Goal: Task Accomplishment & Management: Manage account settings

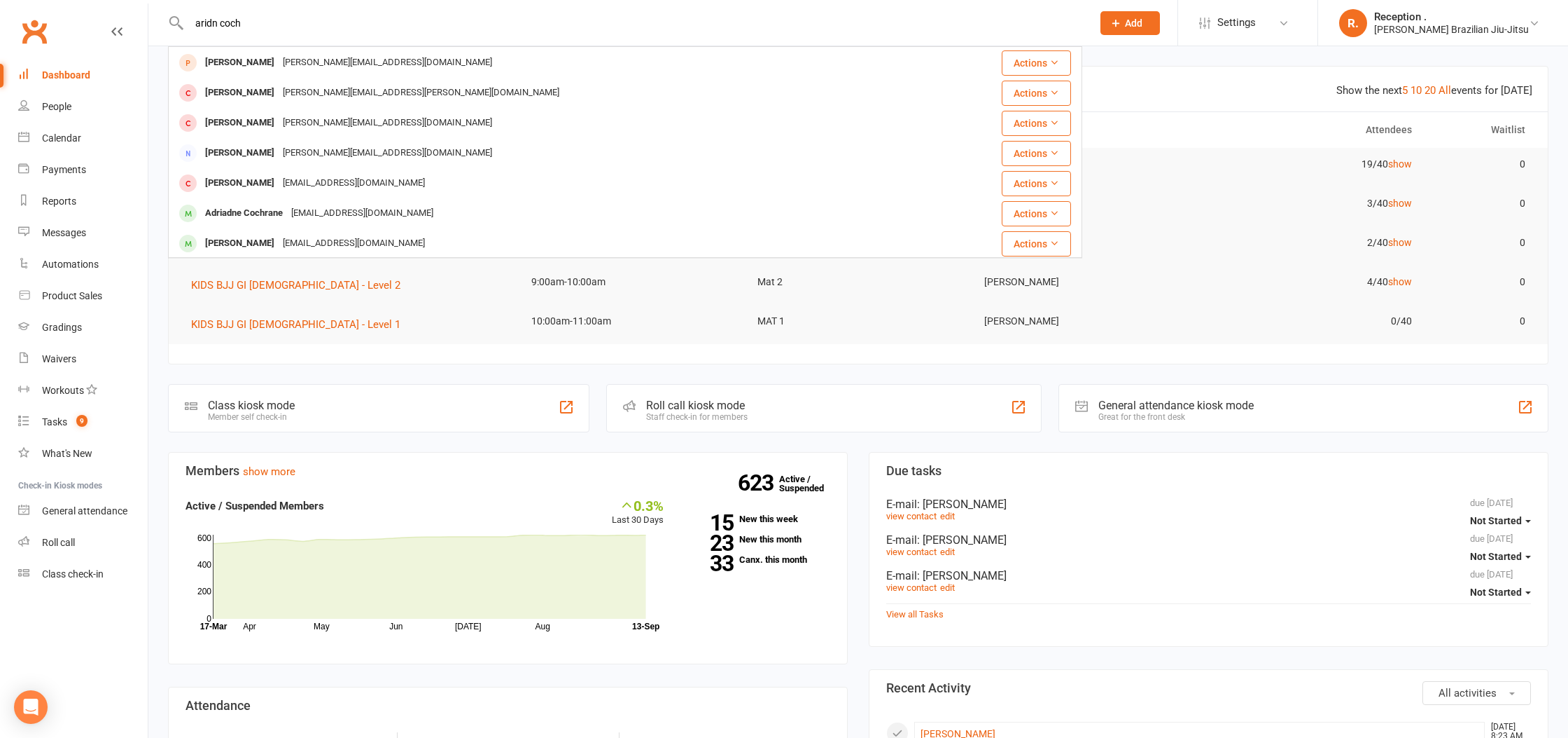
scroll to position [364, 0]
click at [220, 25] on input "aridn coch" at bounding box center [634, 22] width 898 height 19
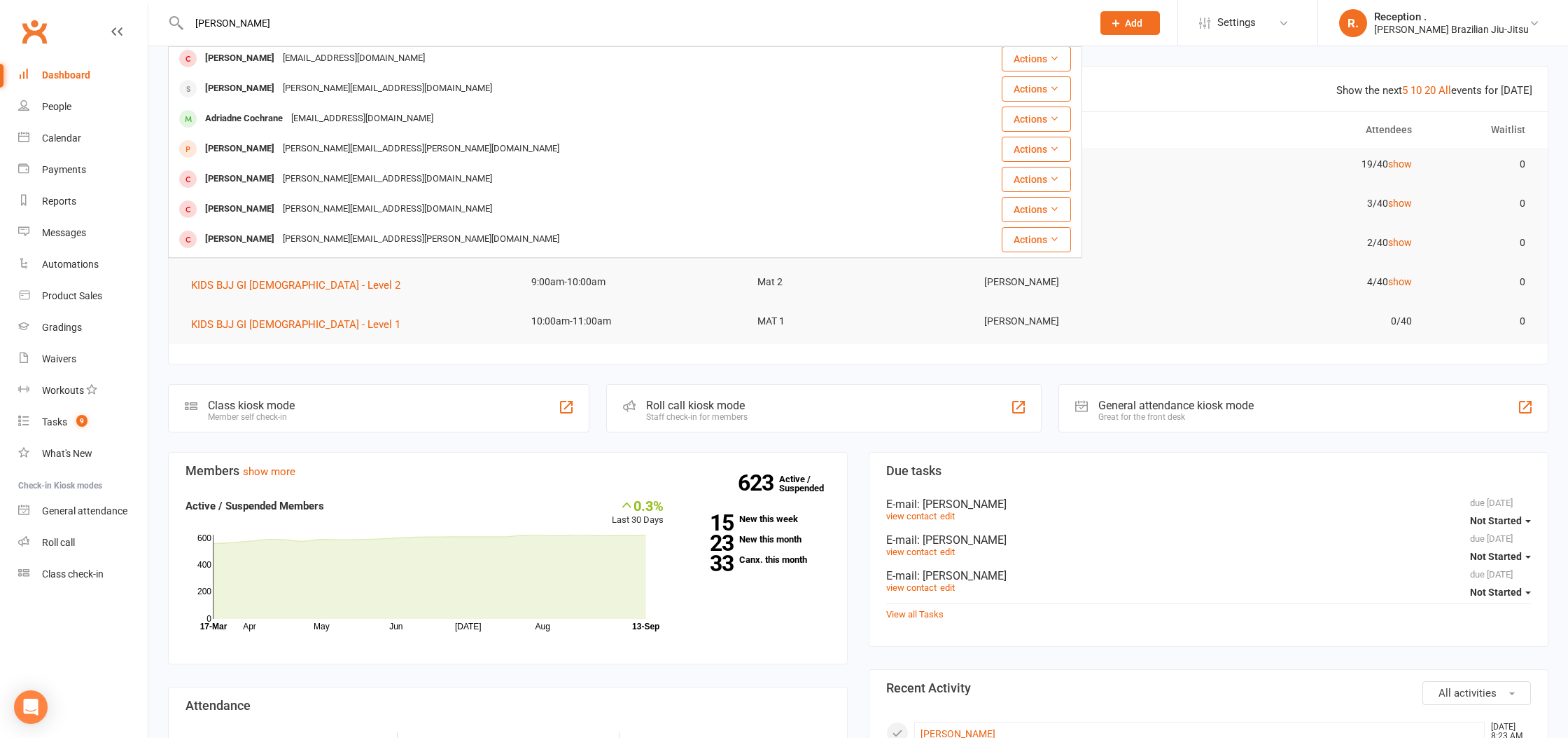
scroll to position [371, 0]
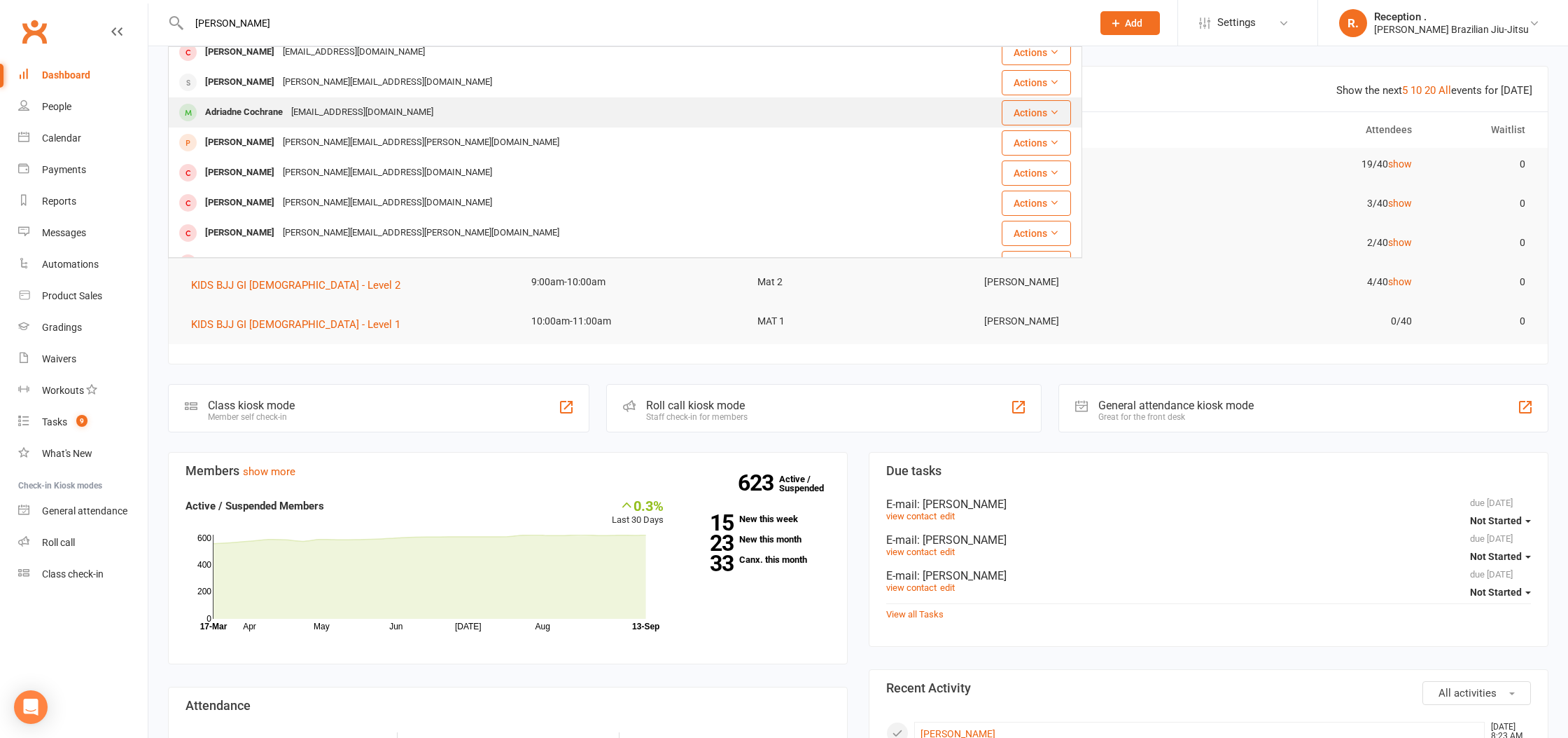
type input "arian coch"
click at [332, 106] on div "Theateam.cochrane@gmail.com" at bounding box center [362, 112] width 151 height 20
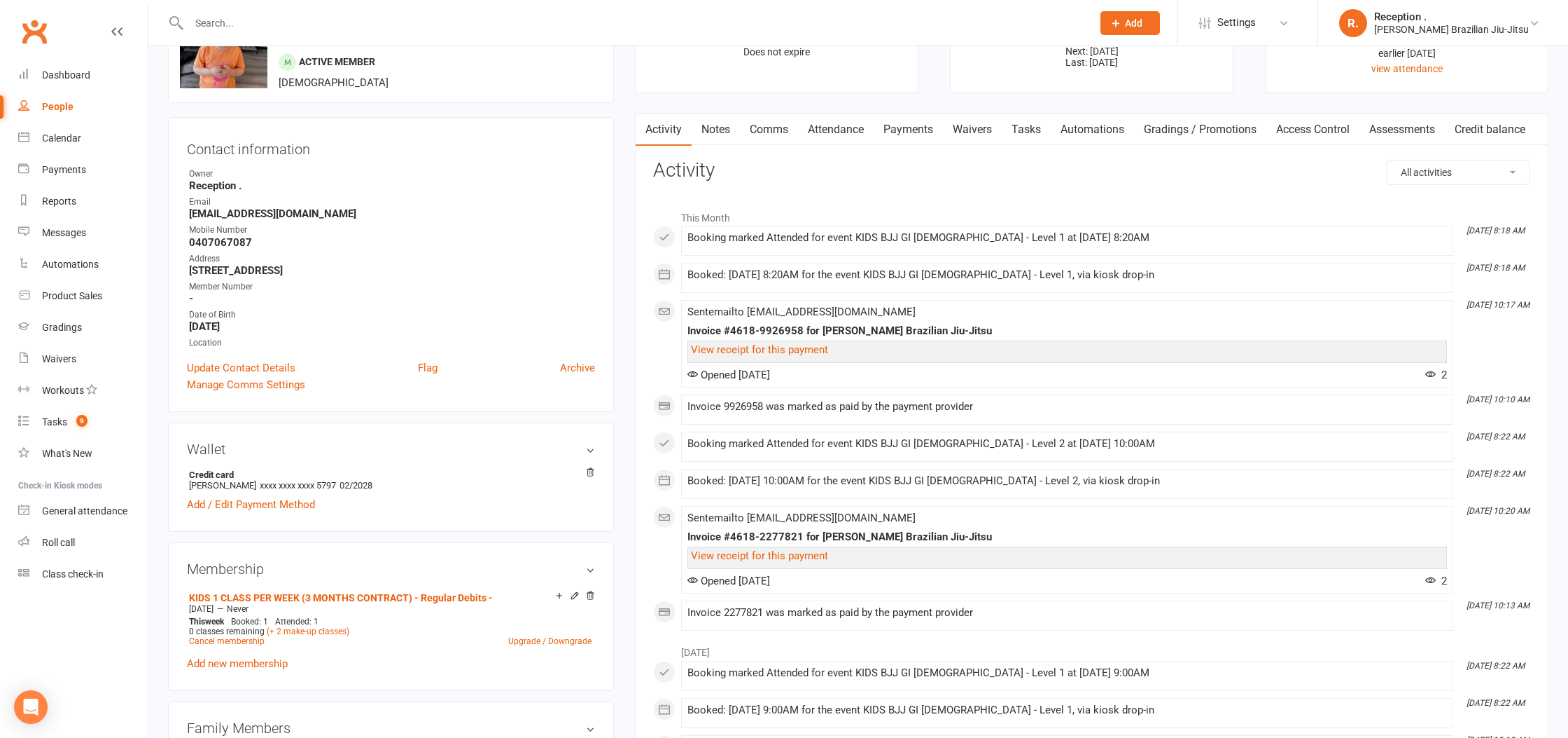
scroll to position [78, 0]
click at [890, 134] on link "Payments" at bounding box center [908, 129] width 69 height 32
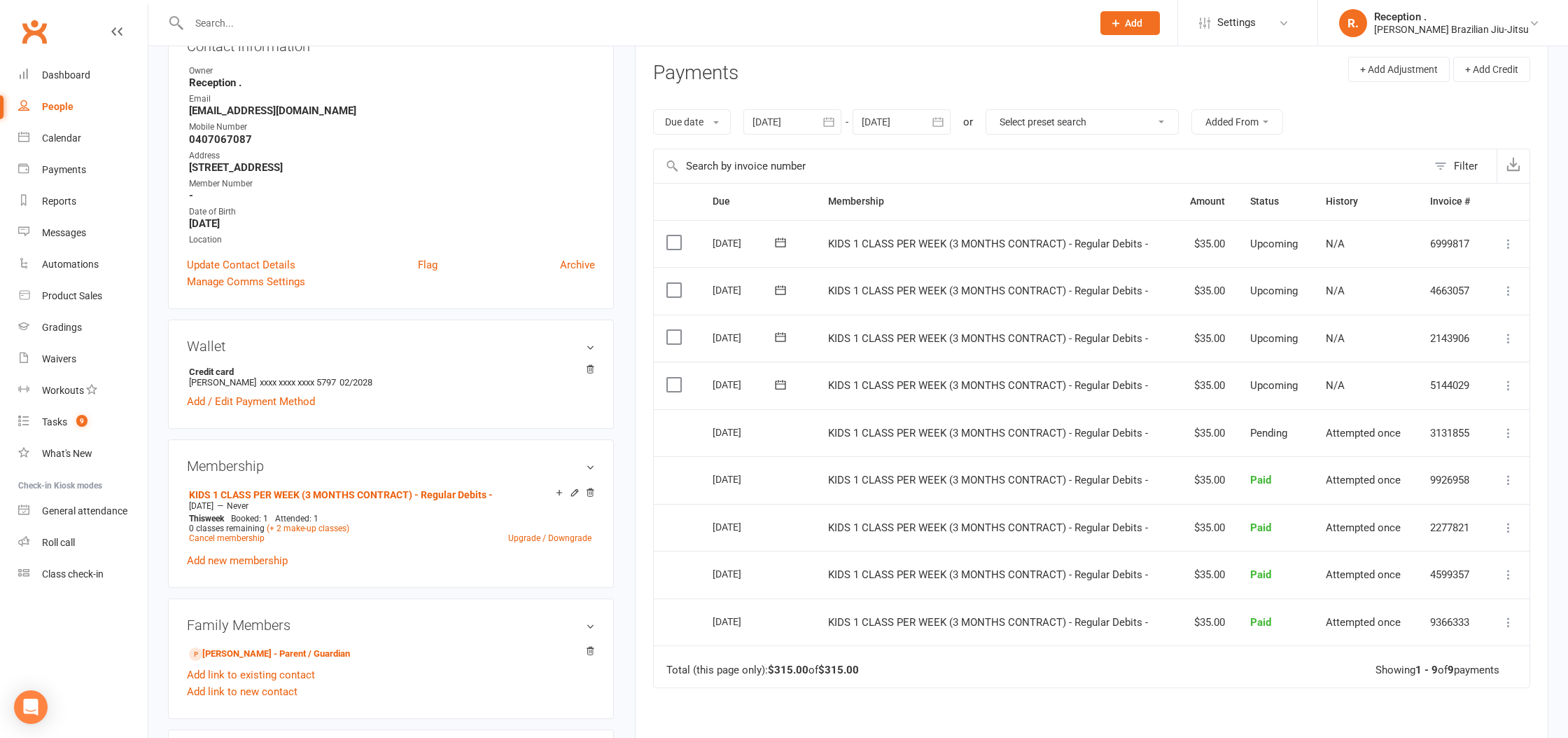
scroll to position [189, 0]
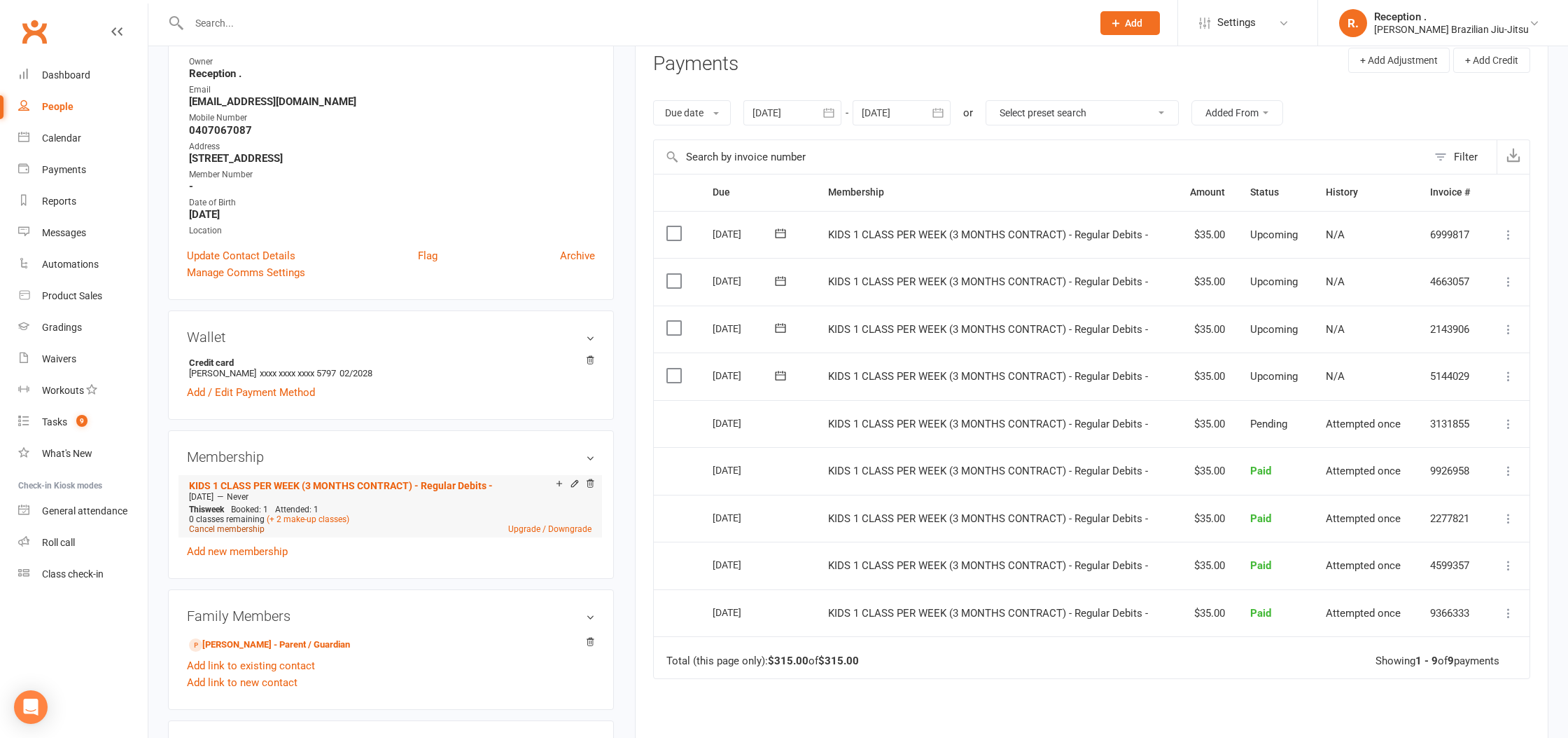
click at [231, 524] on link "Cancel membership" at bounding box center [227, 529] width 76 height 10
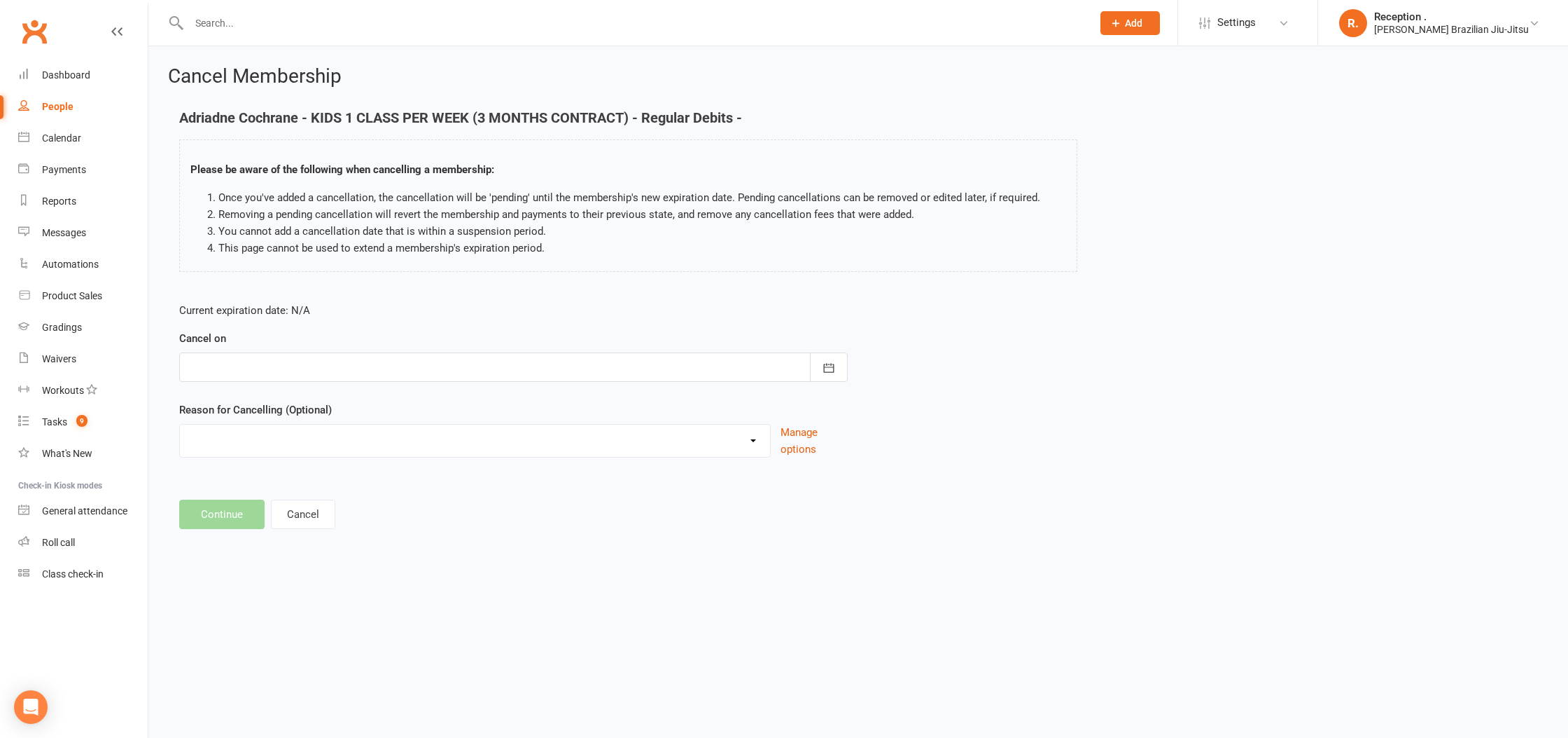
click at [240, 360] on div at bounding box center [514, 367] width 668 height 30
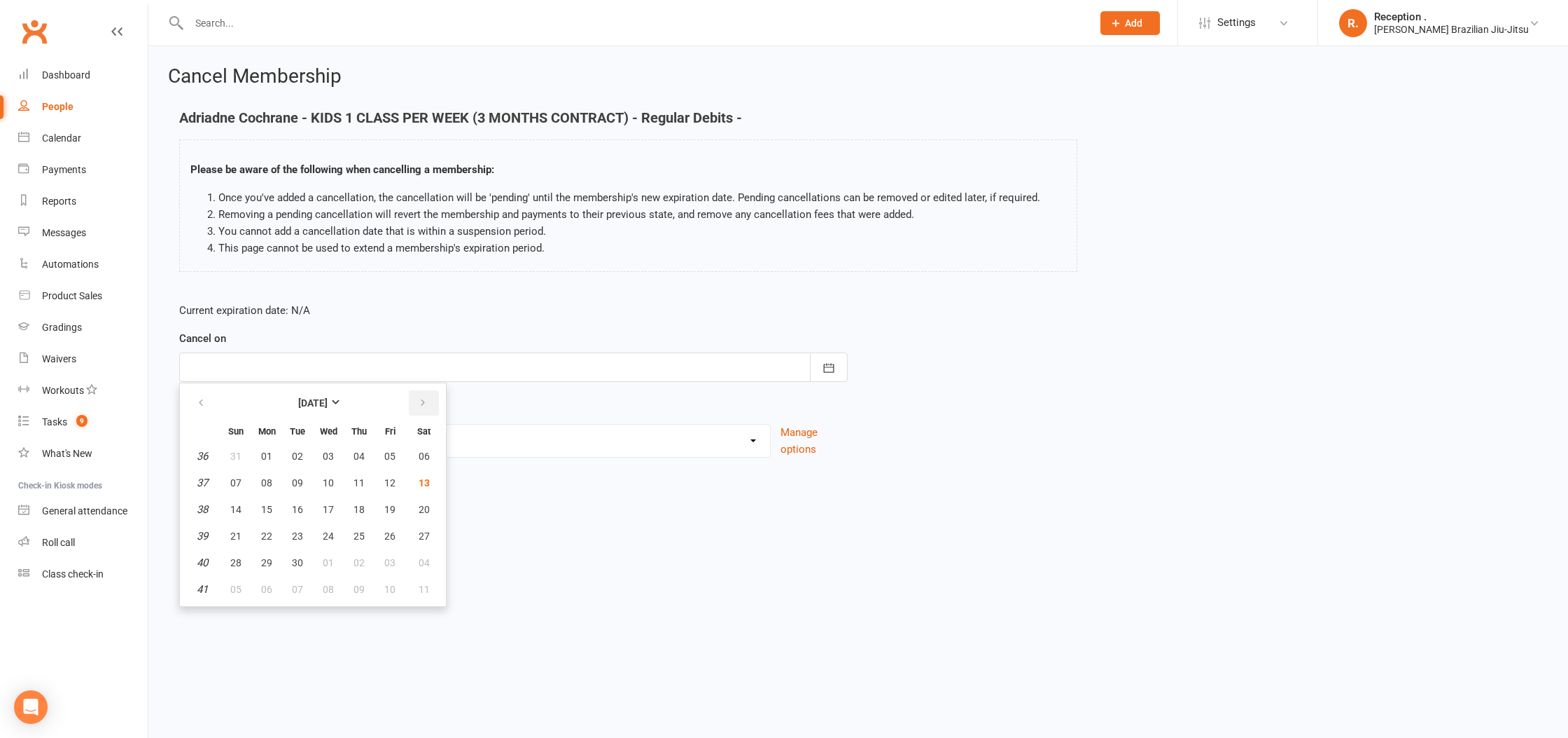
click at [432, 404] on button "button" at bounding box center [424, 402] width 31 height 25
click at [255, 508] on button "13" at bounding box center [267, 508] width 30 height 25
type input "13 Oct 2025"
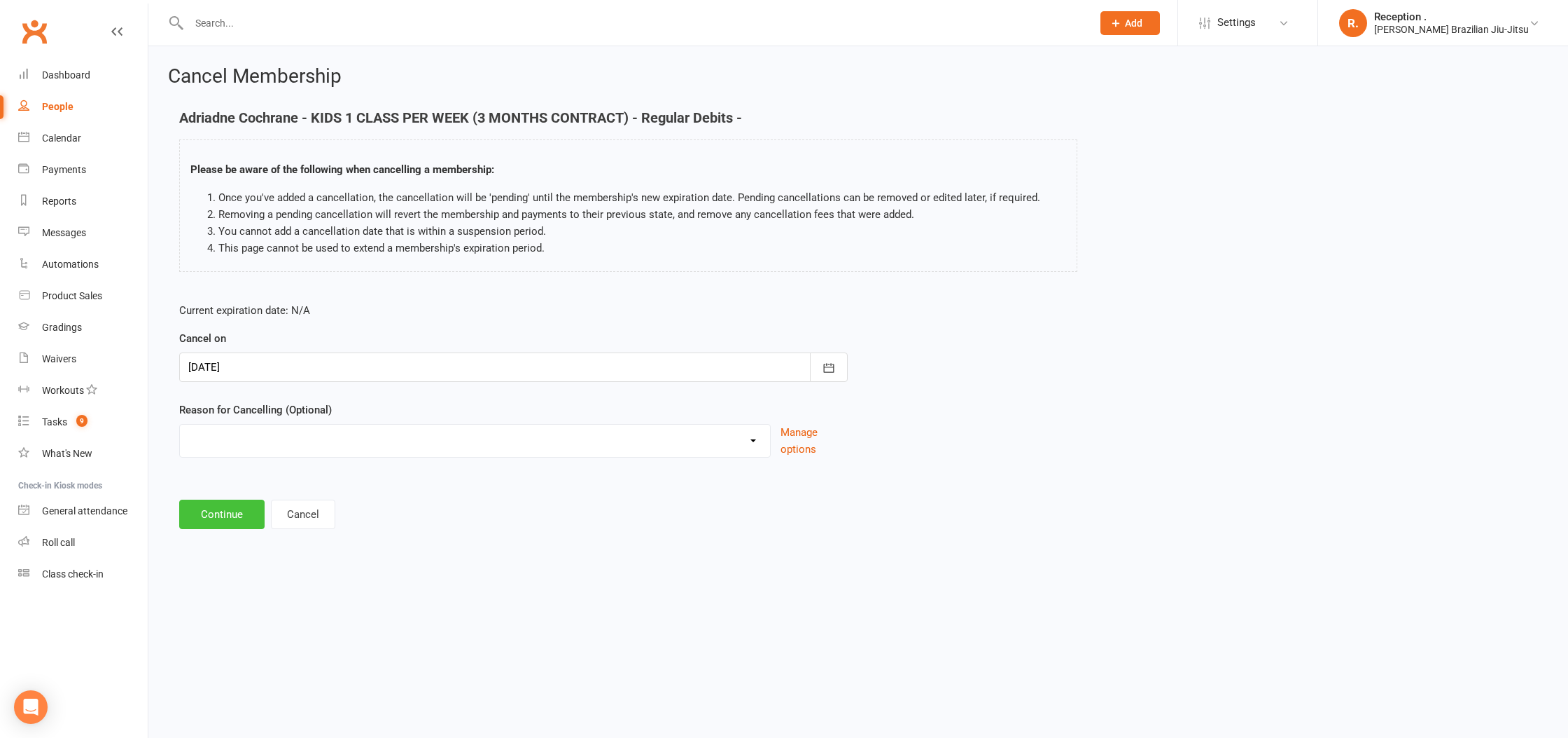
click at [218, 516] on button "Continue" at bounding box center [222, 514] width 85 height 30
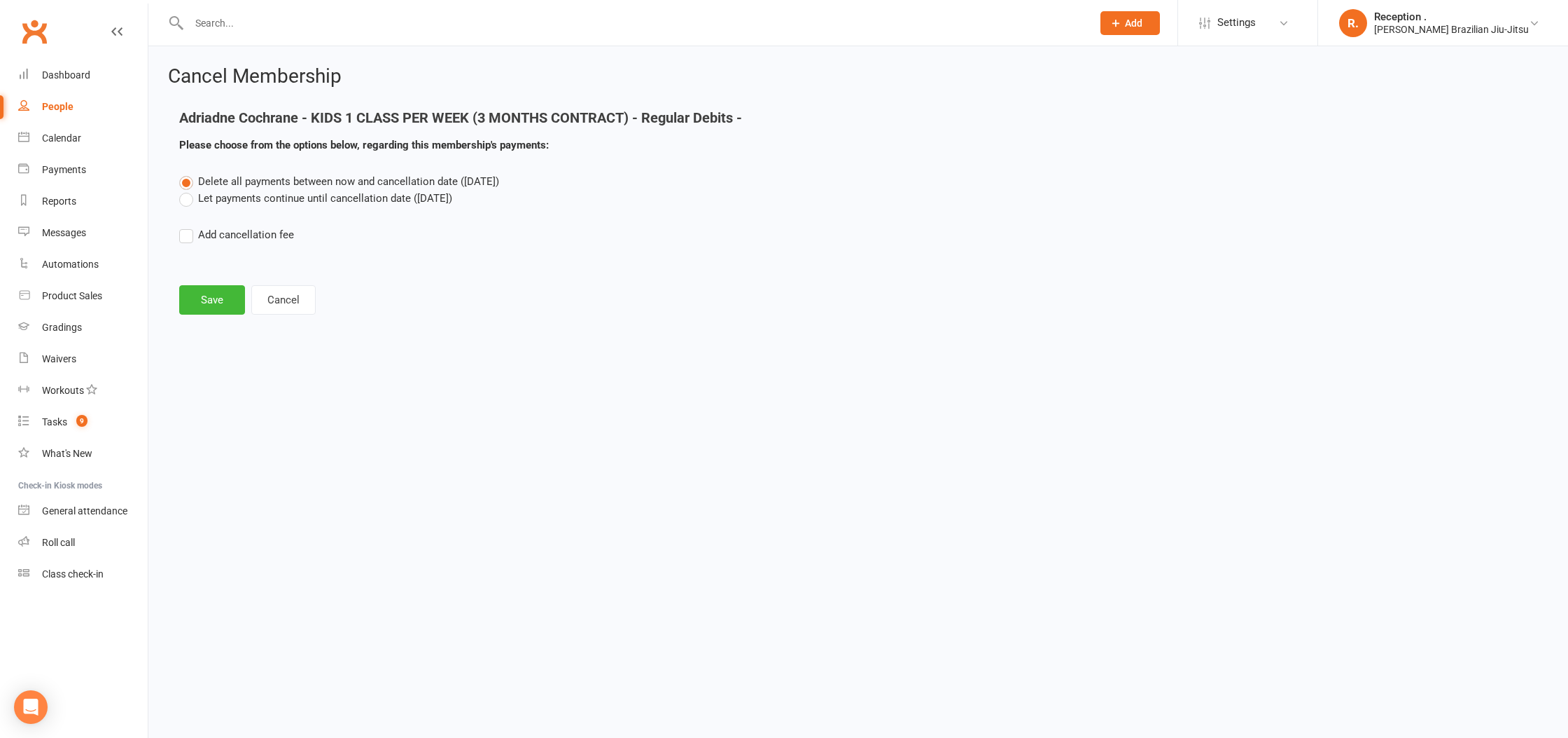
click at [271, 193] on label "Let payments continue until cancellation date (Oct 13, 2025)" at bounding box center [316, 198] width 273 height 17
click at [188, 190] on input "Let payments continue until cancellation date (Oct 13, 2025)" at bounding box center [184, 190] width 9 height 0
click at [210, 294] on button "Save" at bounding box center [212, 300] width 66 height 30
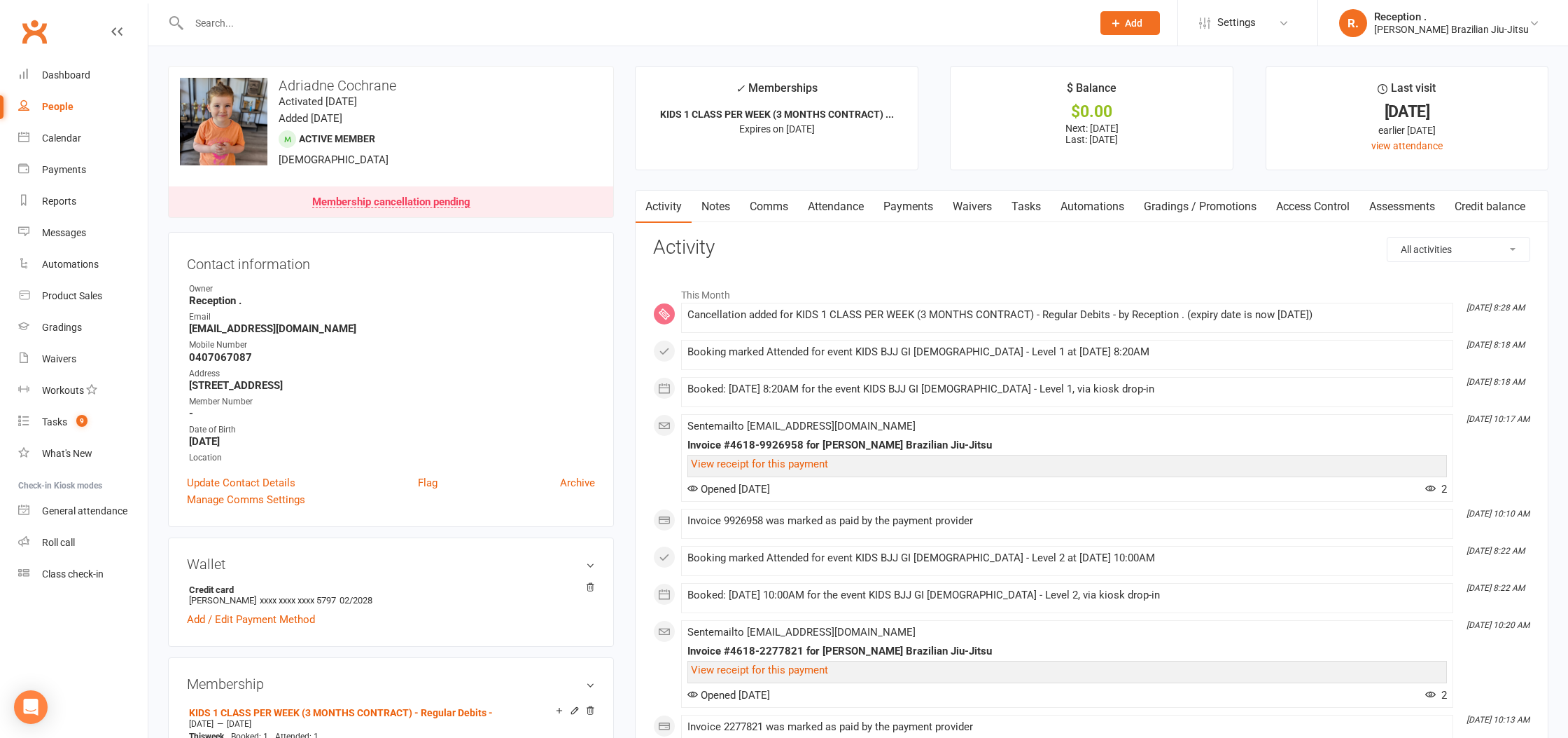
click at [246, 330] on strong "Theateam.cochrane@gmail.com" at bounding box center [392, 329] width 406 height 13
copy render-form-field "Theateam.cochrane@gmail.com"
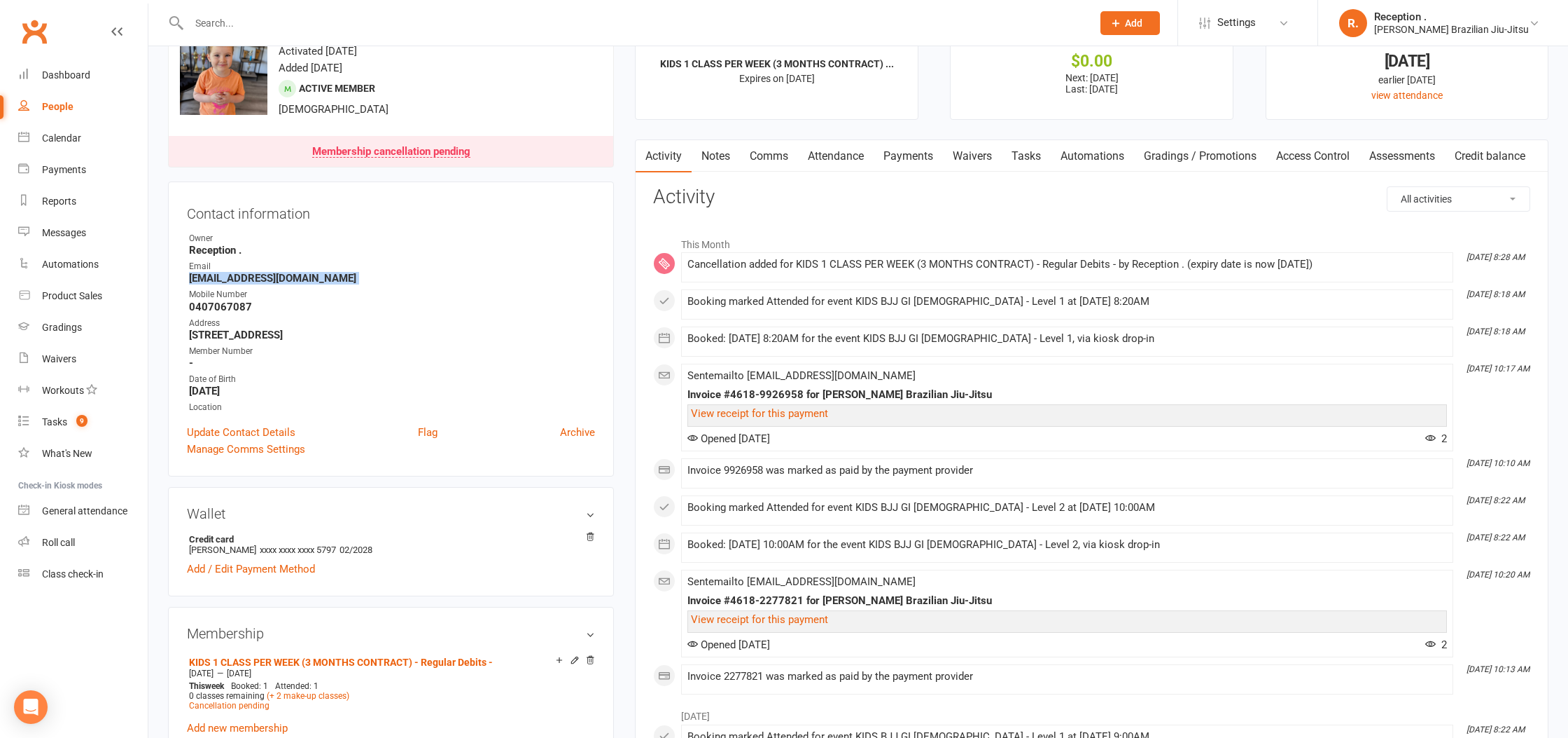
scroll to position [68, 0]
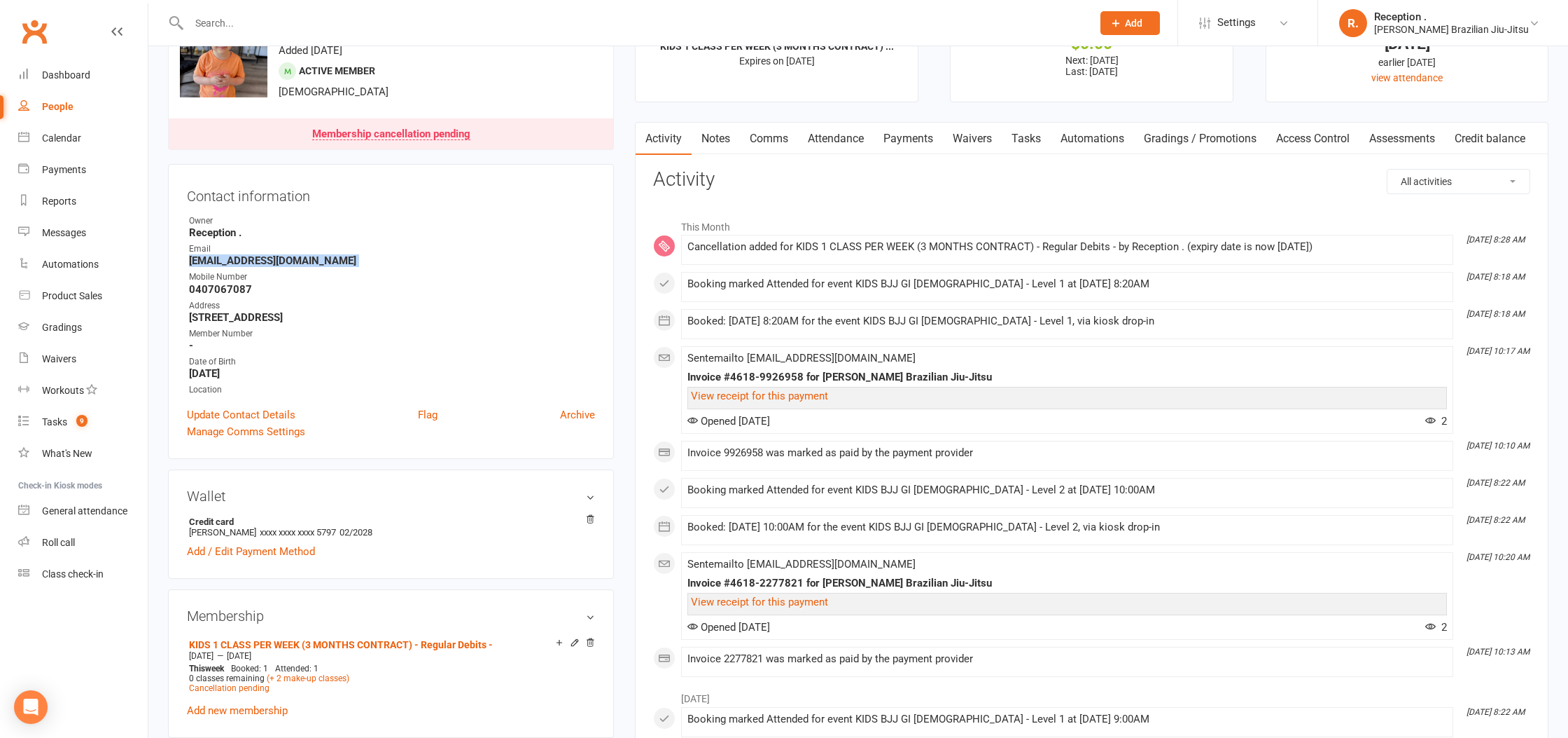
copy render-form-field "Theateam.cochrane@gmail.com"
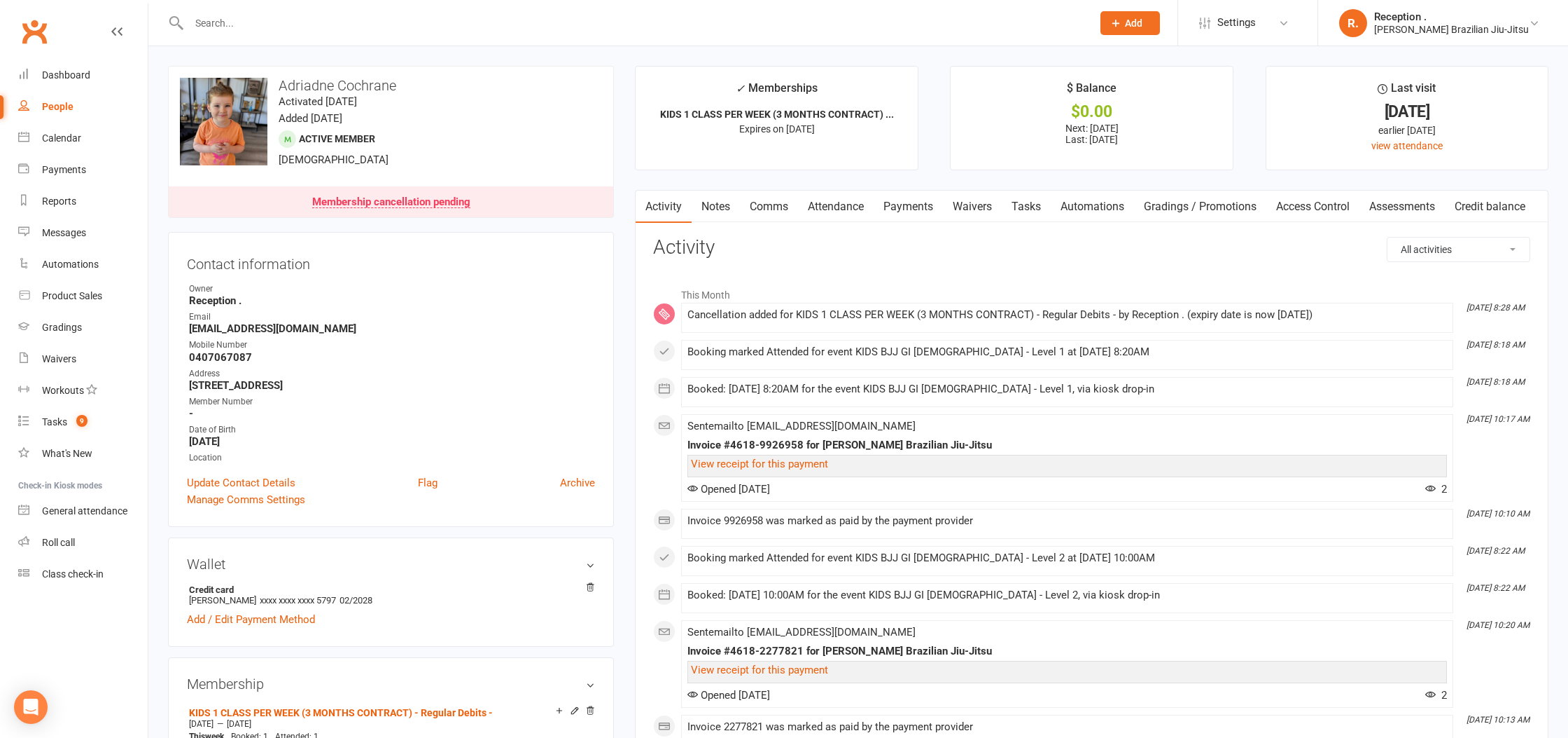
click at [307, 31] on input "text" at bounding box center [634, 22] width 898 height 19
click at [307, 27] on input "text" at bounding box center [634, 22] width 898 height 19
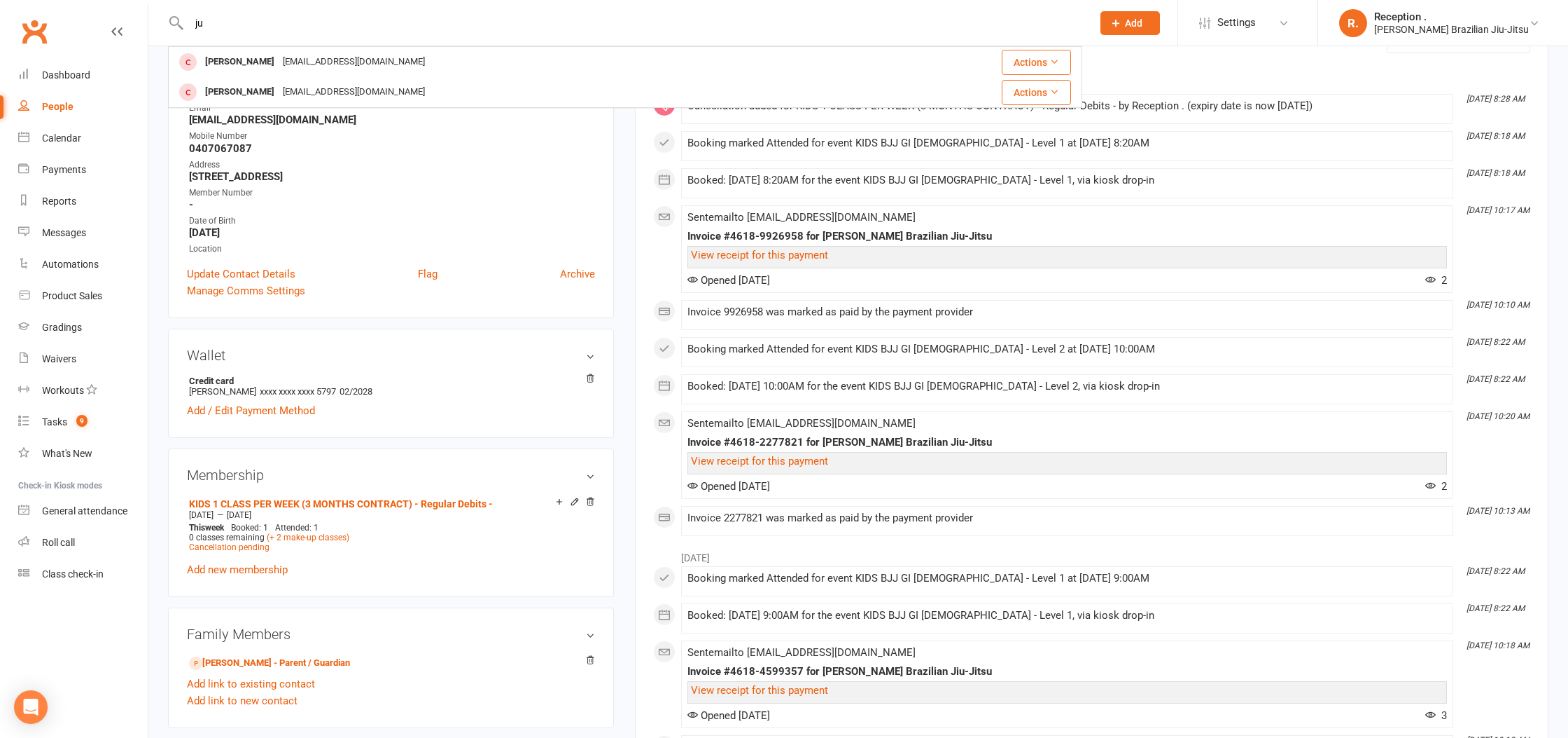
type input "j"
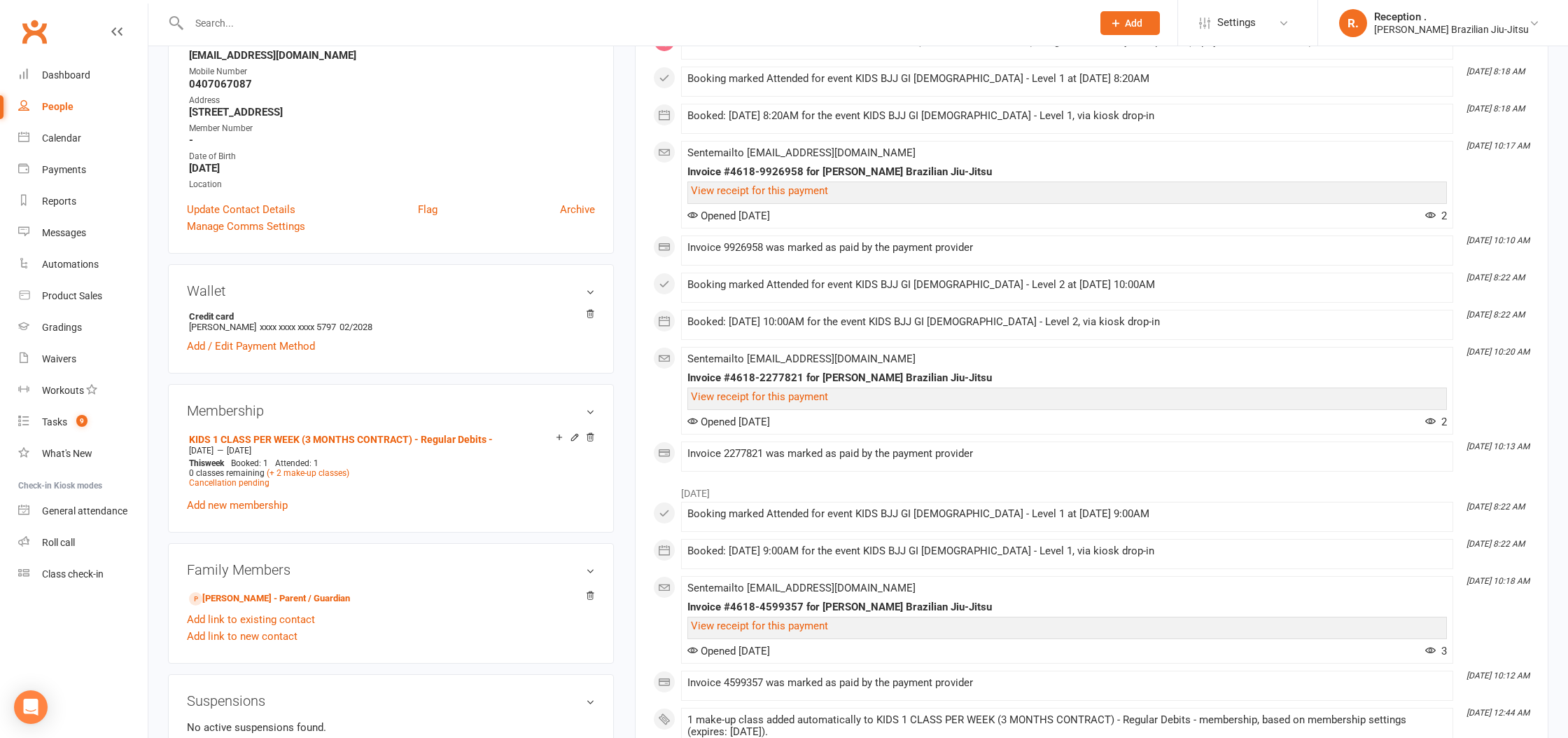
scroll to position [275, 0]
click at [626, 249] on main "✓ Memberships KIDS 1 CLASS PER WEEK (3 MONTHS CONTRACT) ... Expires on 12th Oct…" at bounding box center [1092, 582] width 935 height 1584
click at [255, 17] on input "text" at bounding box center [634, 22] width 898 height 19
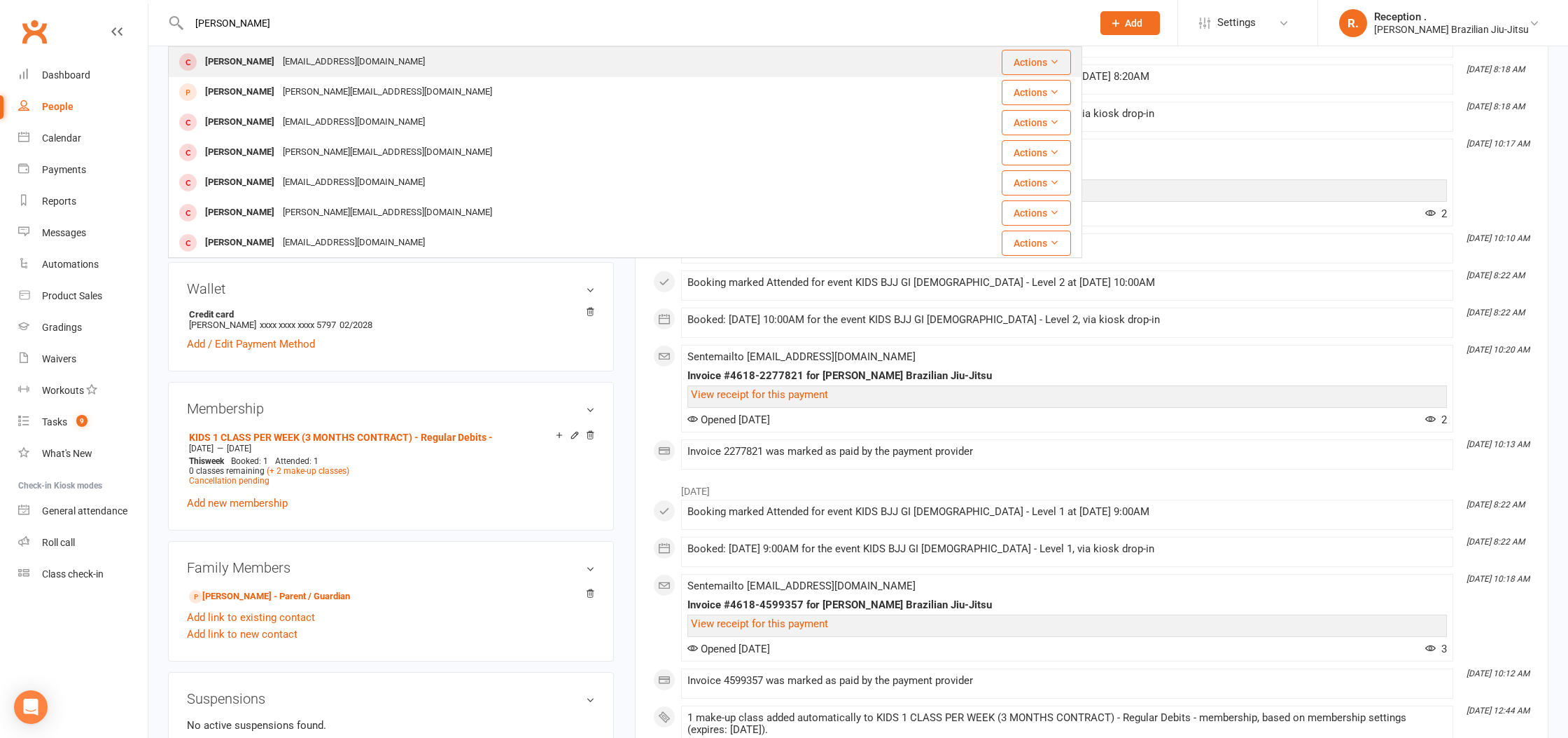
type input "joseph mc"
click at [292, 59] on div "mccuskerkeith@hotmail.co.uk" at bounding box center [354, 62] width 151 height 20
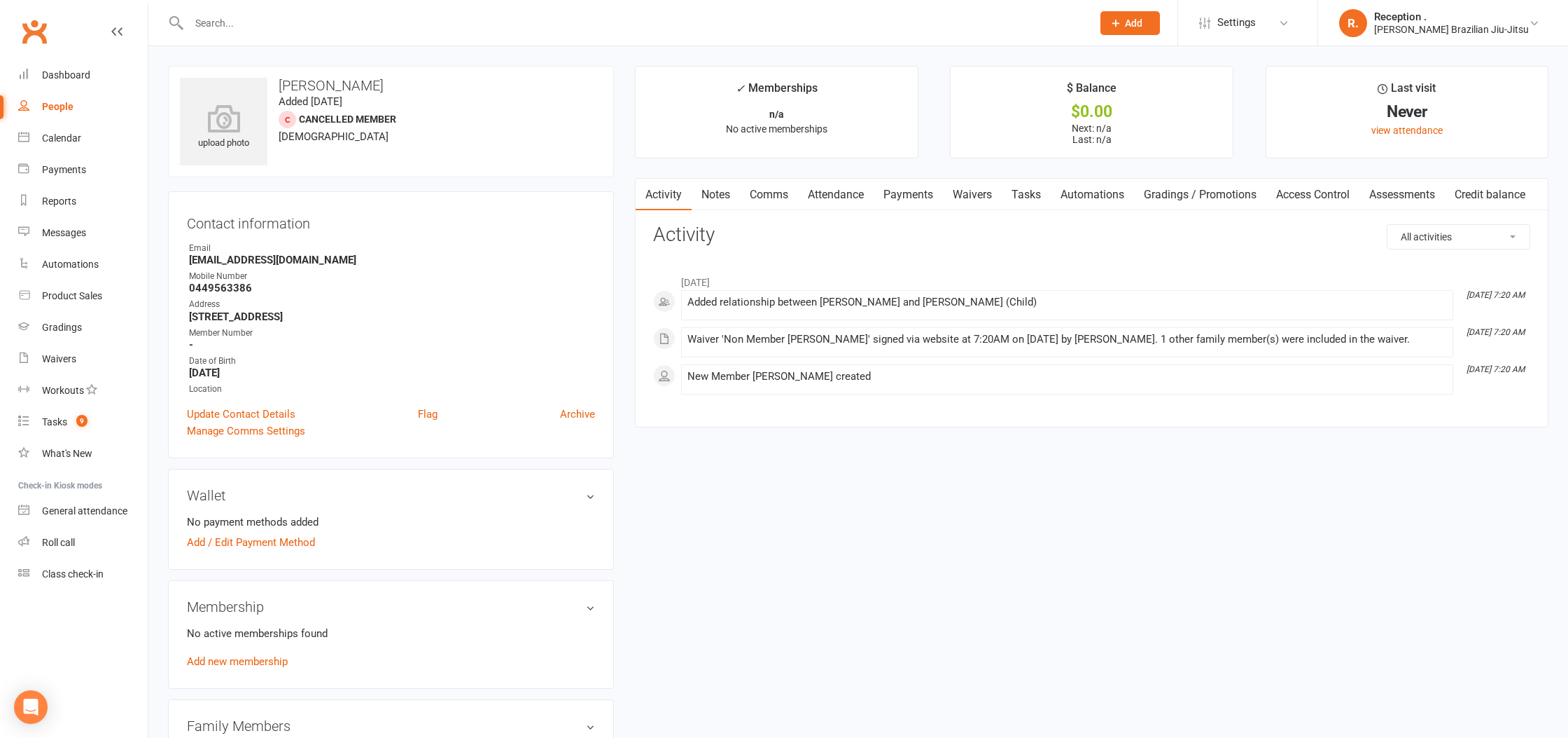
click at [931, 197] on link "Payments" at bounding box center [908, 194] width 69 height 32
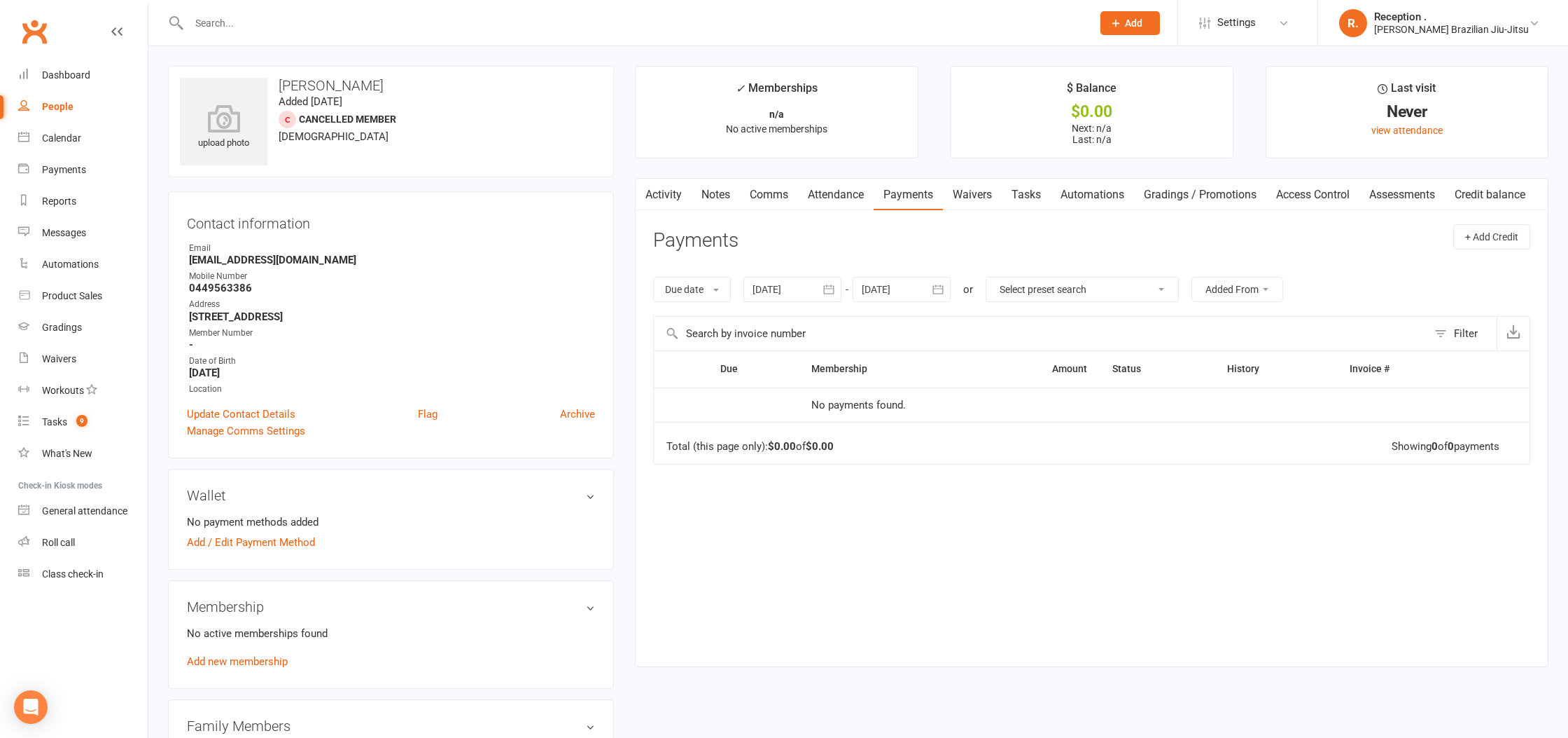
click at [981, 194] on link "Waivers" at bounding box center [973, 194] width 59 height 32
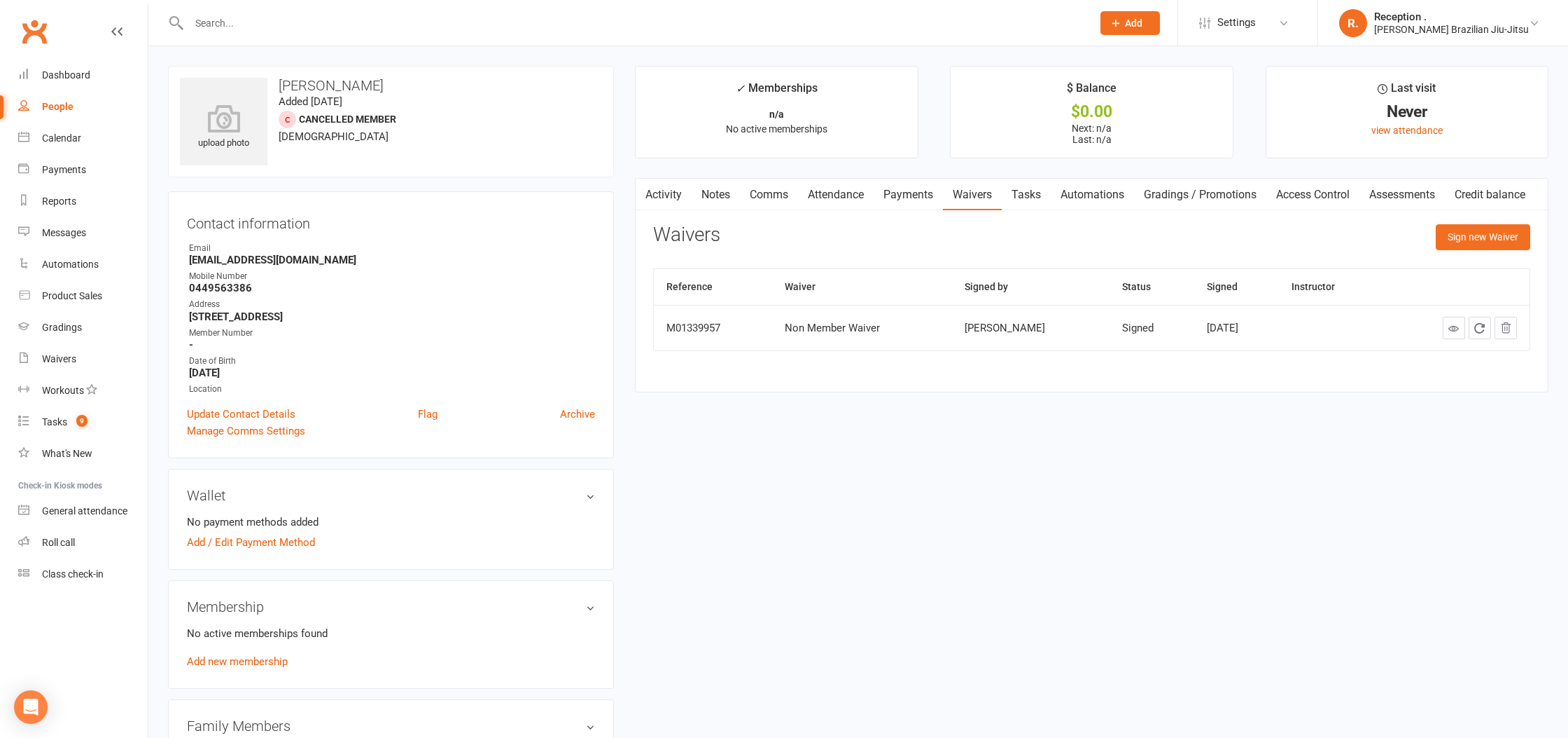
click at [311, 28] on input "text" at bounding box center [634, 22] width 898 height 19
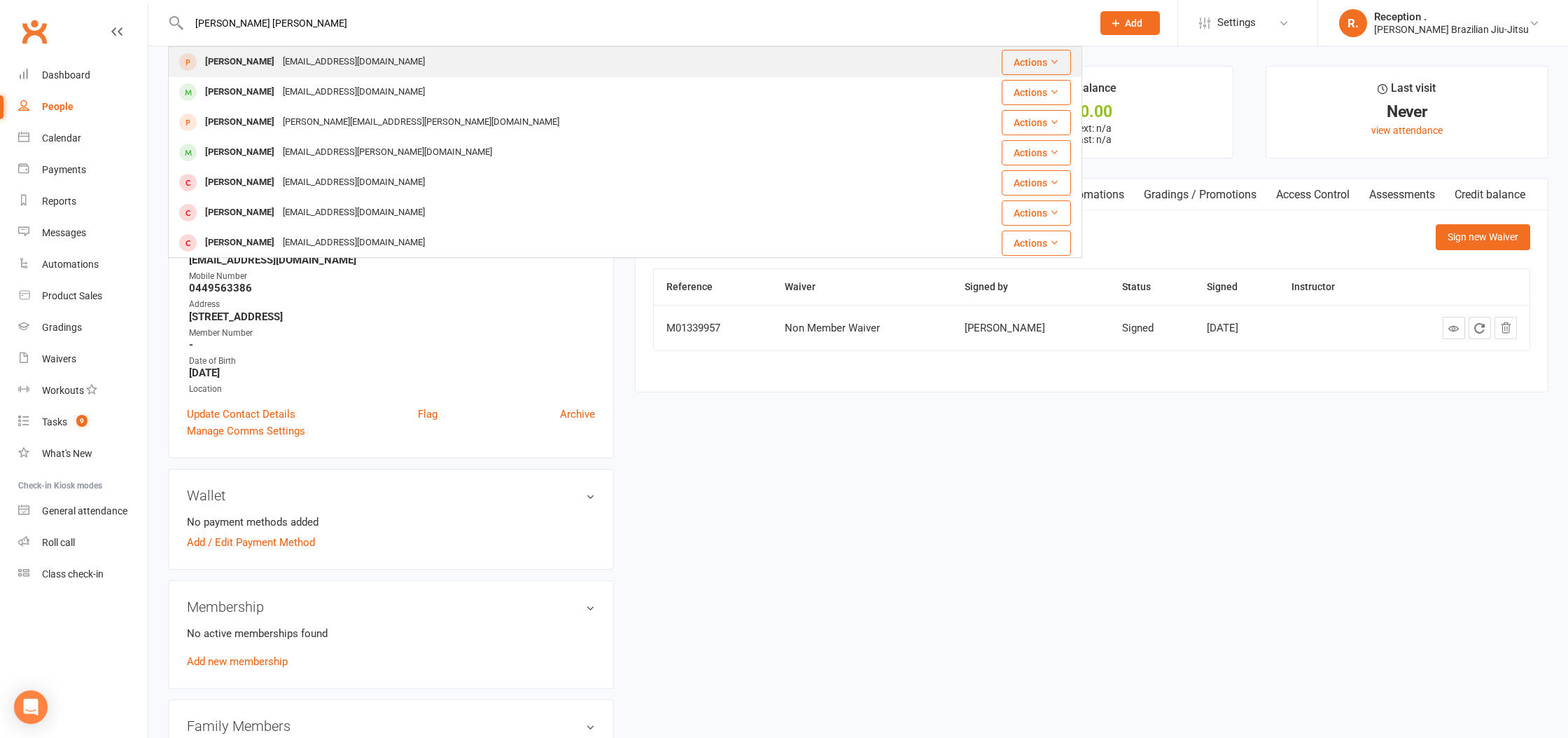
type input "isabella pat"
click at [316, 56] on div "alinelreis@gmail.com" at bounding box center [354, 62] width 151 height 20
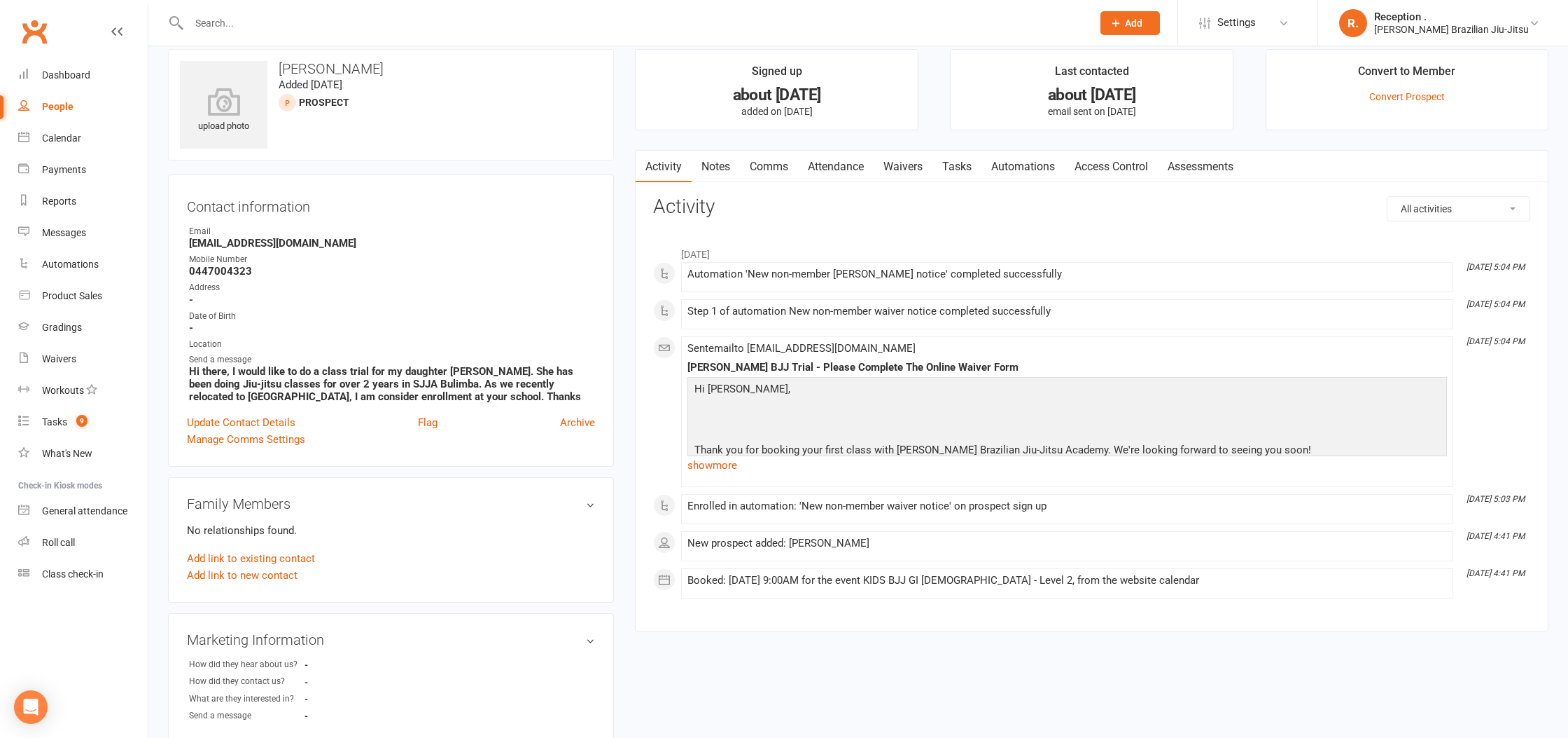
scroll to position [15, 0]
click at [253, 244] on strong "alinelreis@gmail.com" at bounding box center [392, 246] width 406 height 13
click at [253, 244] on strong "alinelreis@gmail.com" at bounding box center [392, 245] width 406 height 13
copy render-form-field "alinelreis@gmail.com"
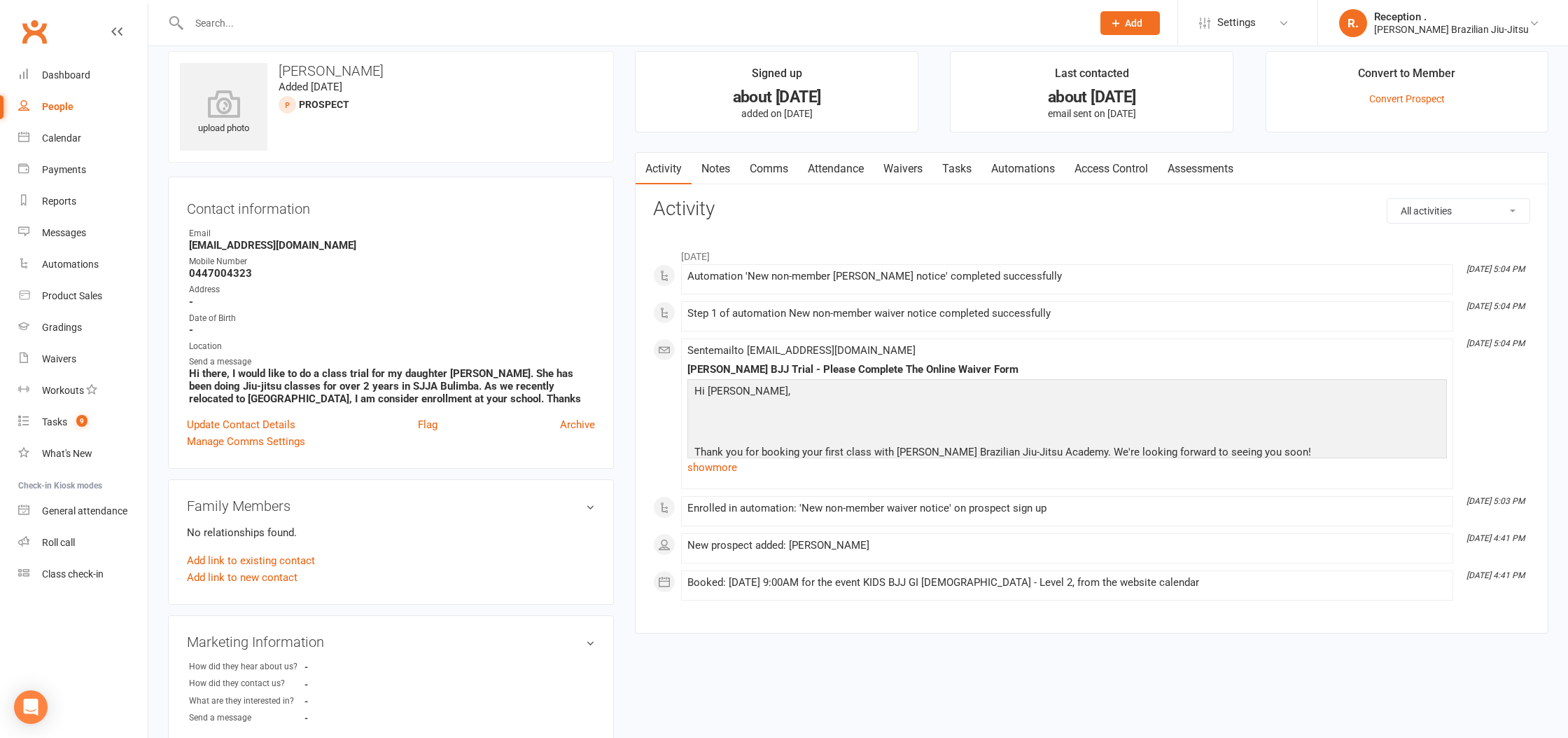
click at [209, 22] on input "text" at bounding box center [634, 22] width 898 height 19
paste input "alinelreis@gmail.com"
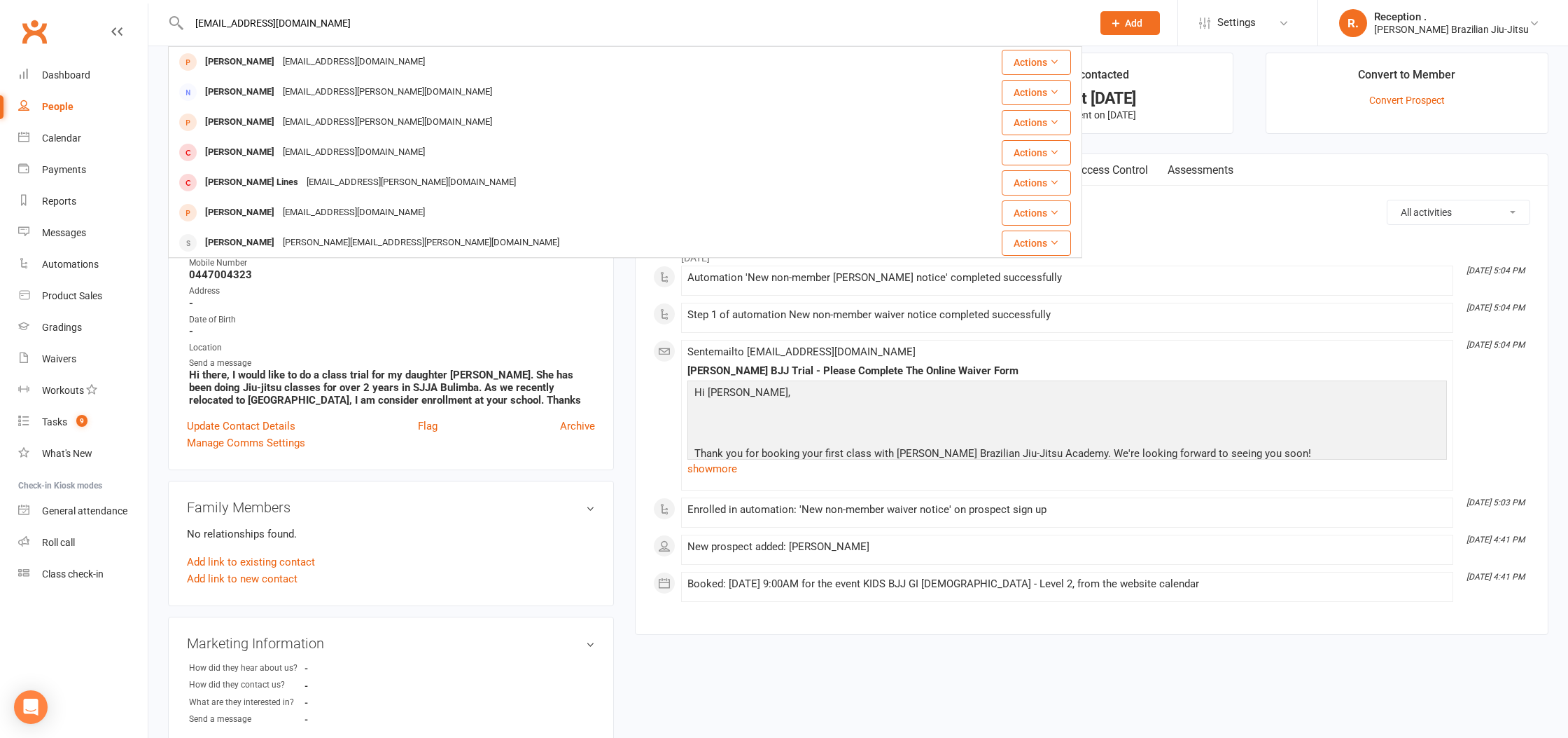
click at [1082, 19] on input "alinelreis@gmail.com" at bounding box center [634, 22] width 898 height 19
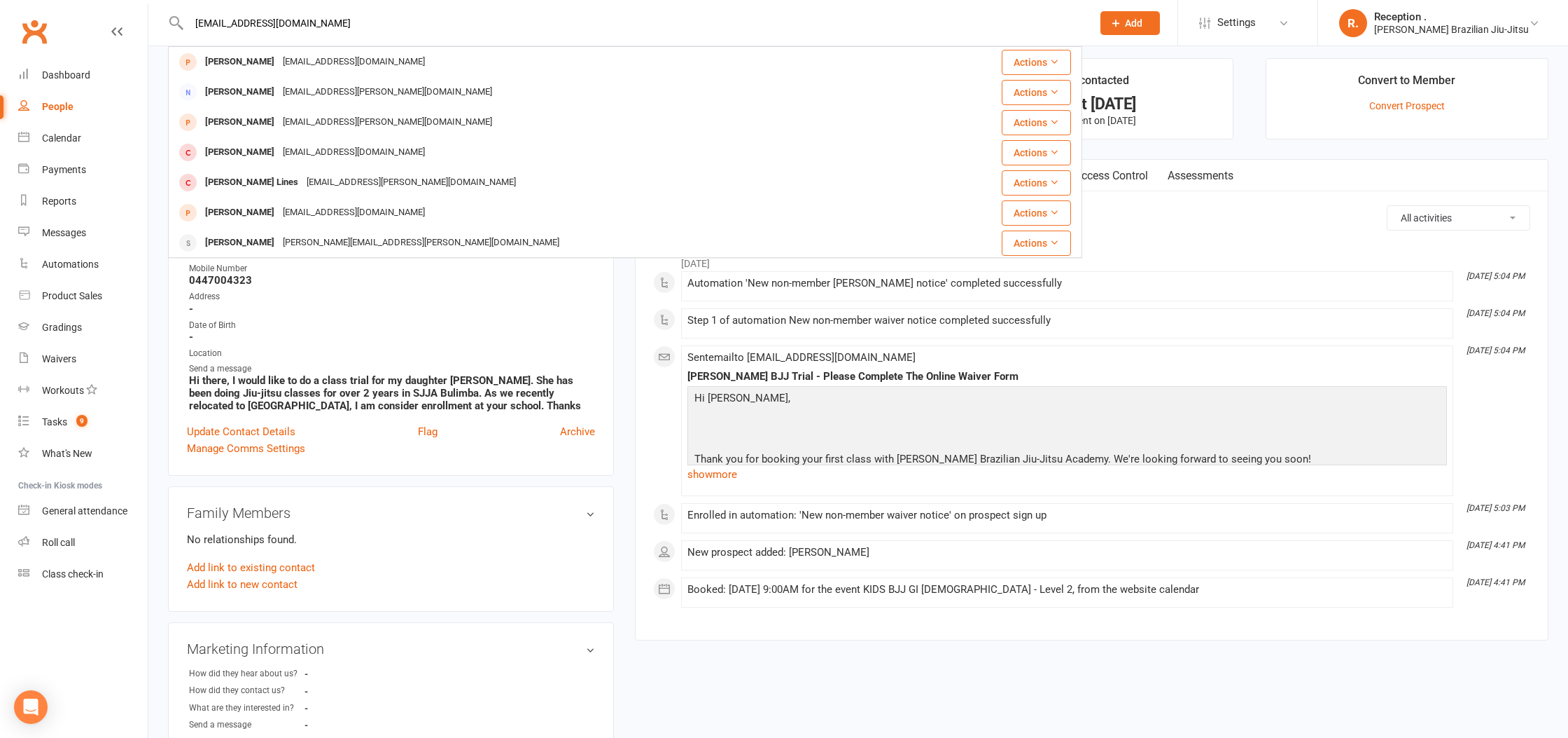
click at [1082, 19] on input "alinelreis@gmail.com" at bounding box center [634, 22] width 898 height 19
click at [1082, 23] on input "alinelreis@gmail.com" at bounding box center [634, 22] width 898 height 19
type input "a"
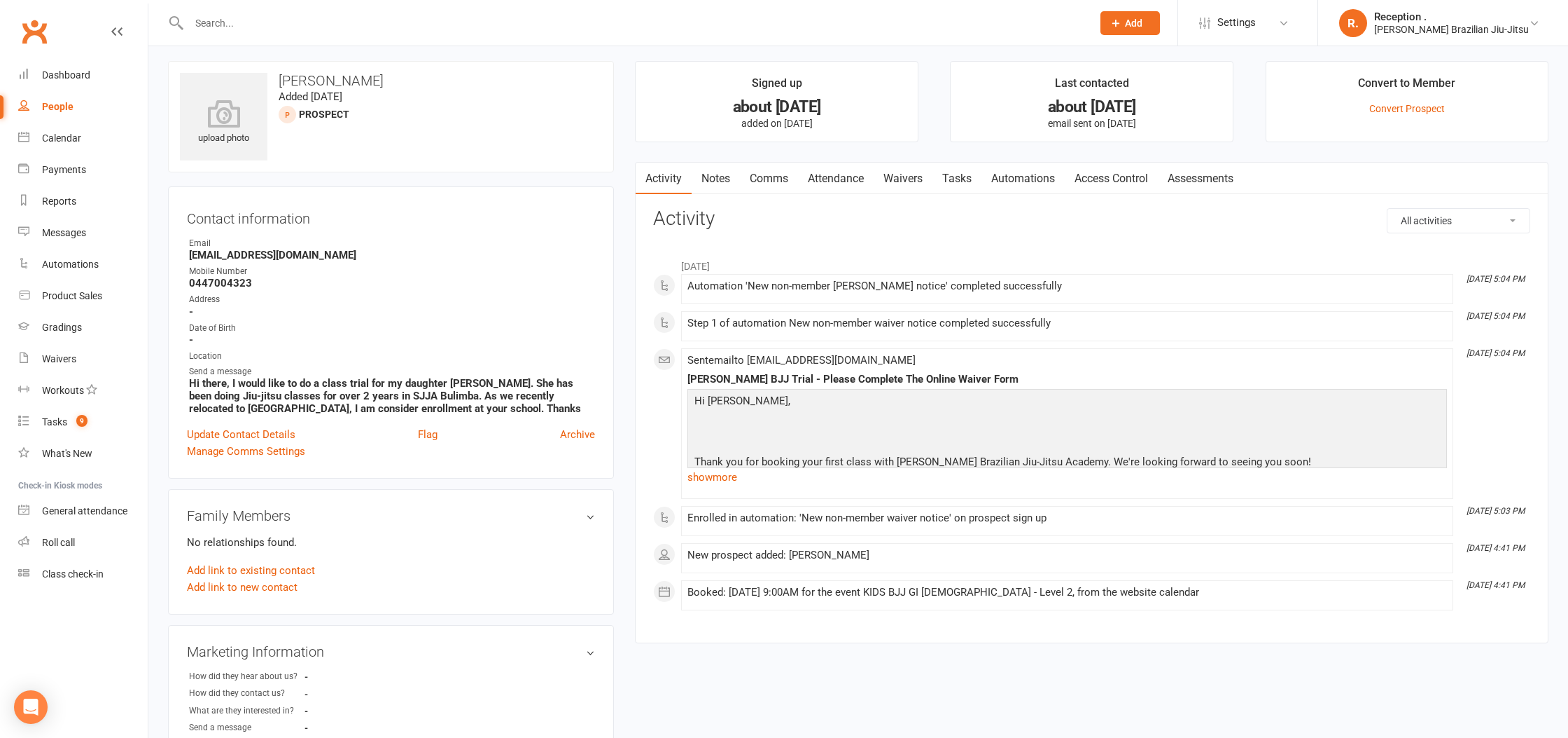
click at [256, 17] on input "text" at bounding box center [634, 22] width 898 height 19
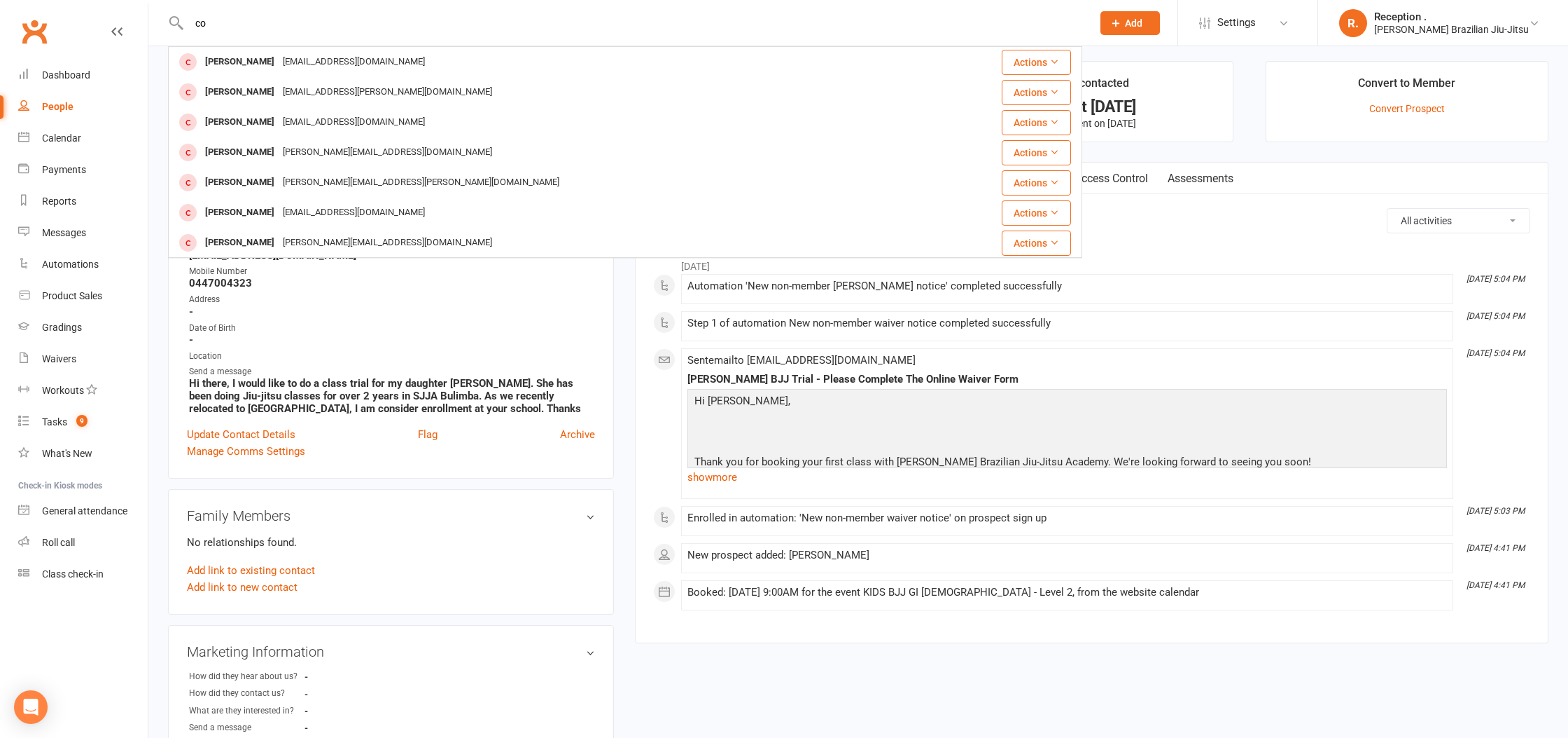
type input "c"
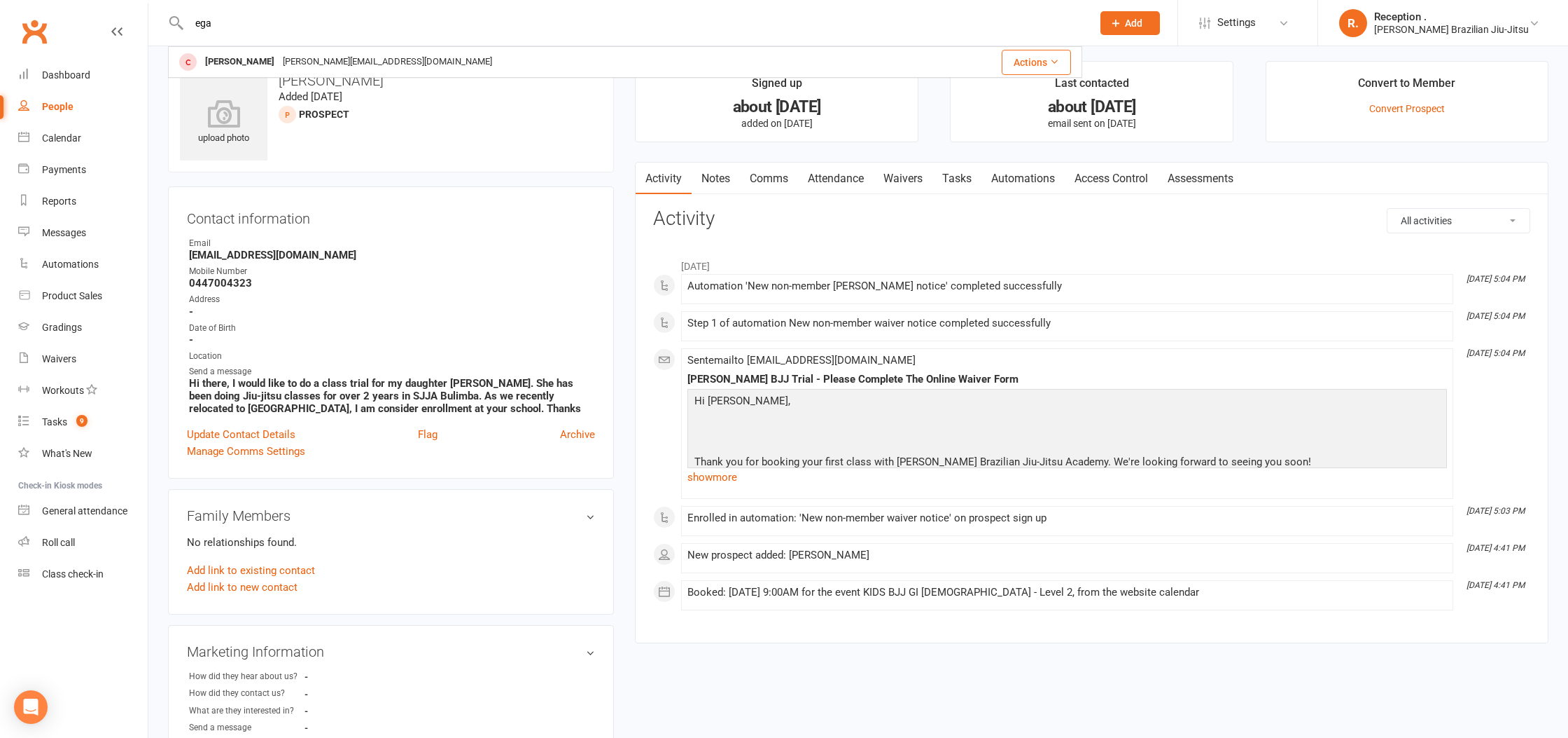
scroll to position [5, 0]
drag, startPoint x: 235, startPoint y: 29, endPoint x: 79, endPoint y: 31, distance: 156.0
type input "e"
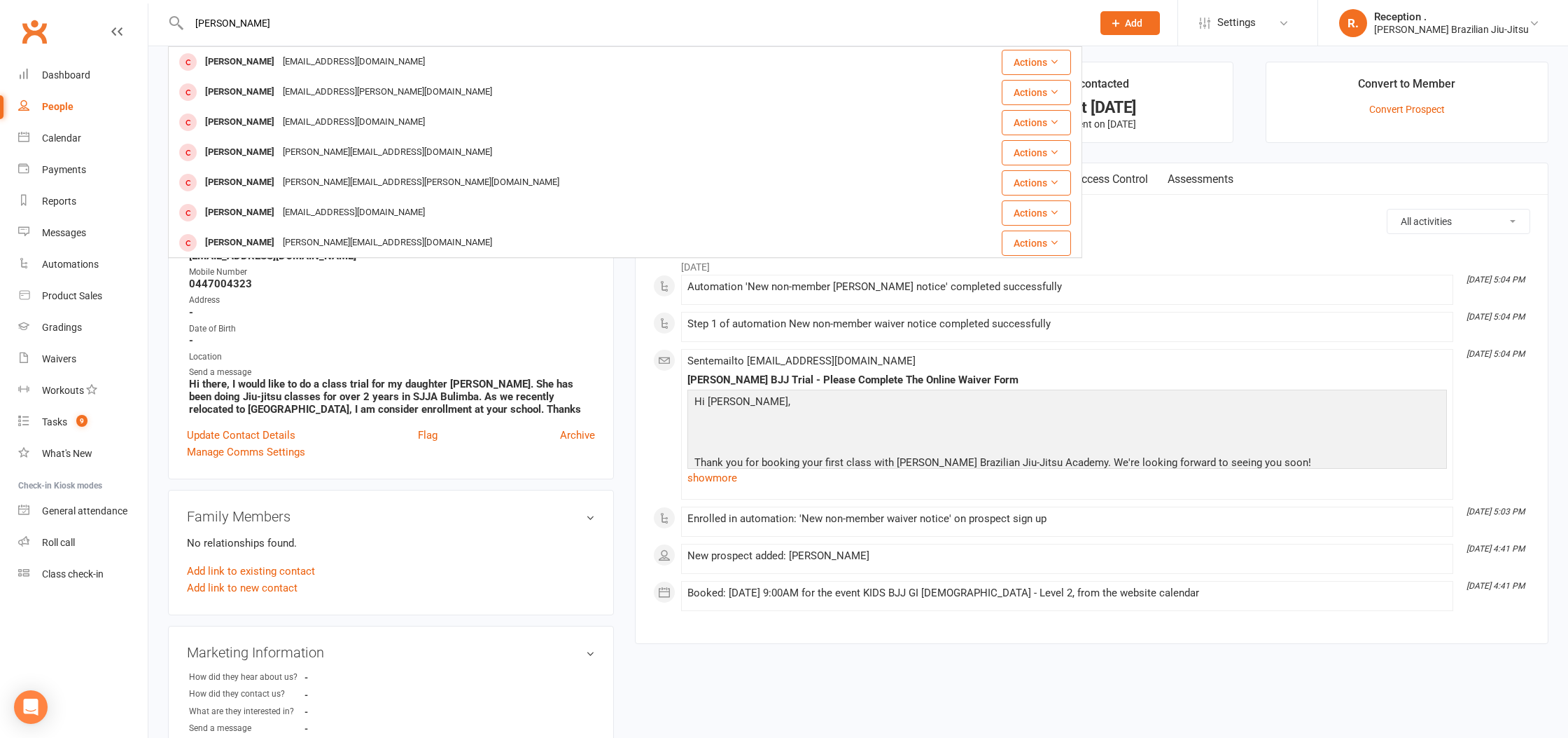
click at [193, 19] on input "colman" at bounding box center [634, 22] width 898 height 19
click at [195, 22] on input "colman" at bounding box center [634, 22] width 898 height 19
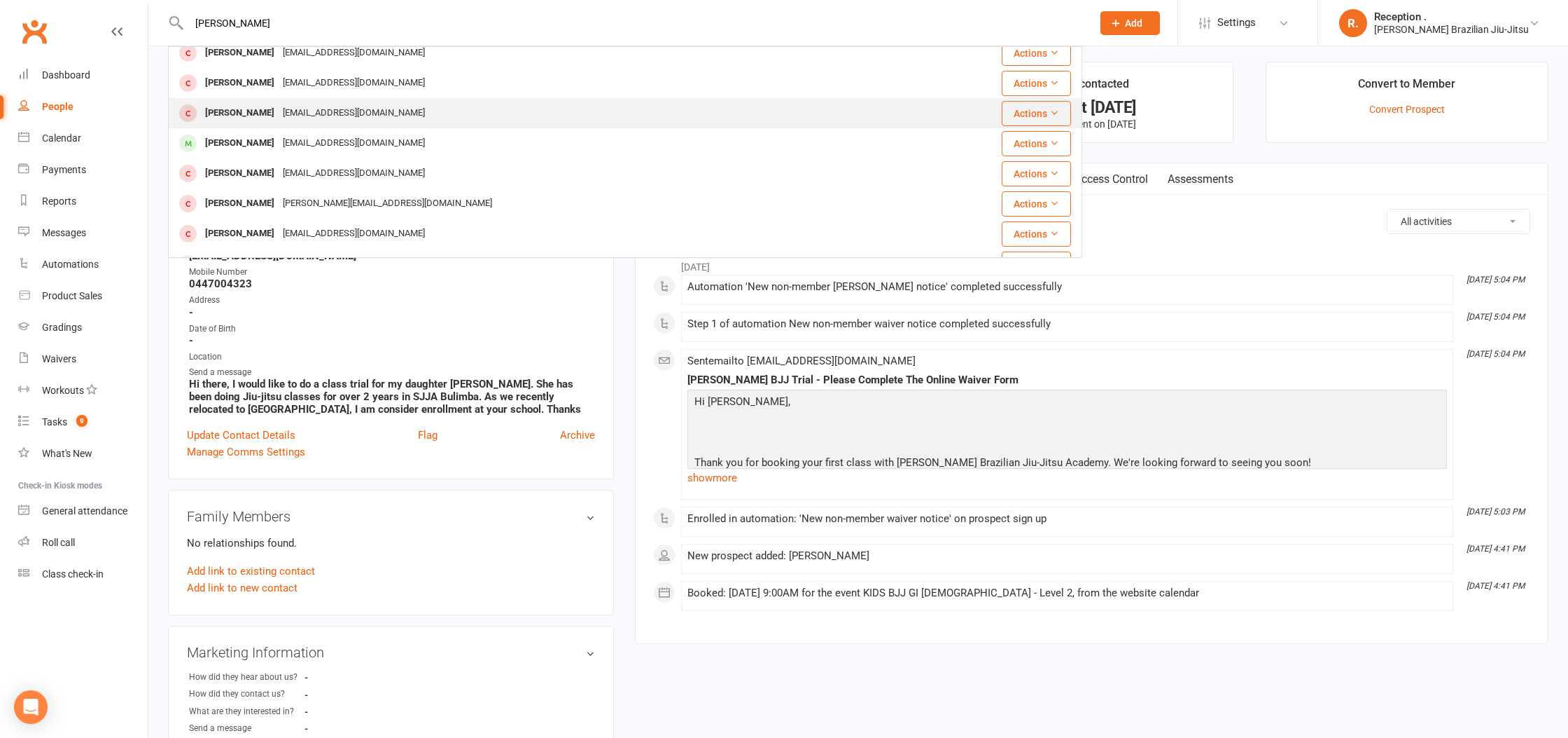
scroll to position [10, 0]
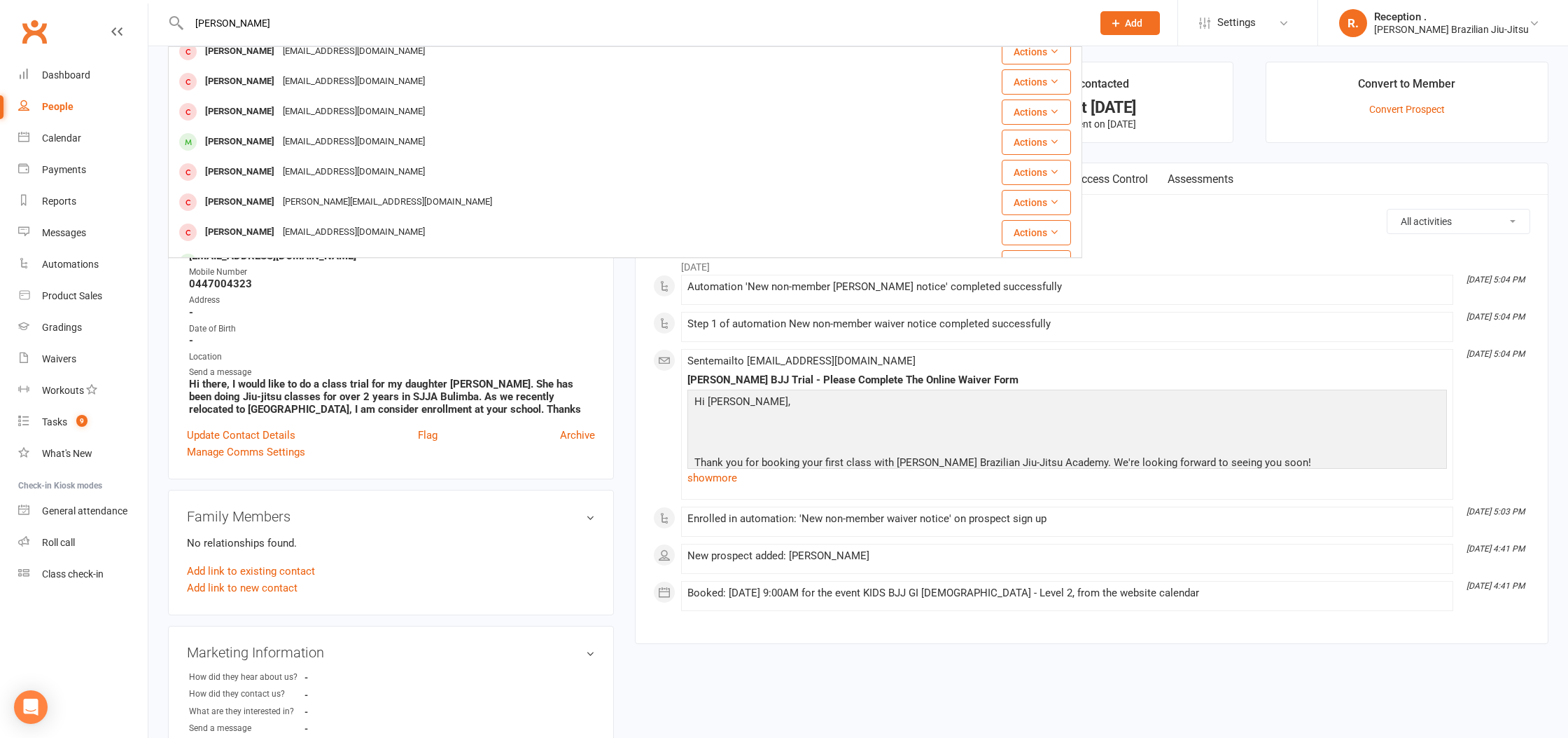
click at [232, 23] on input "mila colman" at bounding box center [634, 22] width 898 height 19
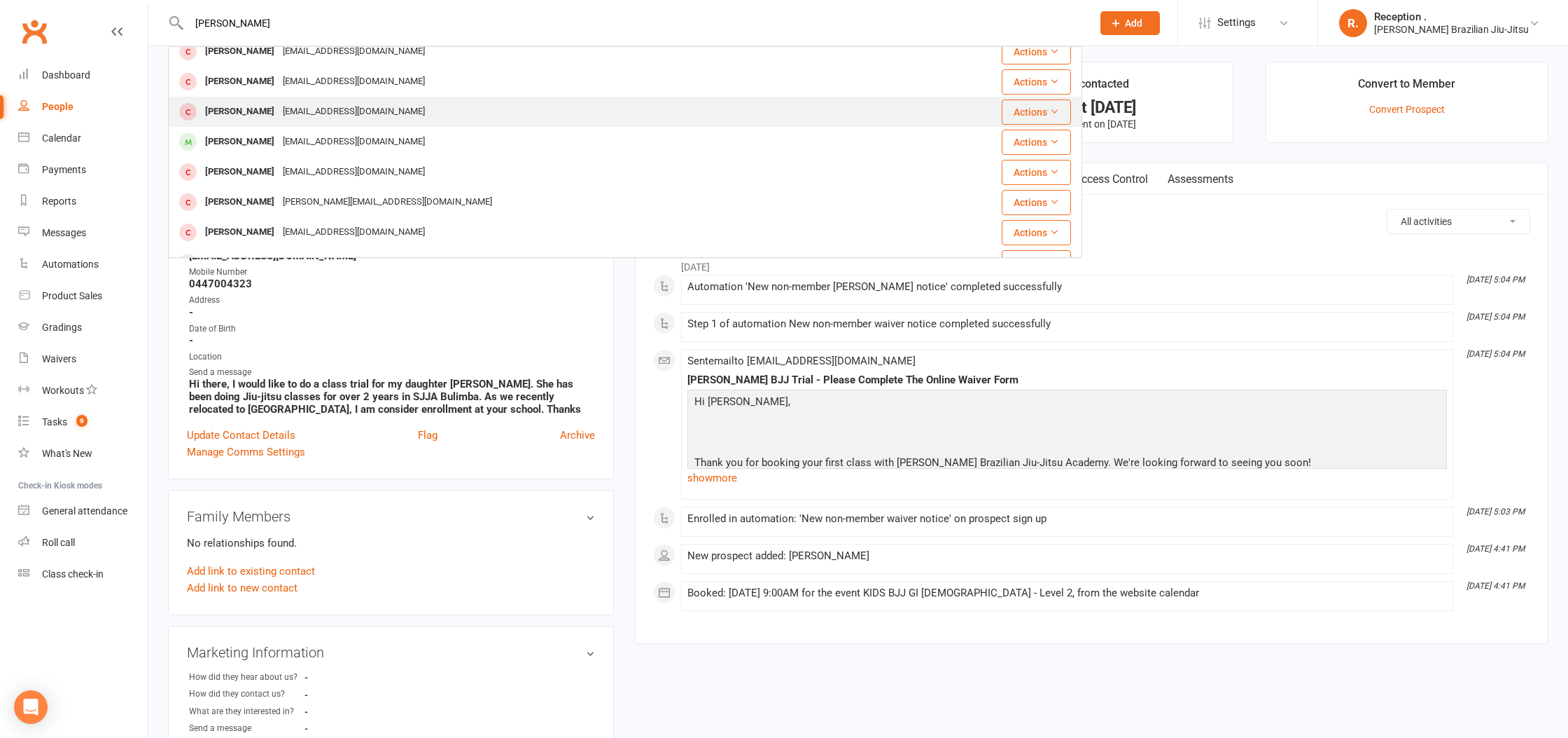
type input "mila colman"
click at [355, 110] on div "Marieflinkvaxjo@hotmail.com" at bounding box center [354, 112] width 151 height 20
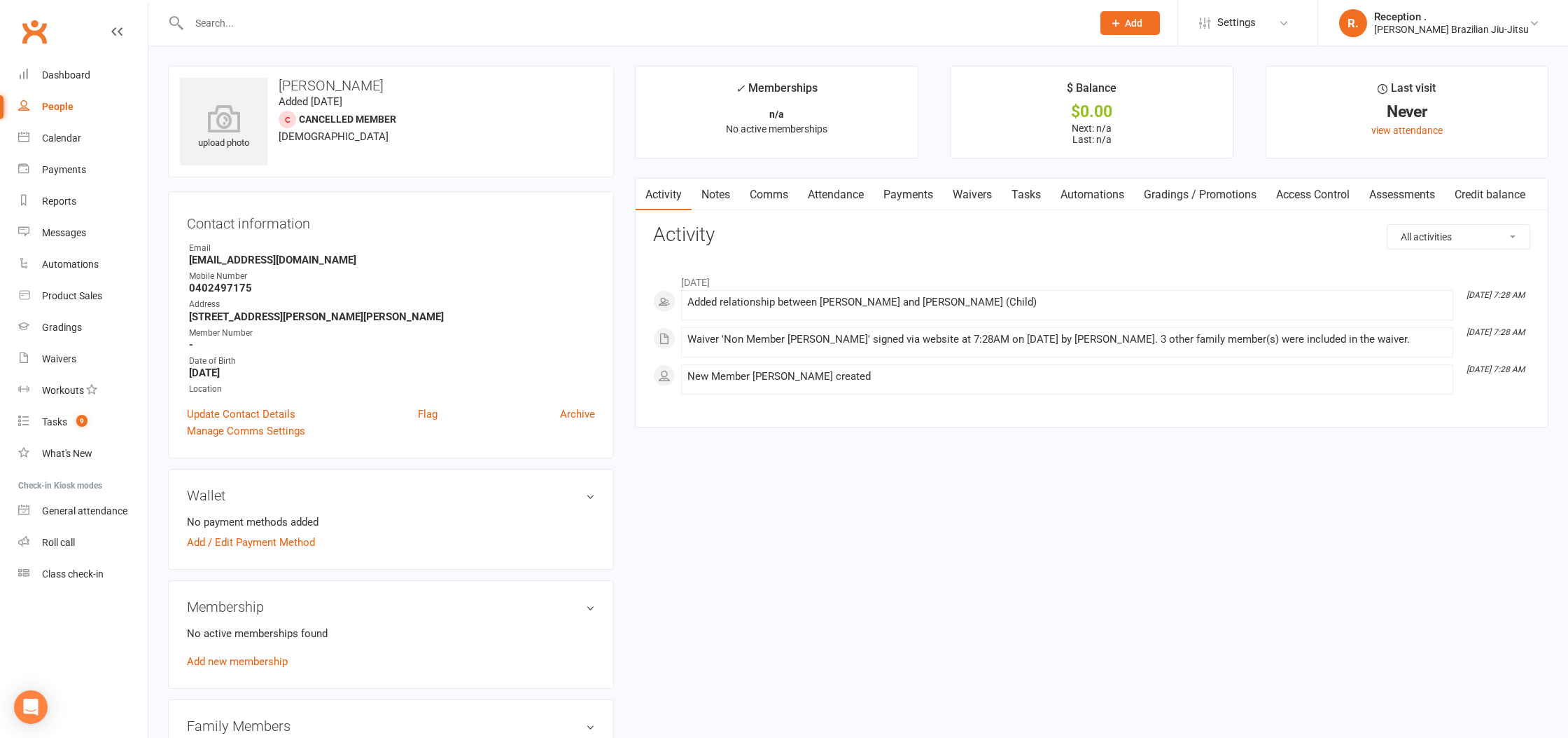
click at [976, 198] on link "Waivers" at bounding box center [973, 194] width 59 height 32
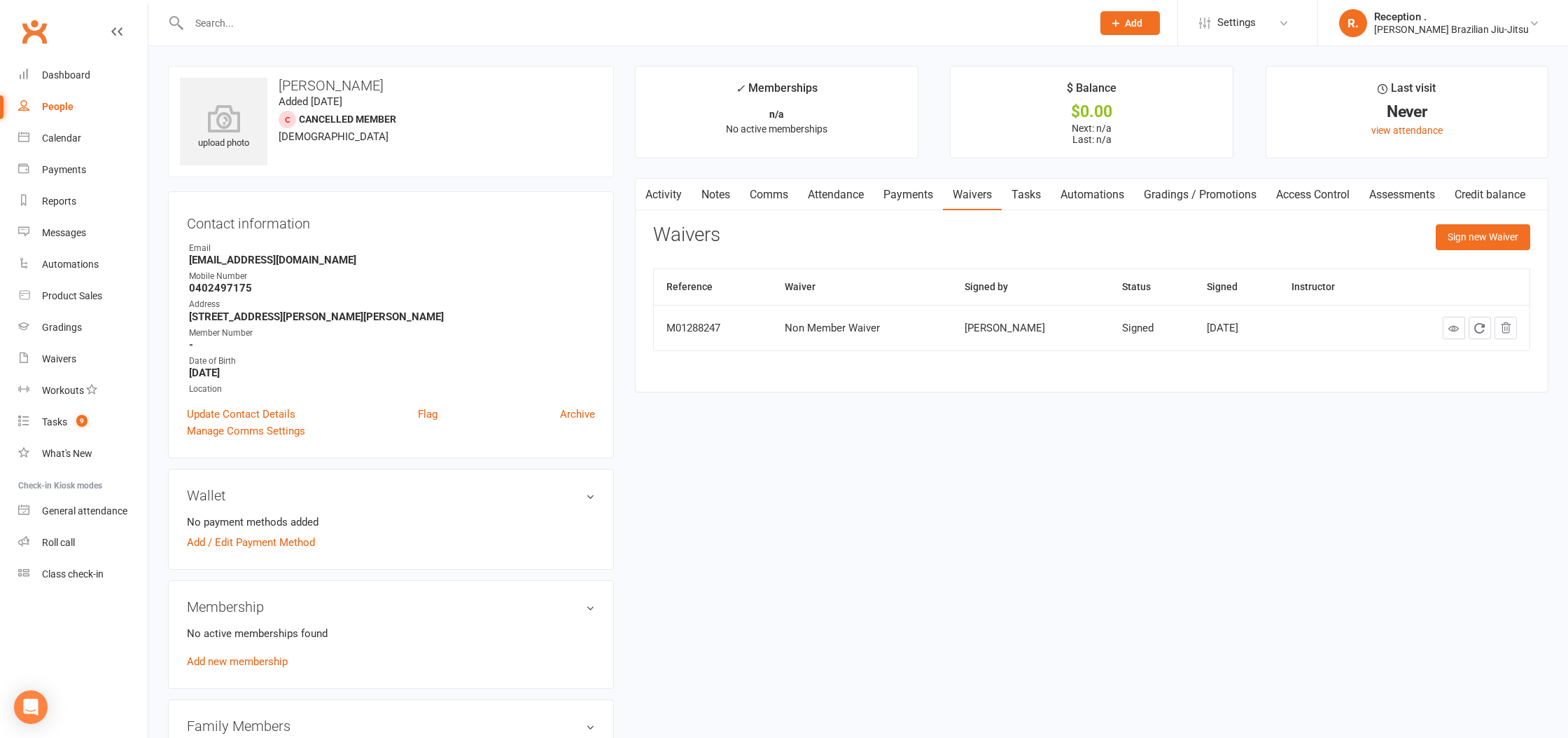
click at [230, 28] on input "text" at bounding box center [634, 22] width 898 height 19
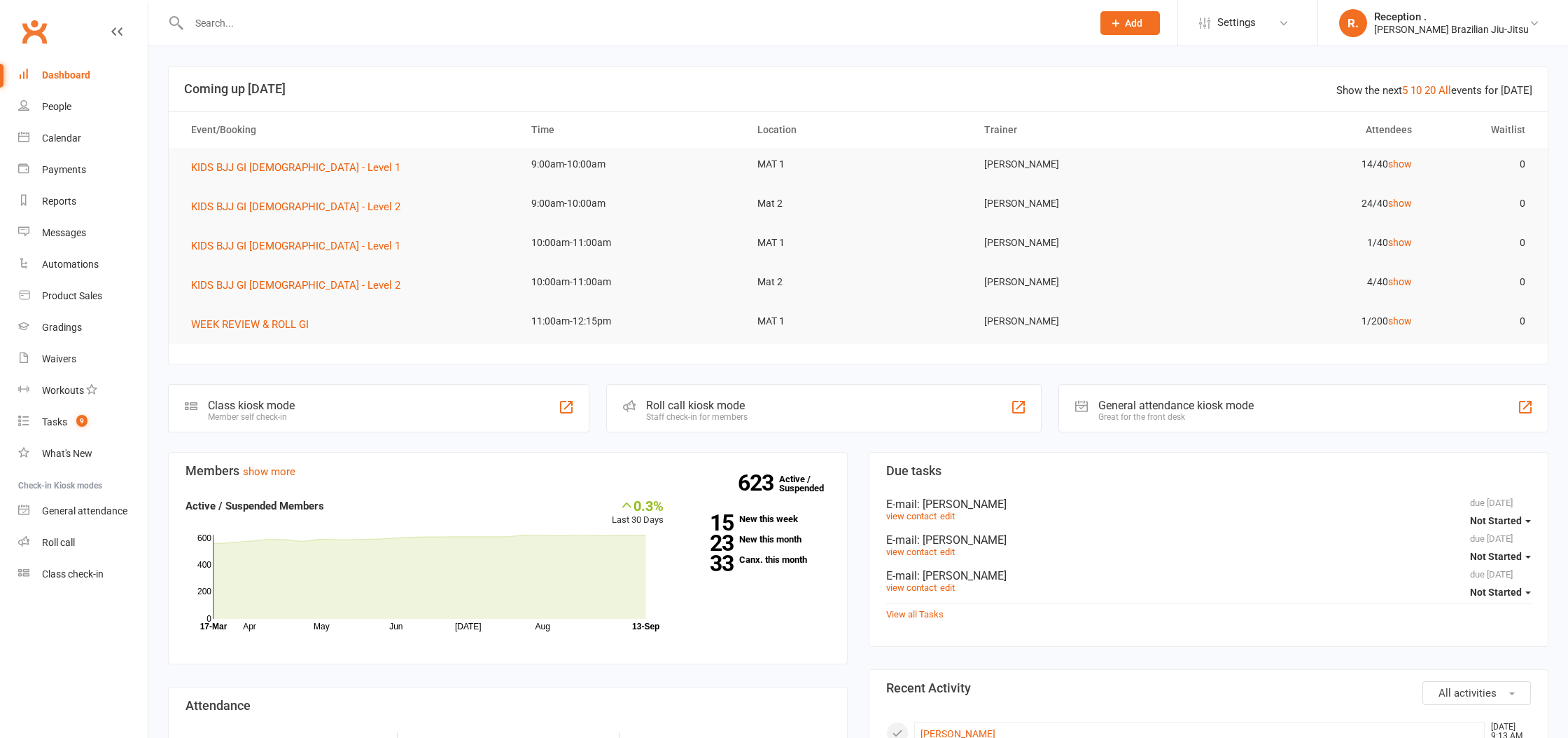
click at [216, 29] on input "text" at bounding box center [634, 22] width 898 height 19
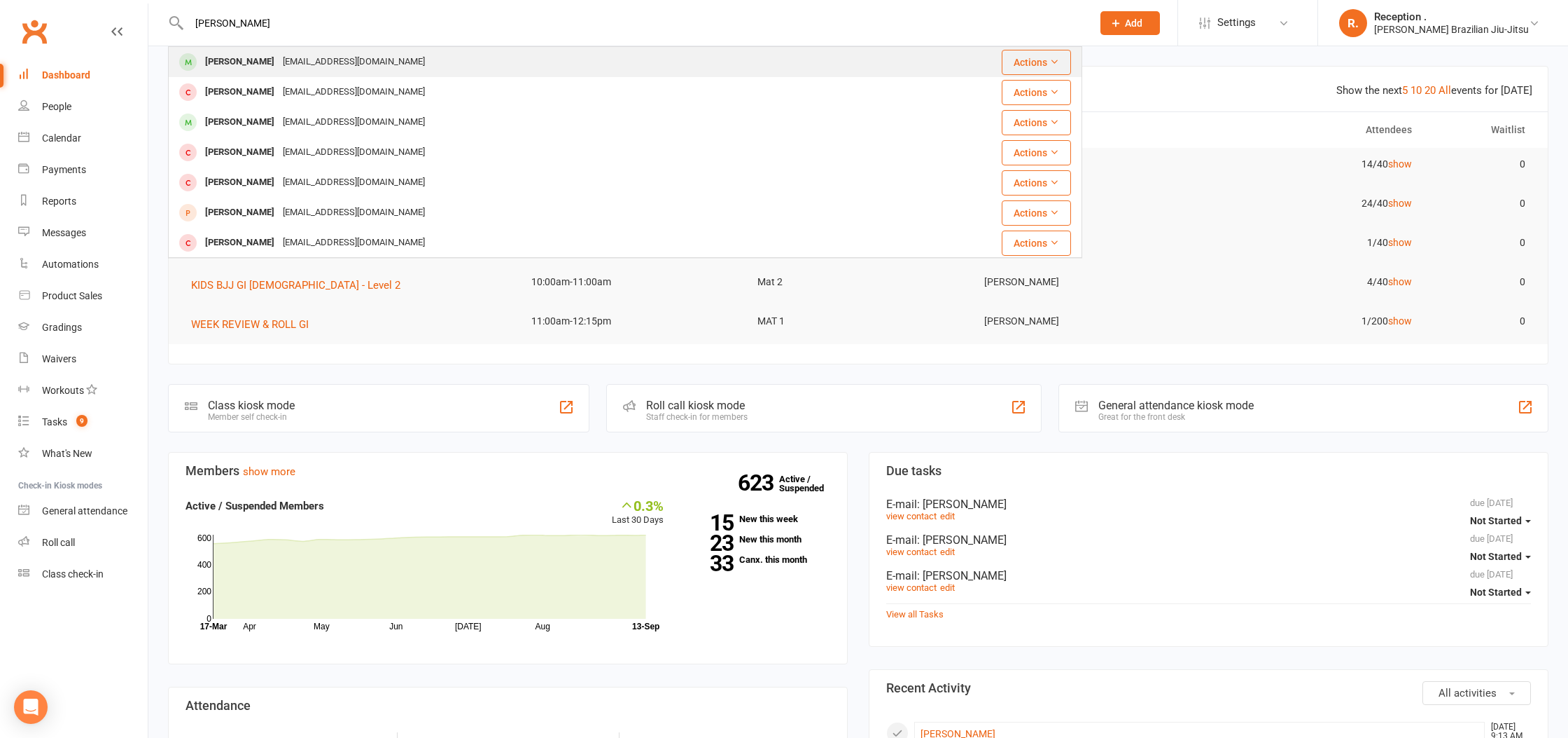
type input "jamie garcia"
click at [257, 57] on div "Jamie Garcia" at bounding box center [240, 62] width 78 height 20
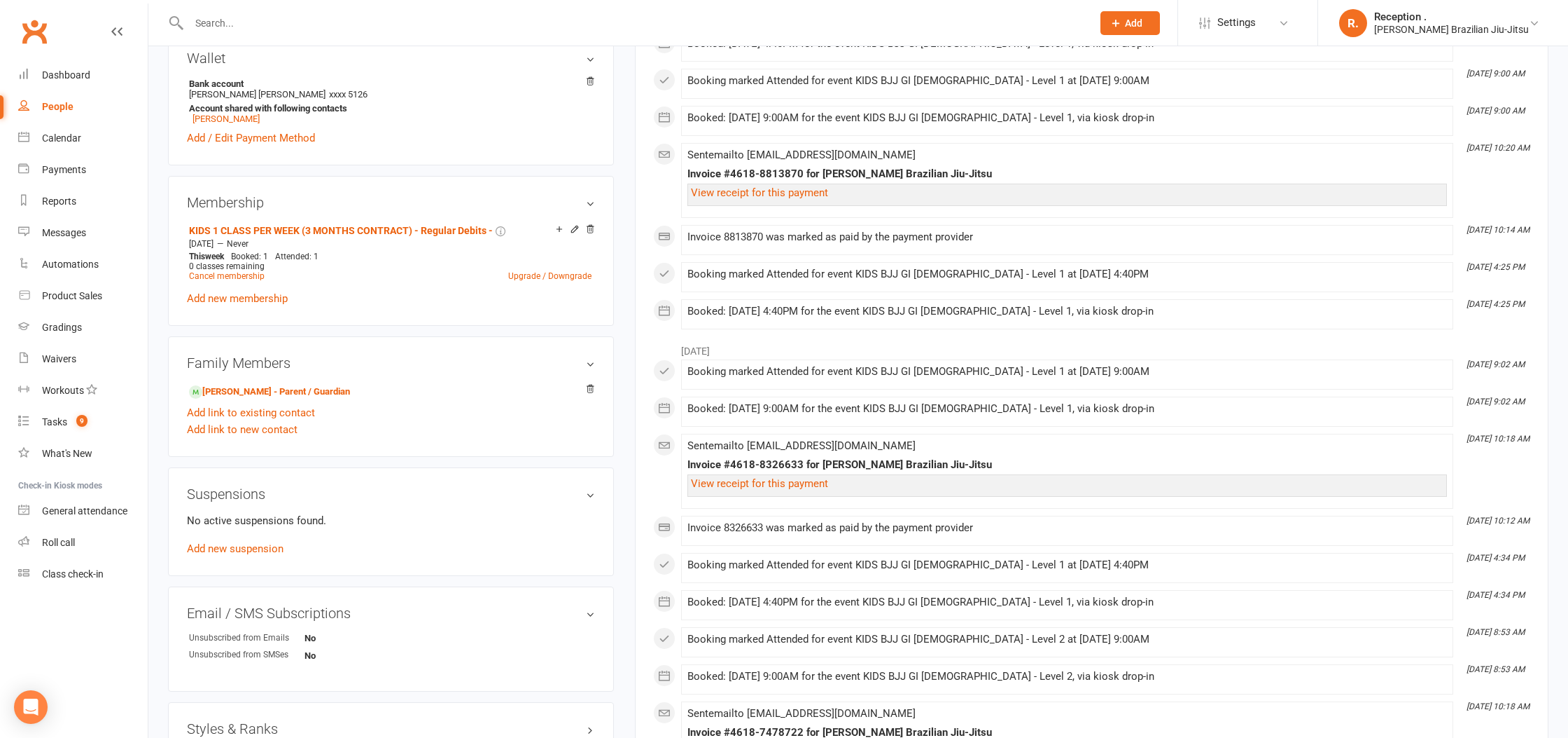
scroll to position [442, 0]
click at [219, 390] on link "Andre Garcia - Parent / Guardian" at bounding box center [269, 390] width 161 height 15
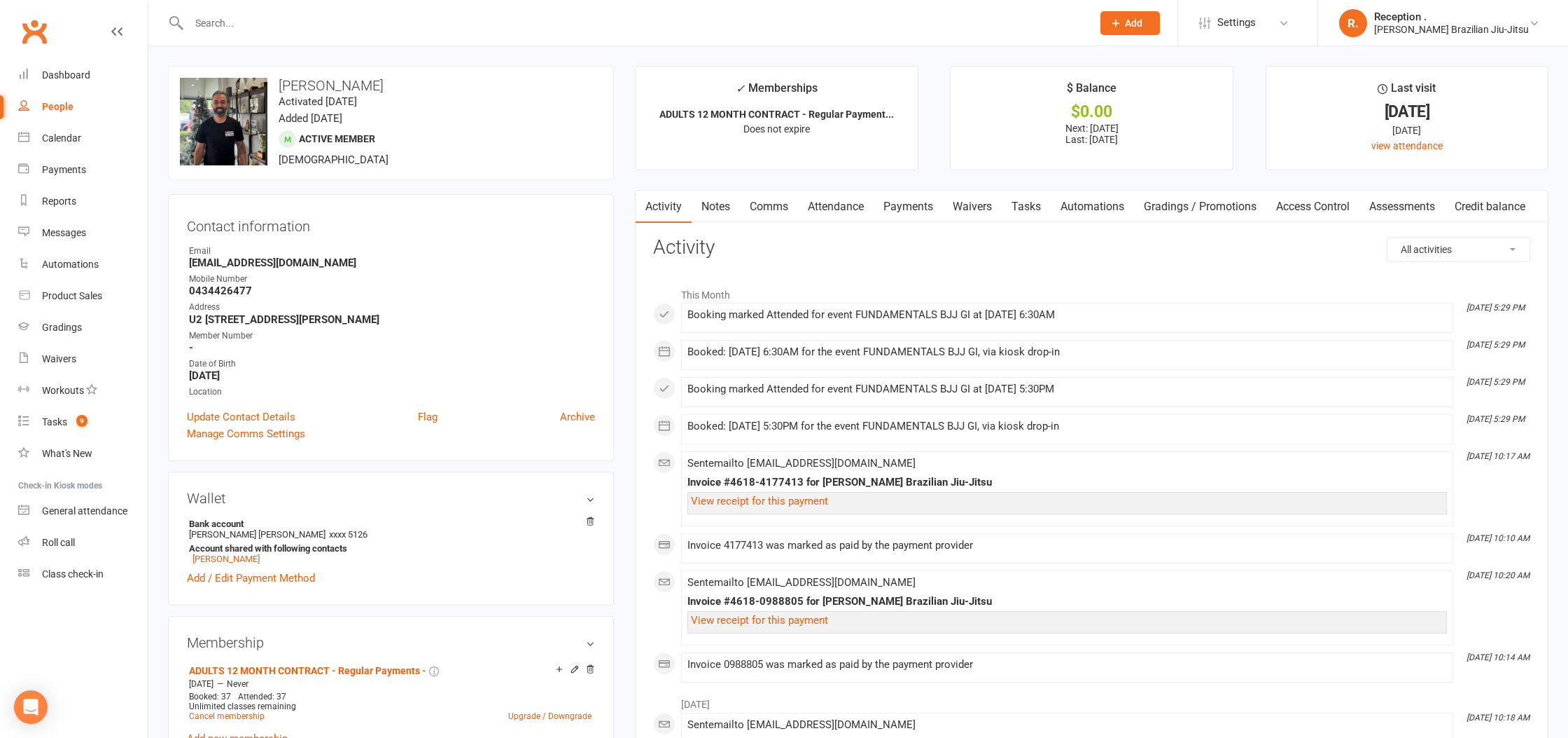
click at [925, 217] on link "Payments" at bounding box center [908, 206] width 69 height 32
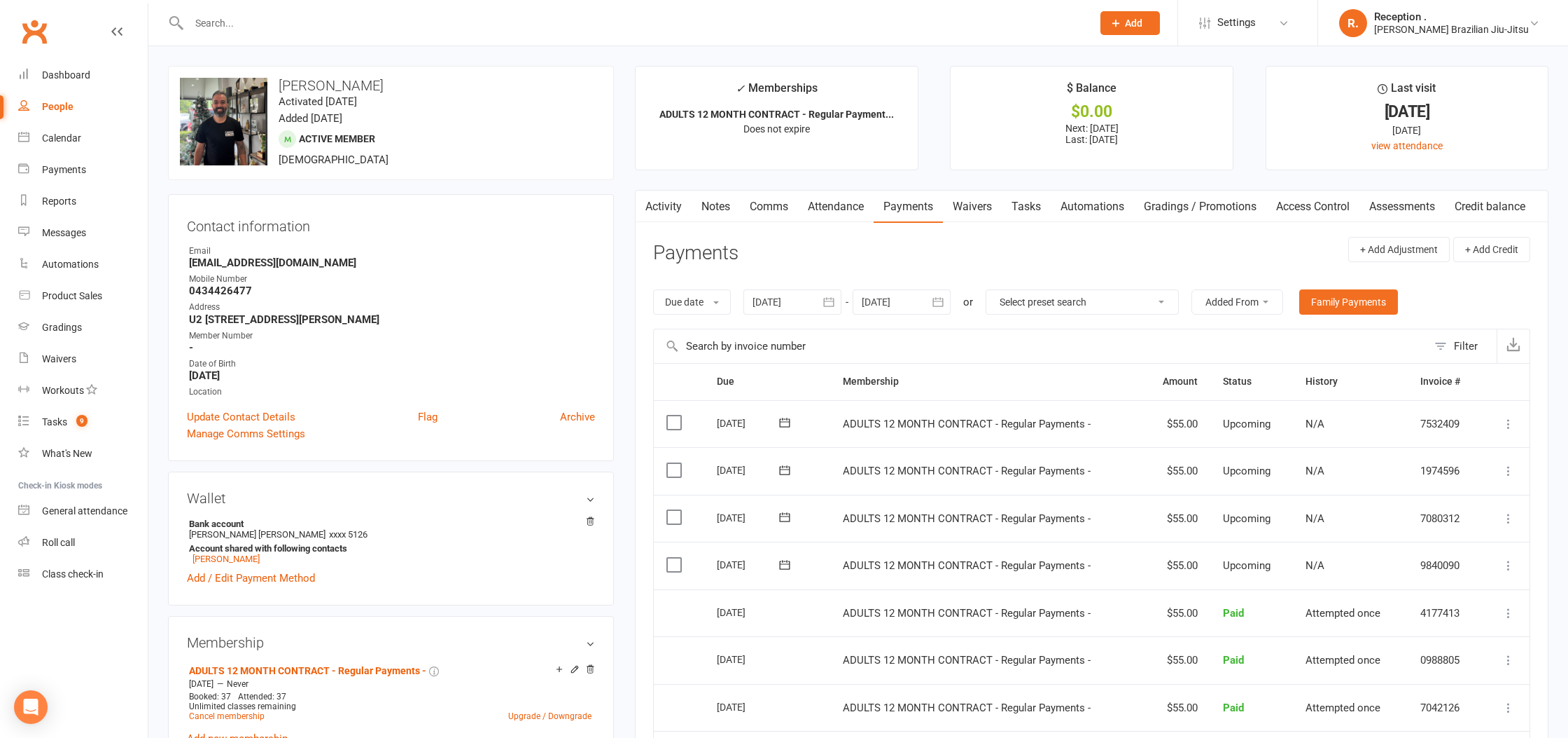
drag, startPoint x: 670, startPoint y: 209, endPoint x: 664, endPoint y: 213, distance: 7.2
click at [670, 209] on link "Activity" at bounding box center [664, 206] width 56 height 32
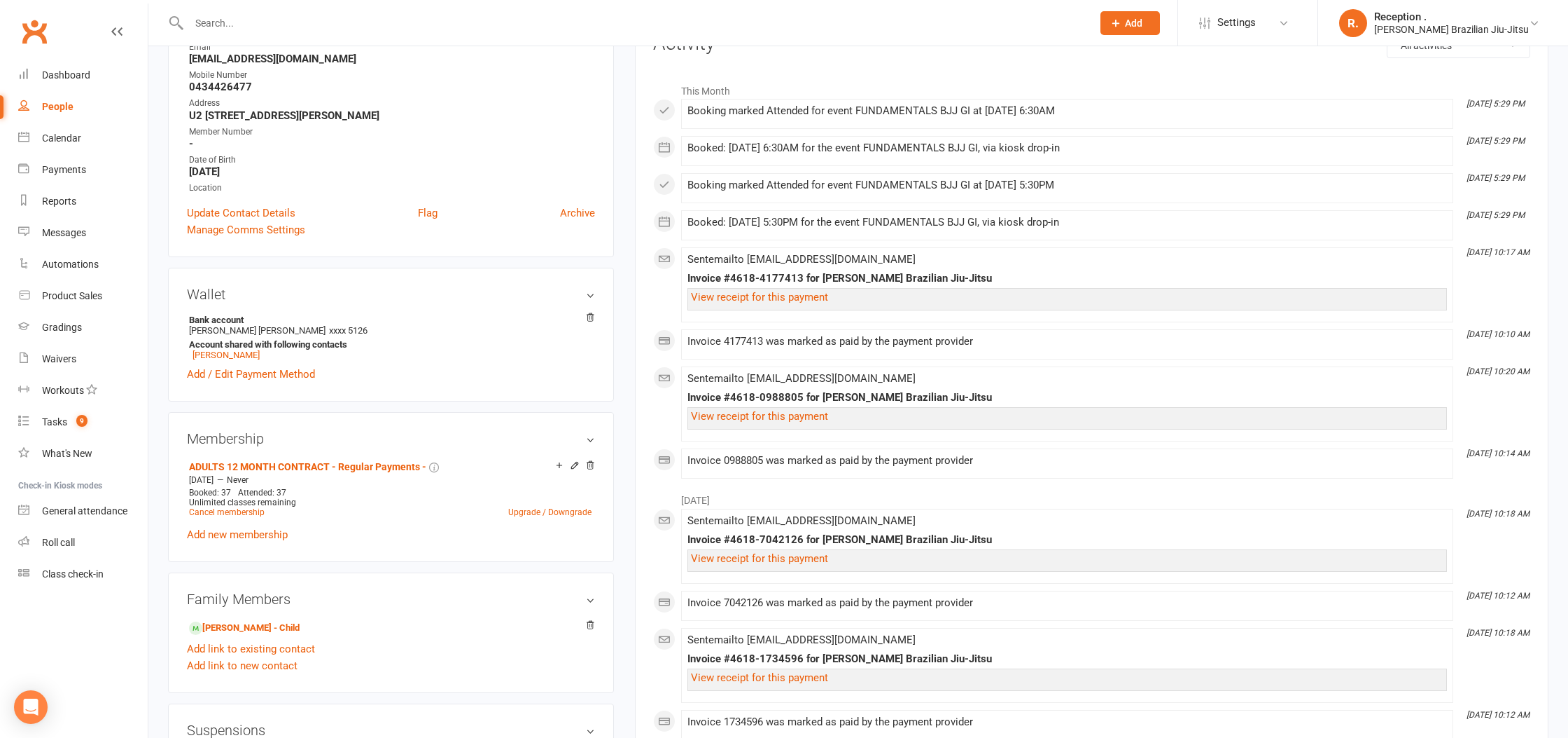
scroll to position [226, 0]
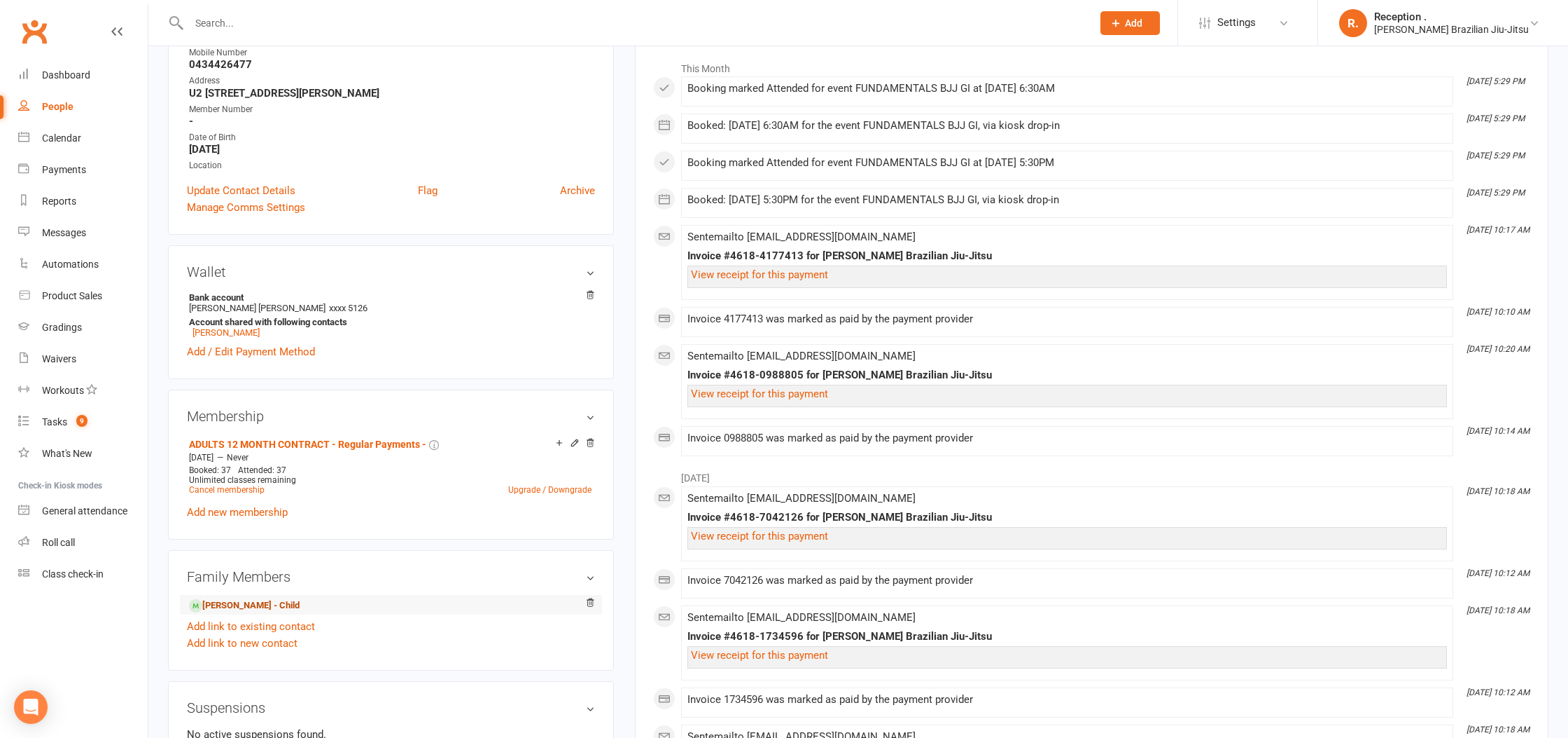
click at [267, 604] on link "Jamie Garcia - Child" at bounding box center [244, 606] width 111 height 15
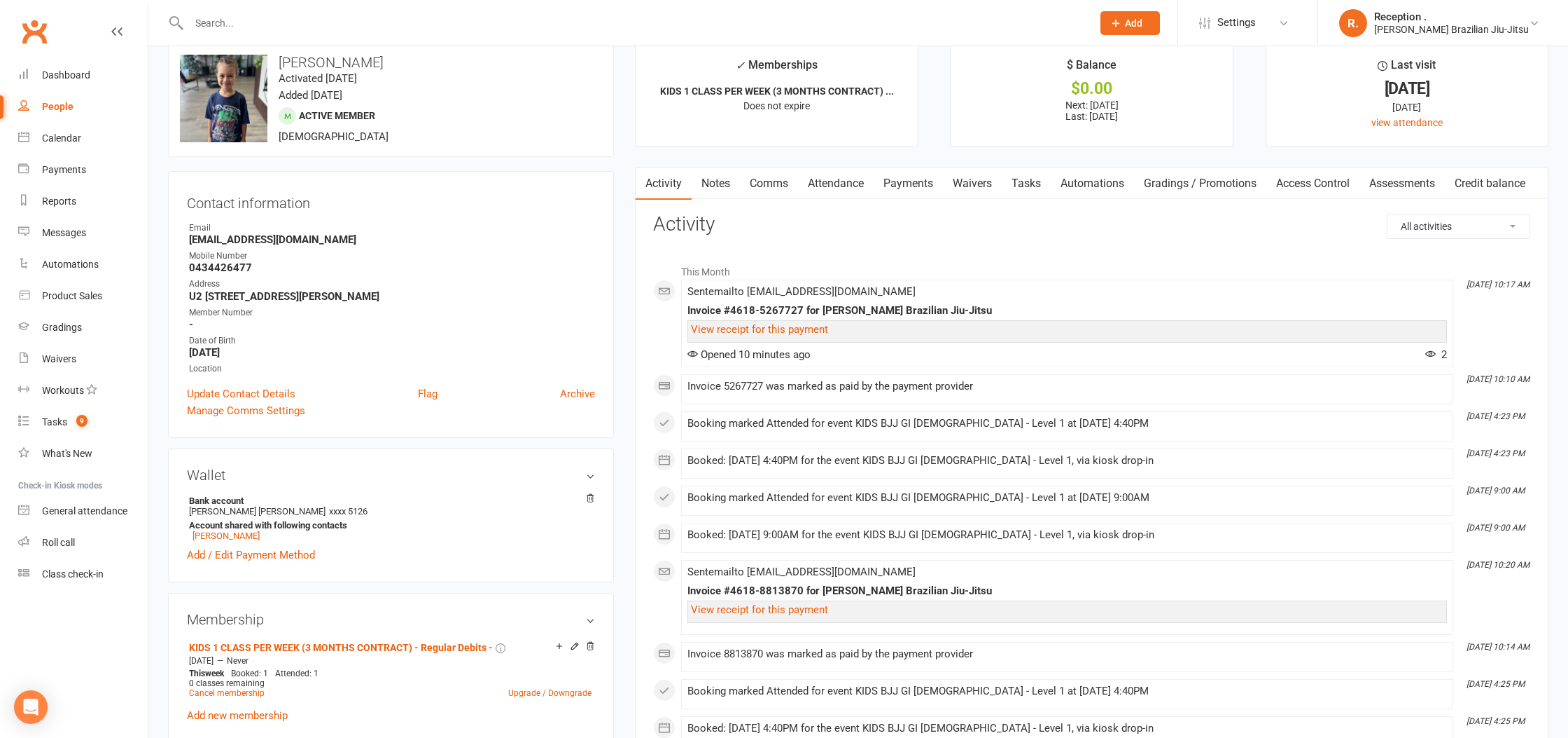
scroll to position [20, 0]
click at [892, 193] on link "Payments" at bounding box center [908, 186] width 69 height 32
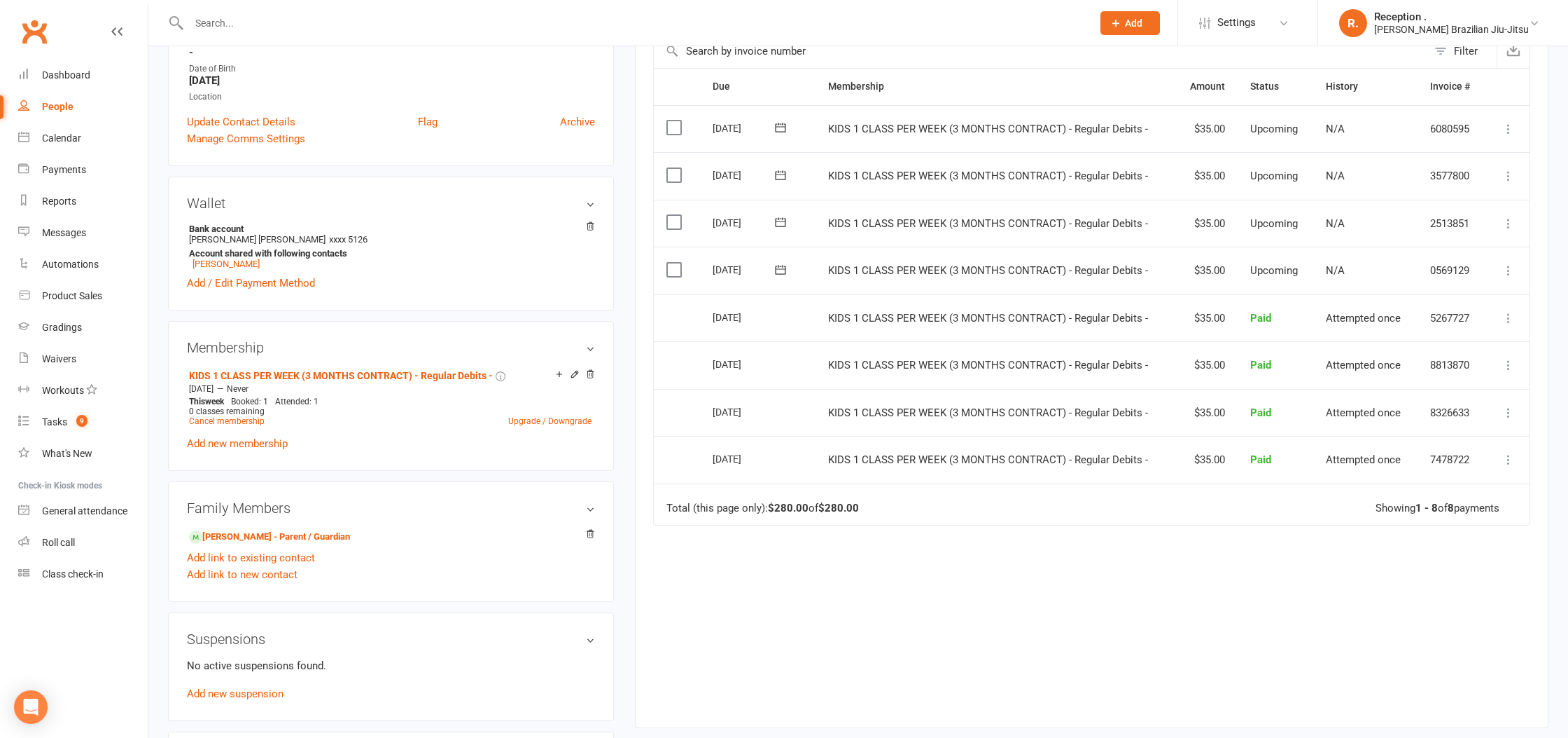
scroll to position [306, 0]
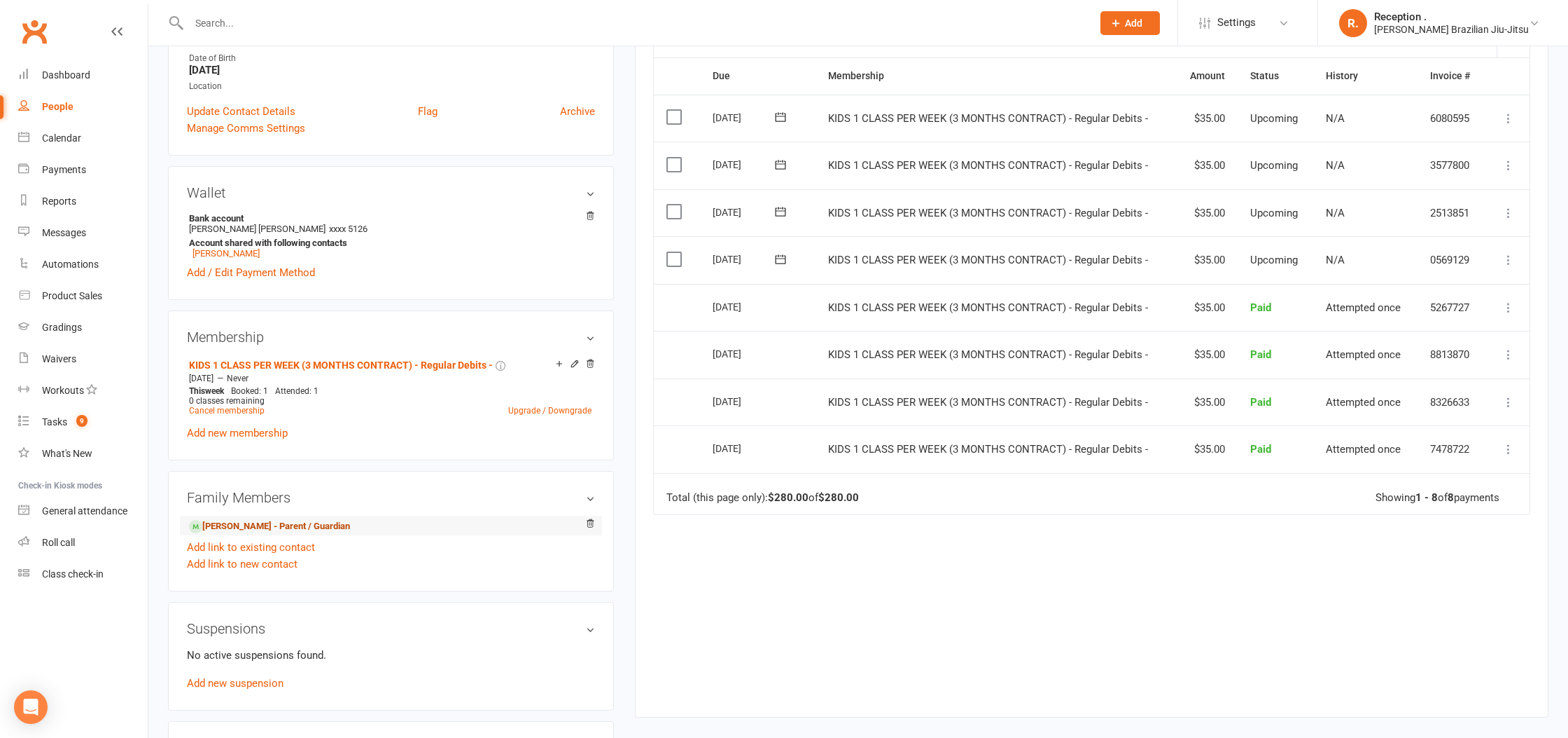
click at [260, 524] on link "Andre Garcia - Parent / Guardian" at bounding box center [269, 527] width 161 height 15
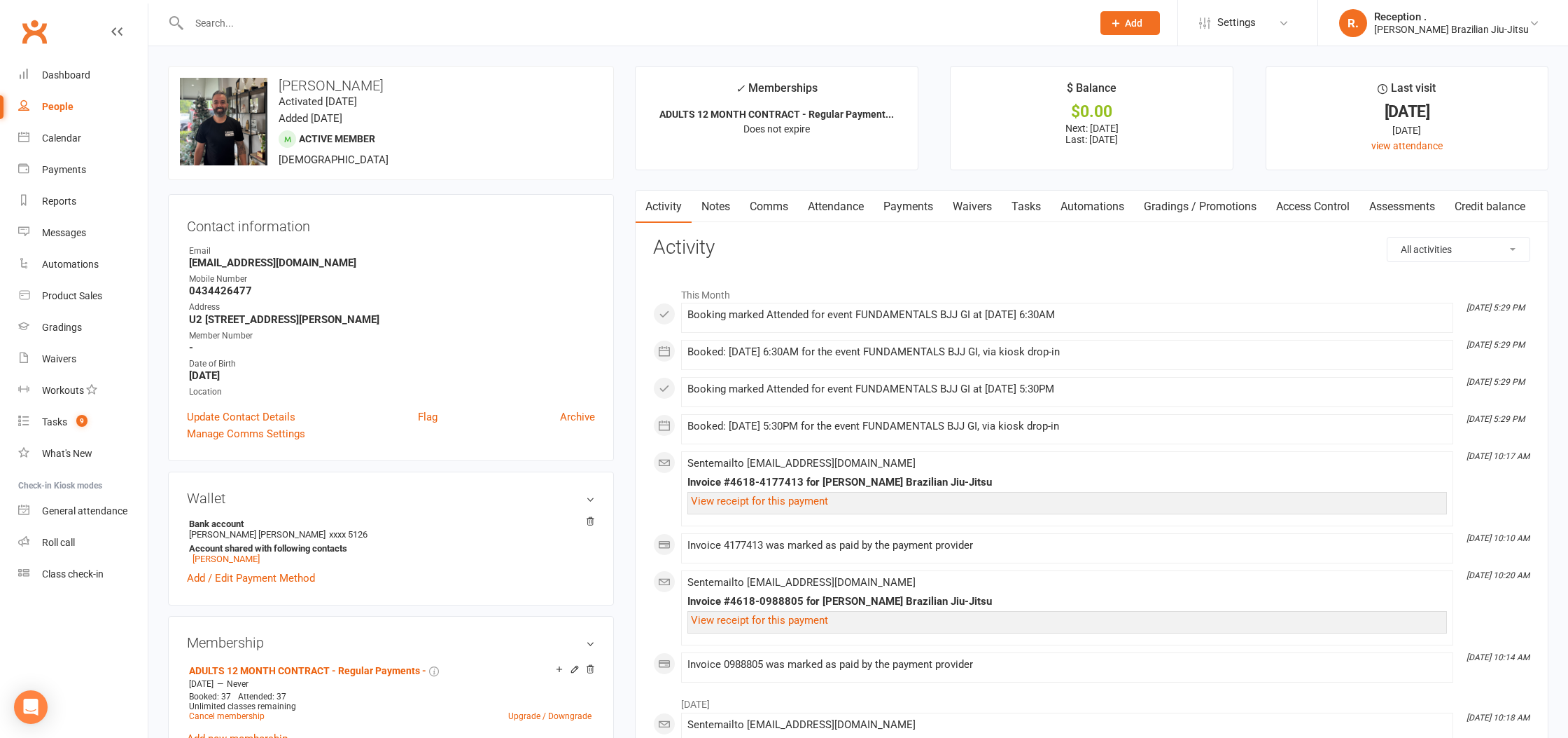
click at [898, 213] on link "Payments" at bounding box center [908, 206] width 69 height 32
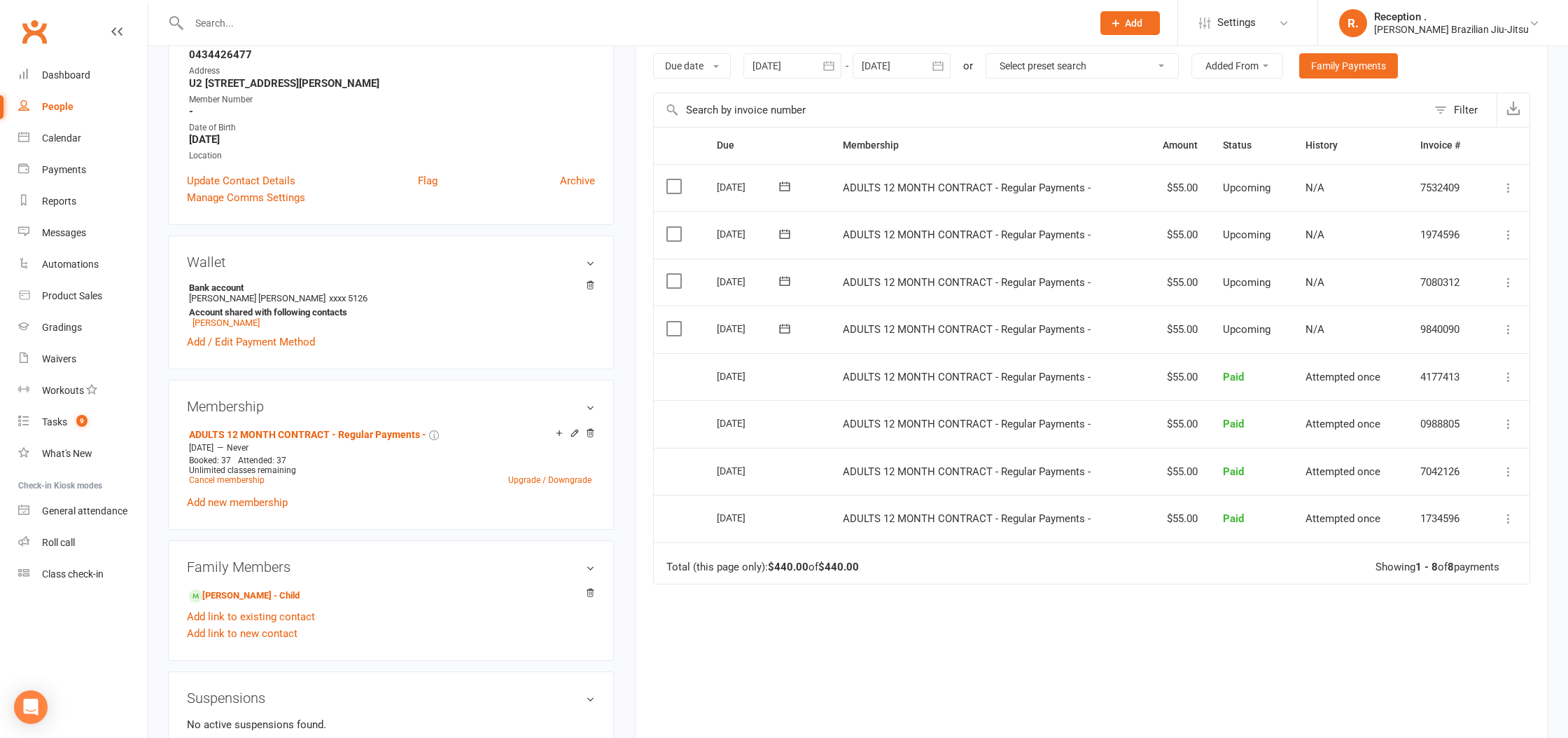
scroll to position [278, 0]
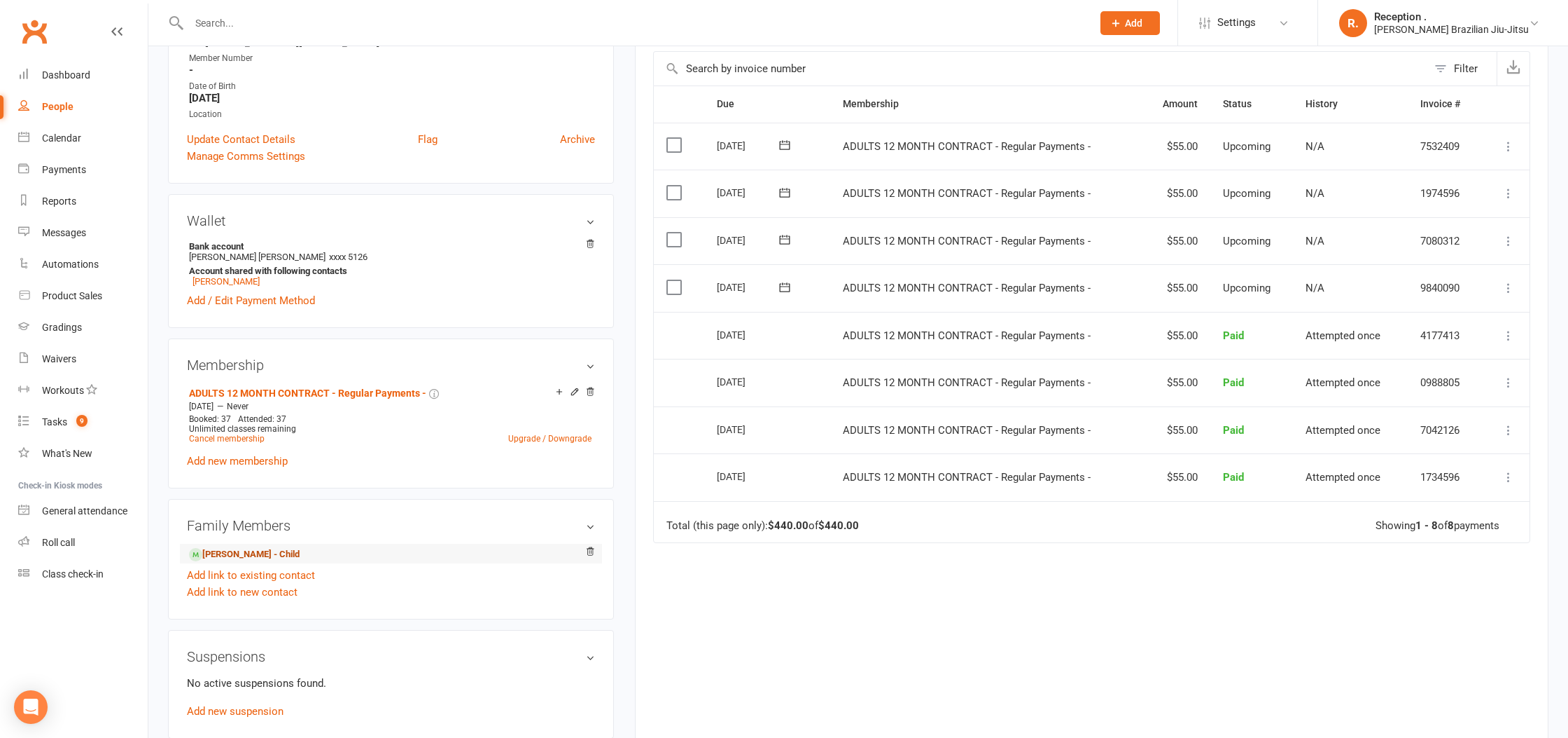
click at [234, 557] on link "Jamie Garcia - Child" at bounding box center [244, 555] width 111 height 15
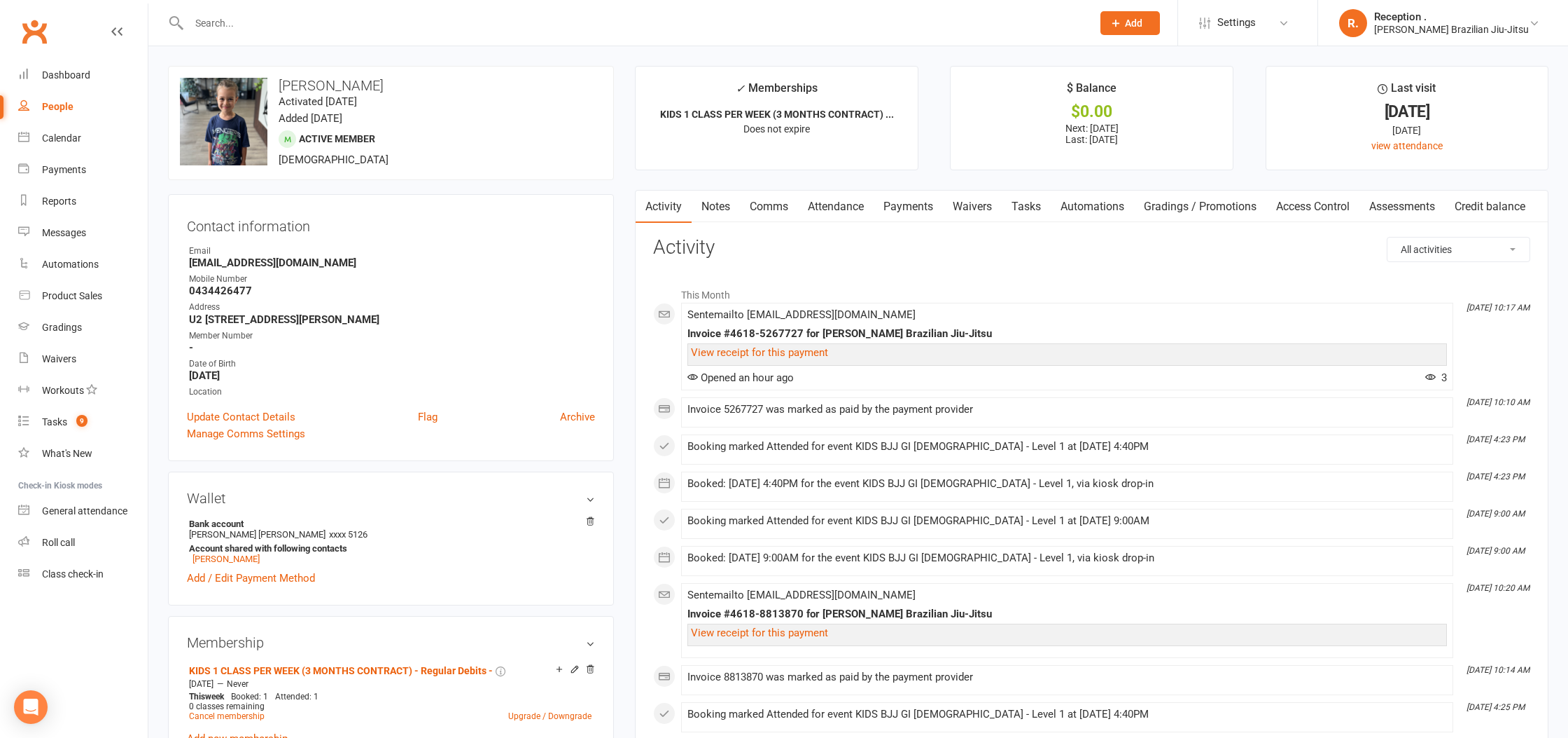
click at [913, 206] on link "Payments" at bounding box center [908, 206] width 69 height 32
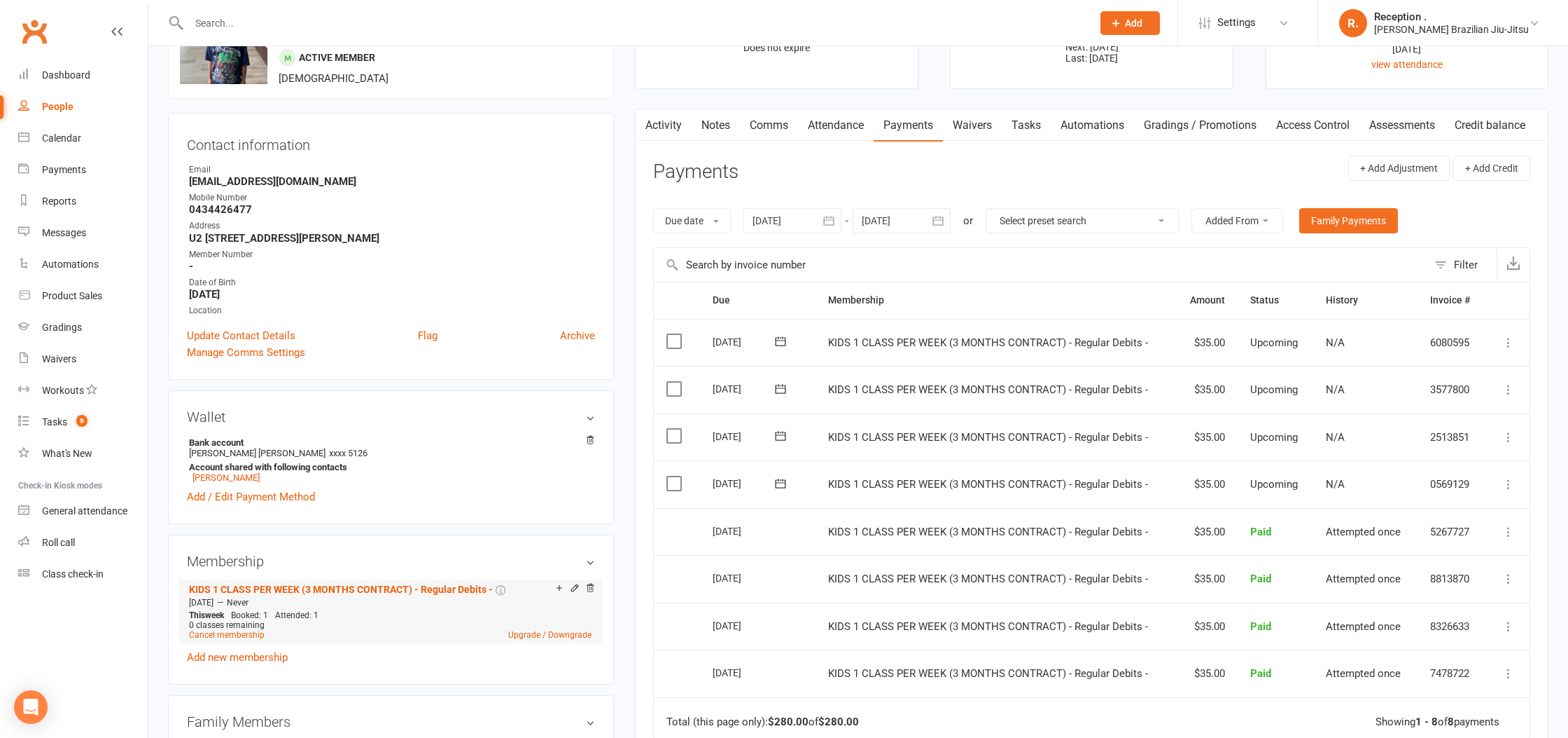
scroll to position [78, 0]
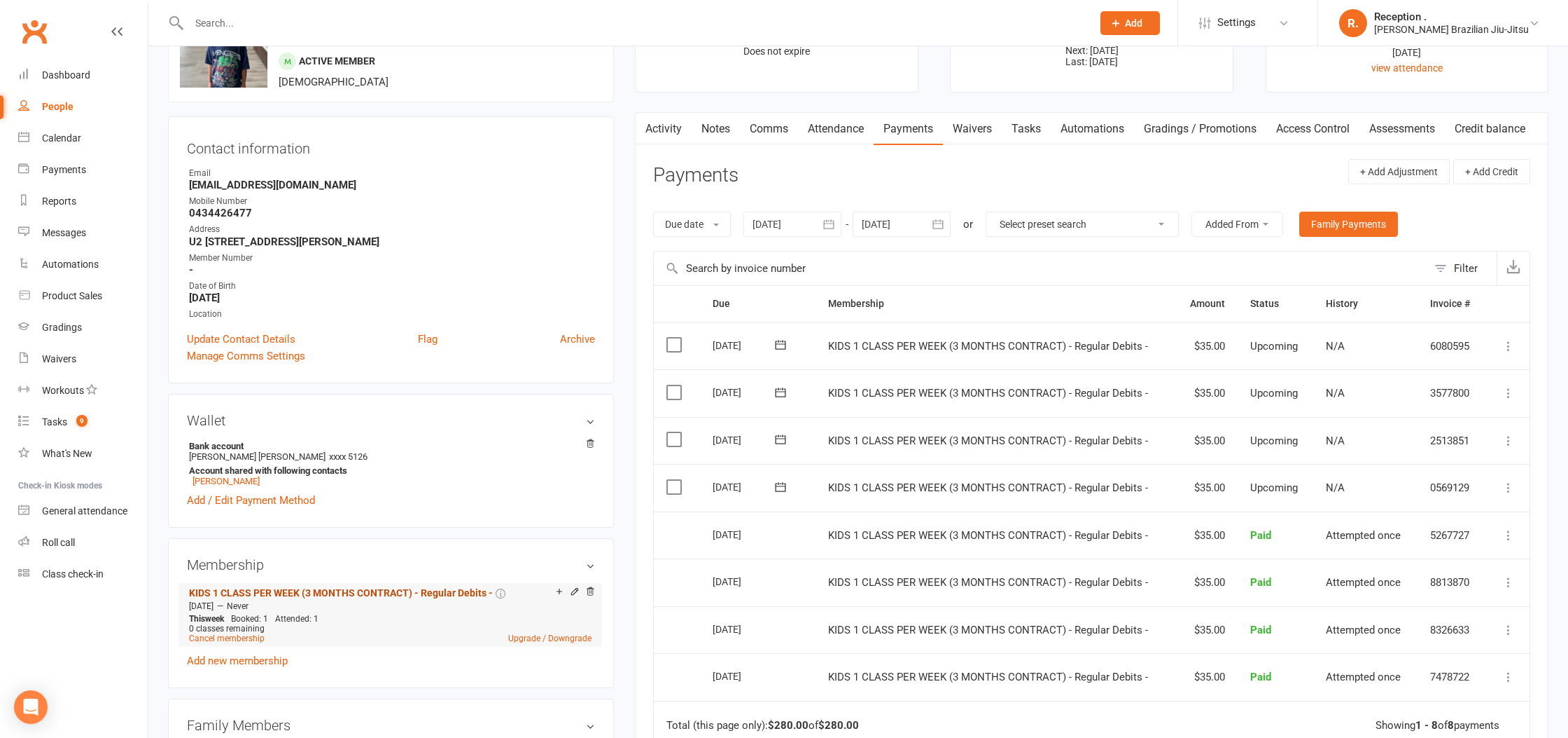
click at [382, 588] on link "KIDS 1 CLASS PER WEEK (3 MONTHS CONTRACT) - Regular Debits -" at bounding box center [341, 593] width 304 height 11
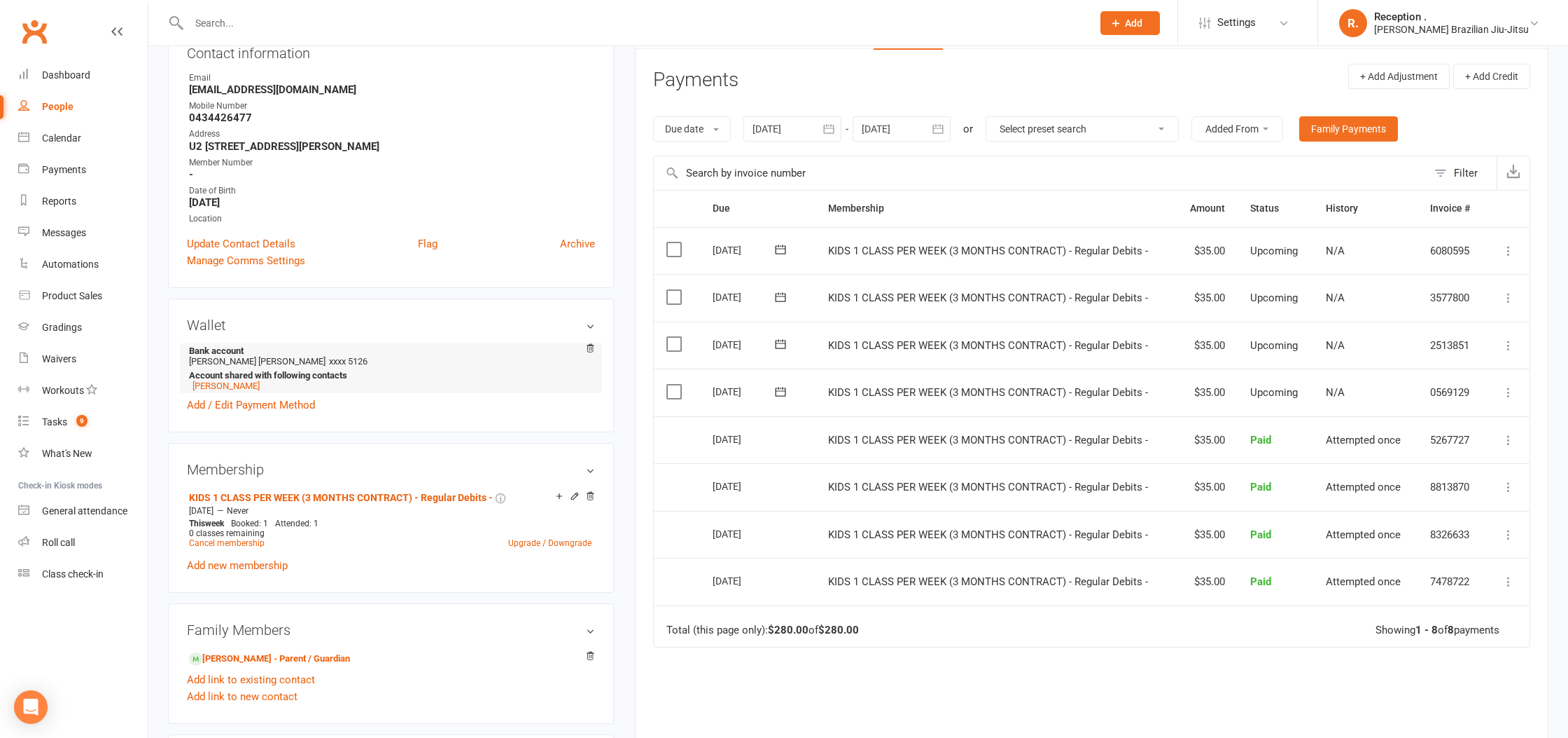
scroll to position [182, 0]
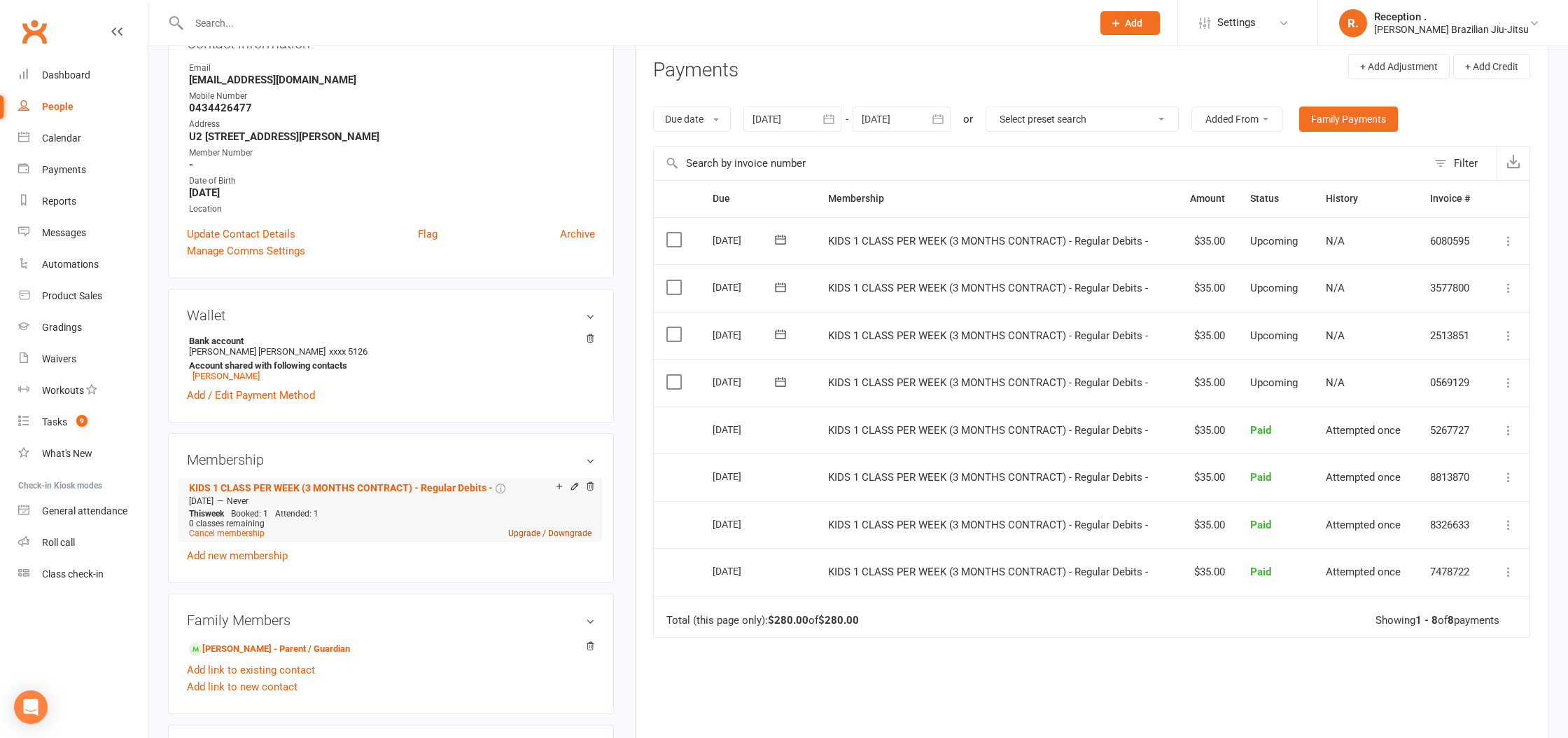
click at [525, 528] on link "Upgrade / Downgrade" at bounding box center [550, 532] width 83 height 10
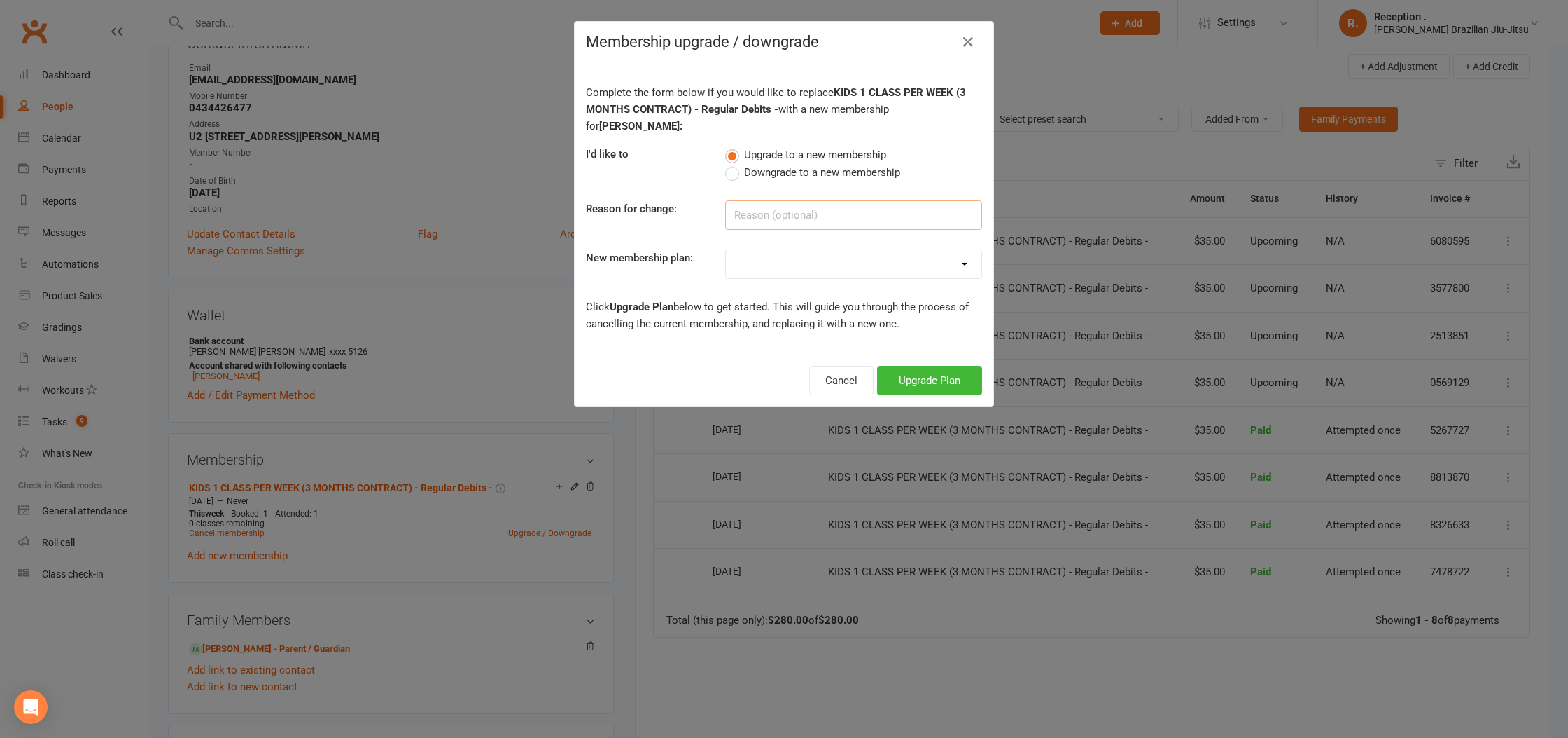
click at [789, 200] on input at bounding box center [854, 215] width 257 height 30
click at [780, 252] on select "FREE ADULTS 12 MONTH CONTRACT - Regular Payments ADULTS 6 MONTHS CONTRACT - Reg…" at bounding box center [853, 264] width 255 height 28
select select "22"
click at [726, 250] on select "FREE ADULTS 12 MONTH CONTRACT - Regular Payments ADULTS 6 MONTHS CONTRACT - Reg…" at bounding box center [853, 264] width 255 height 28
click at [940, 355] on div "Cancel Upgrade Plan" at bounding box center [784, 381] width 418 height 52
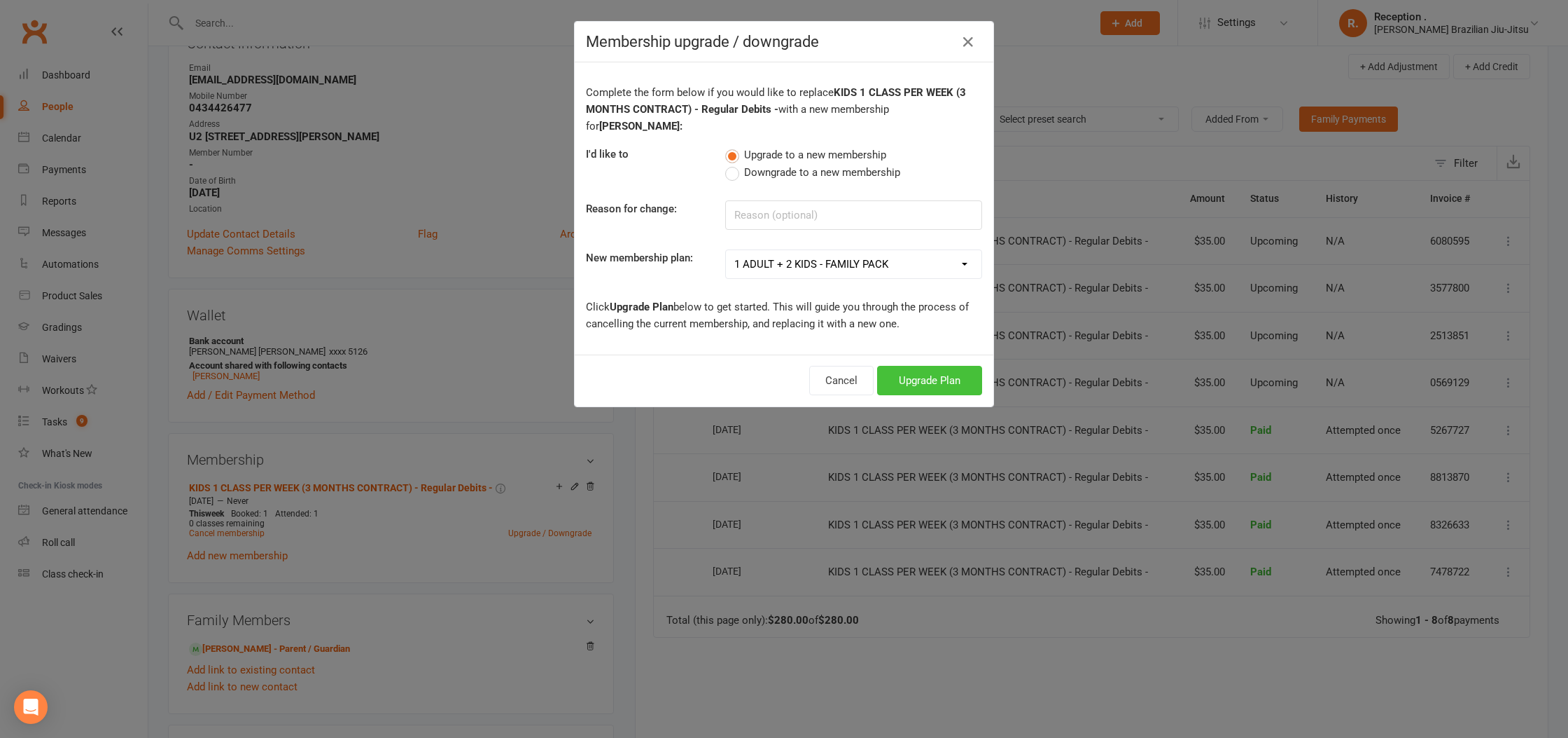
click at [937, 366] on button "Upgrade Plan" at bounding box center [929, 381] width 105 height 30
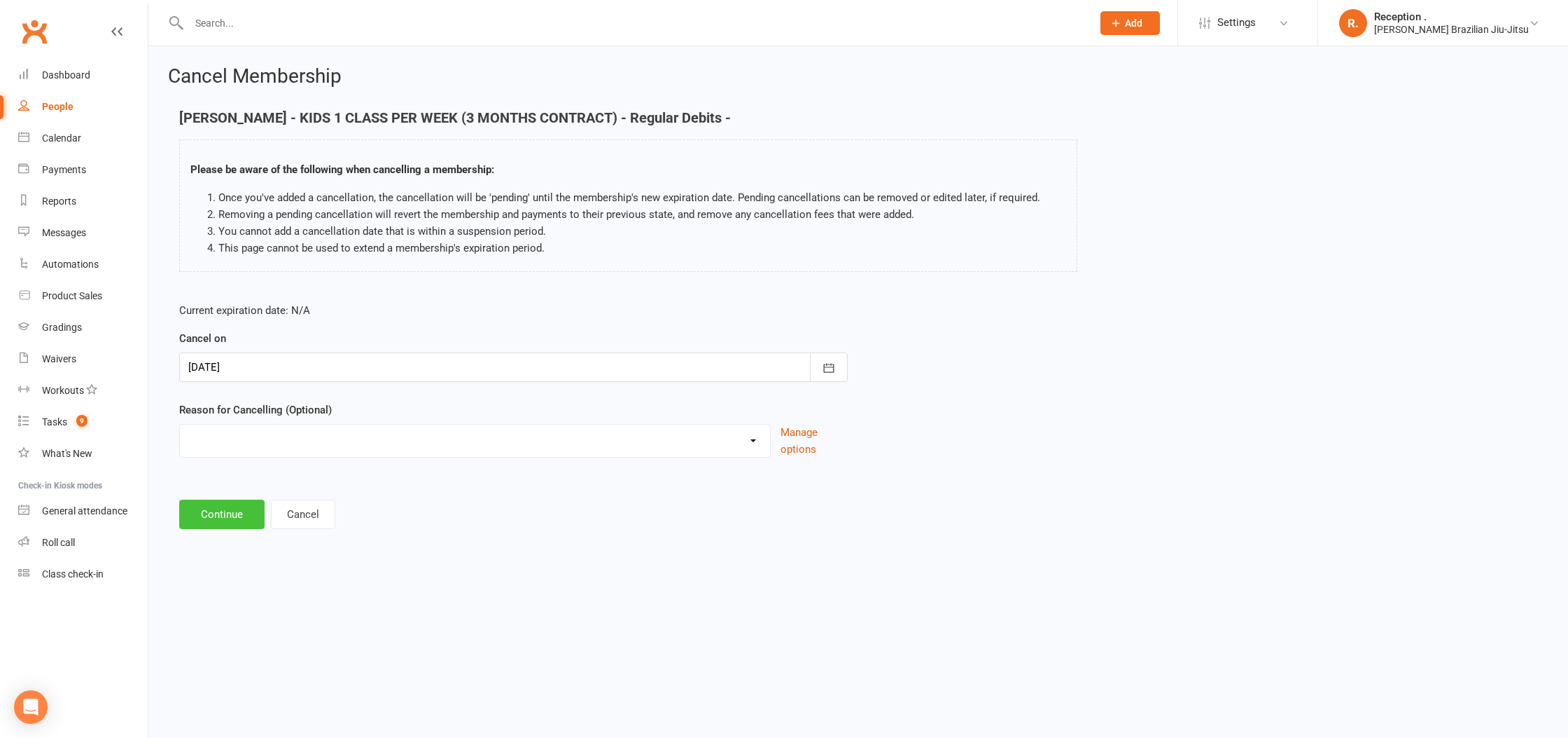
click at [227, 507] on button "Continue" at bounding box center [222, 514] width 85 height 30
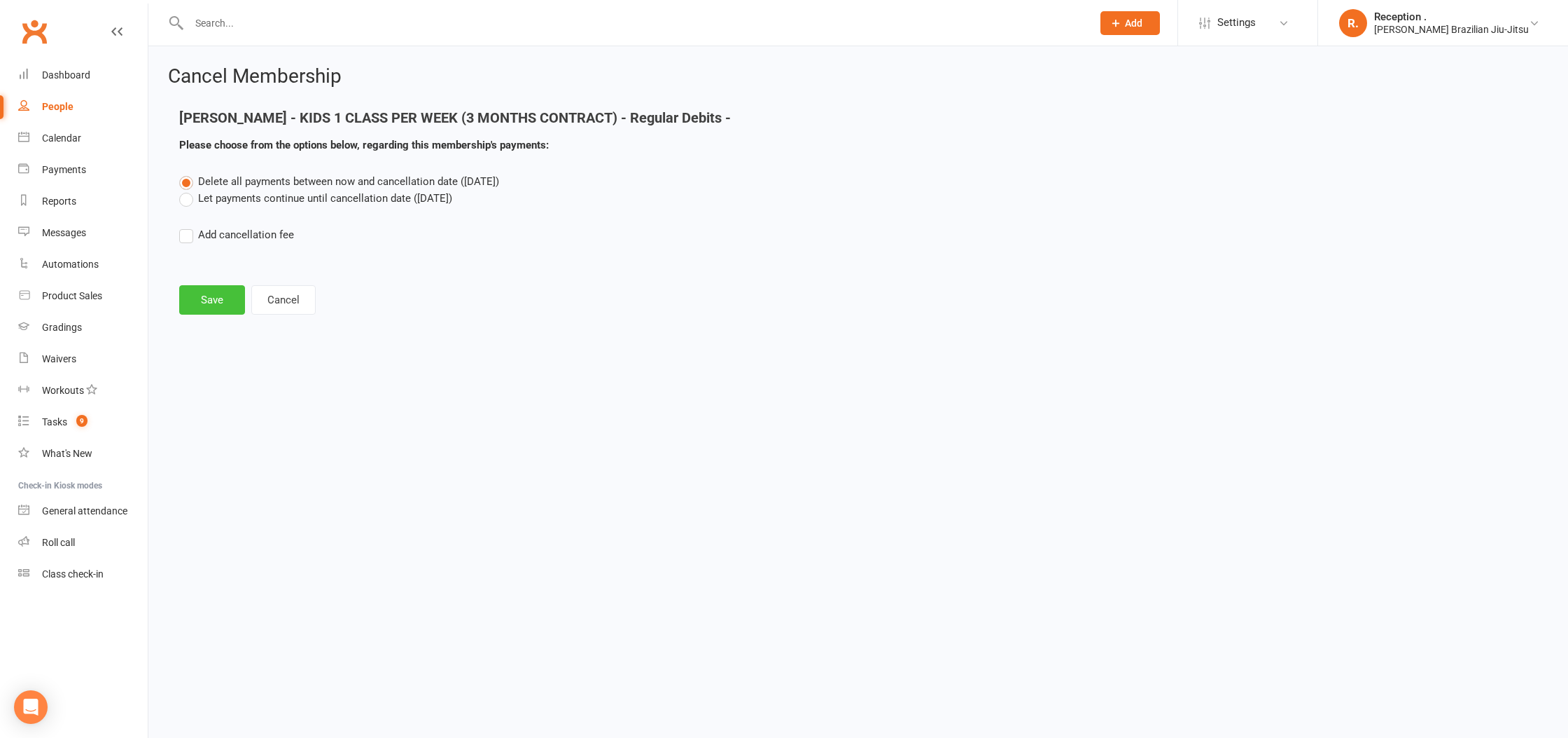
click at [223, 303] on button "Save" at bounding box center [212, 300] width 66 height 30
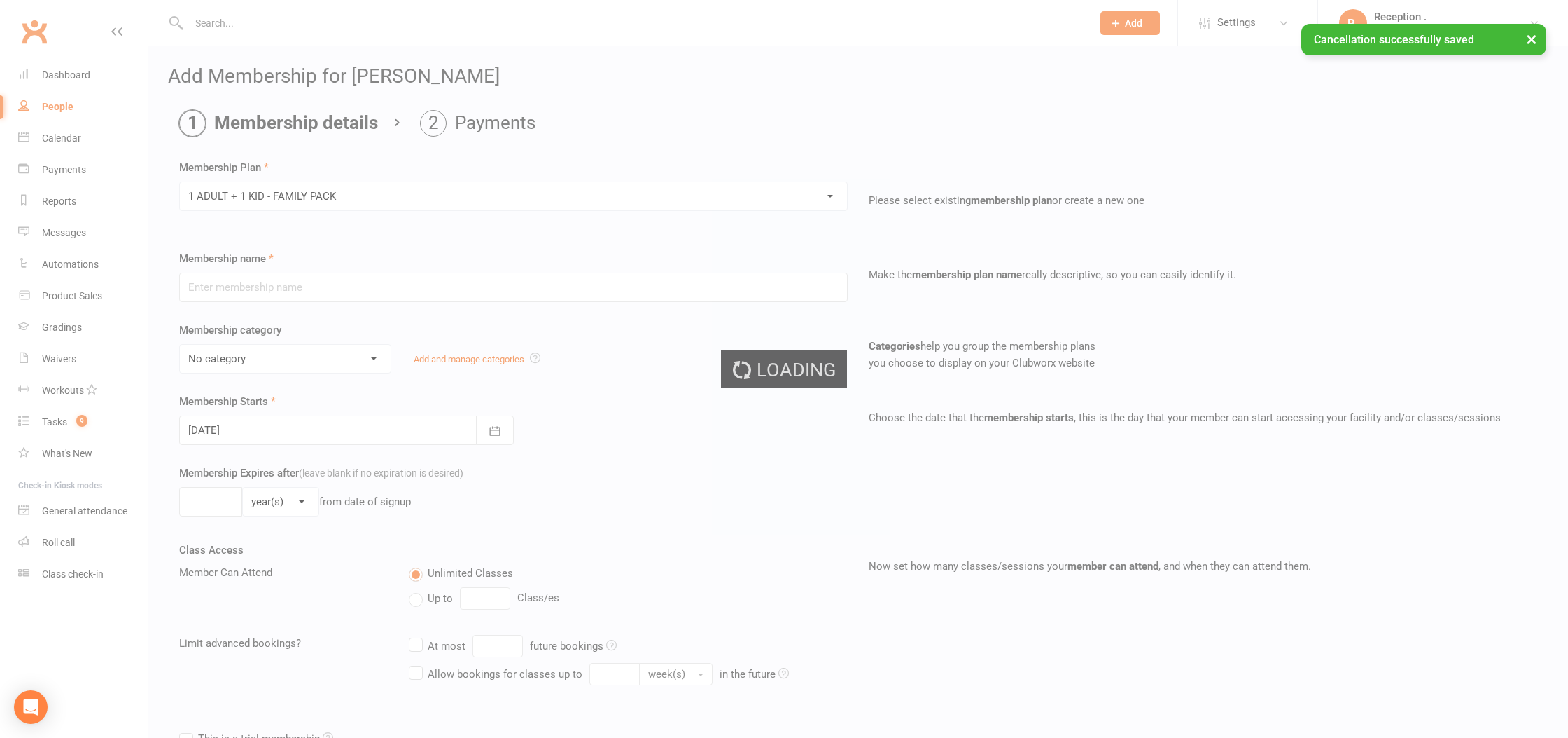
type input "1 ADULT + 1 KID - FAMILY PACK"
select select "5"
type input "0"
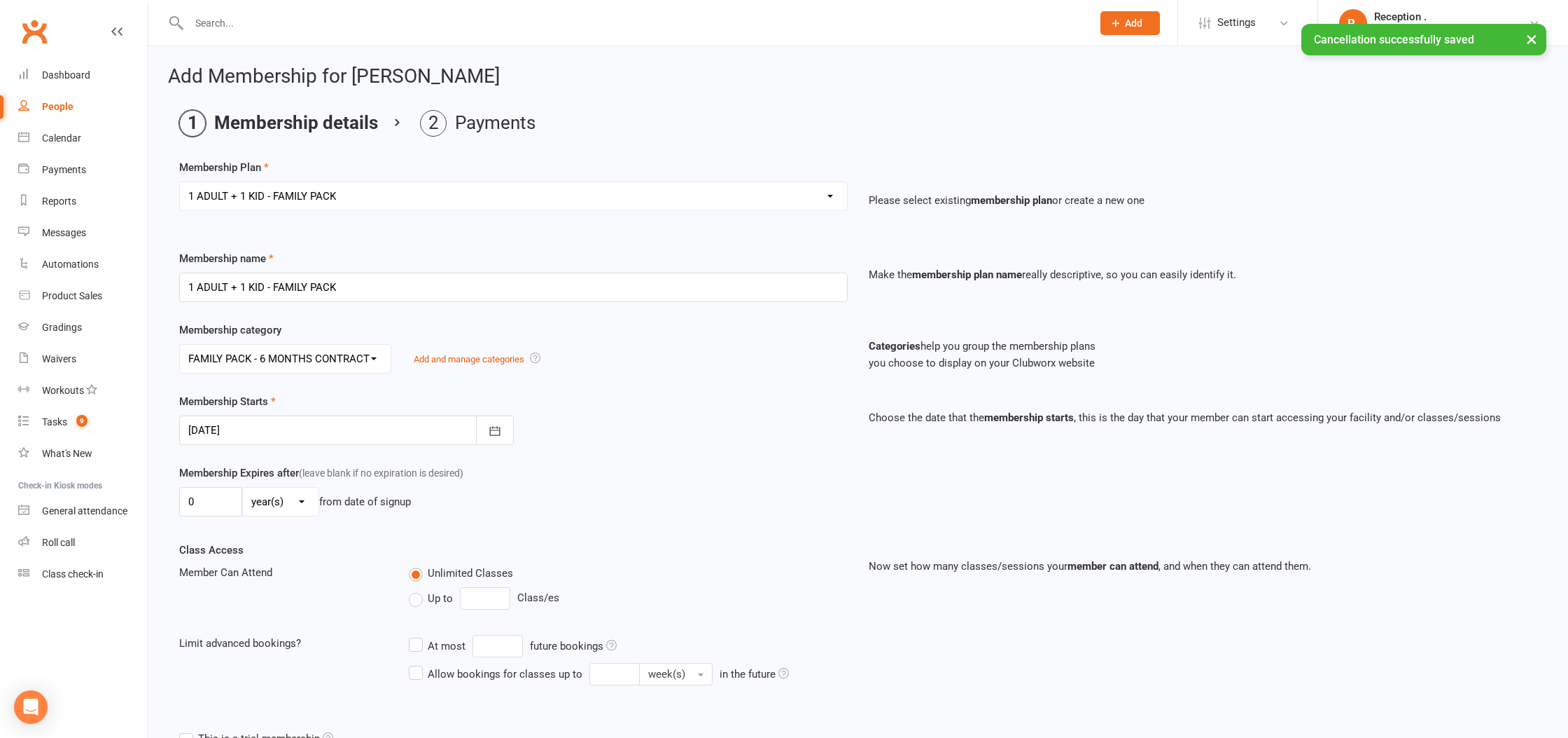
scroll to position [162, 0]
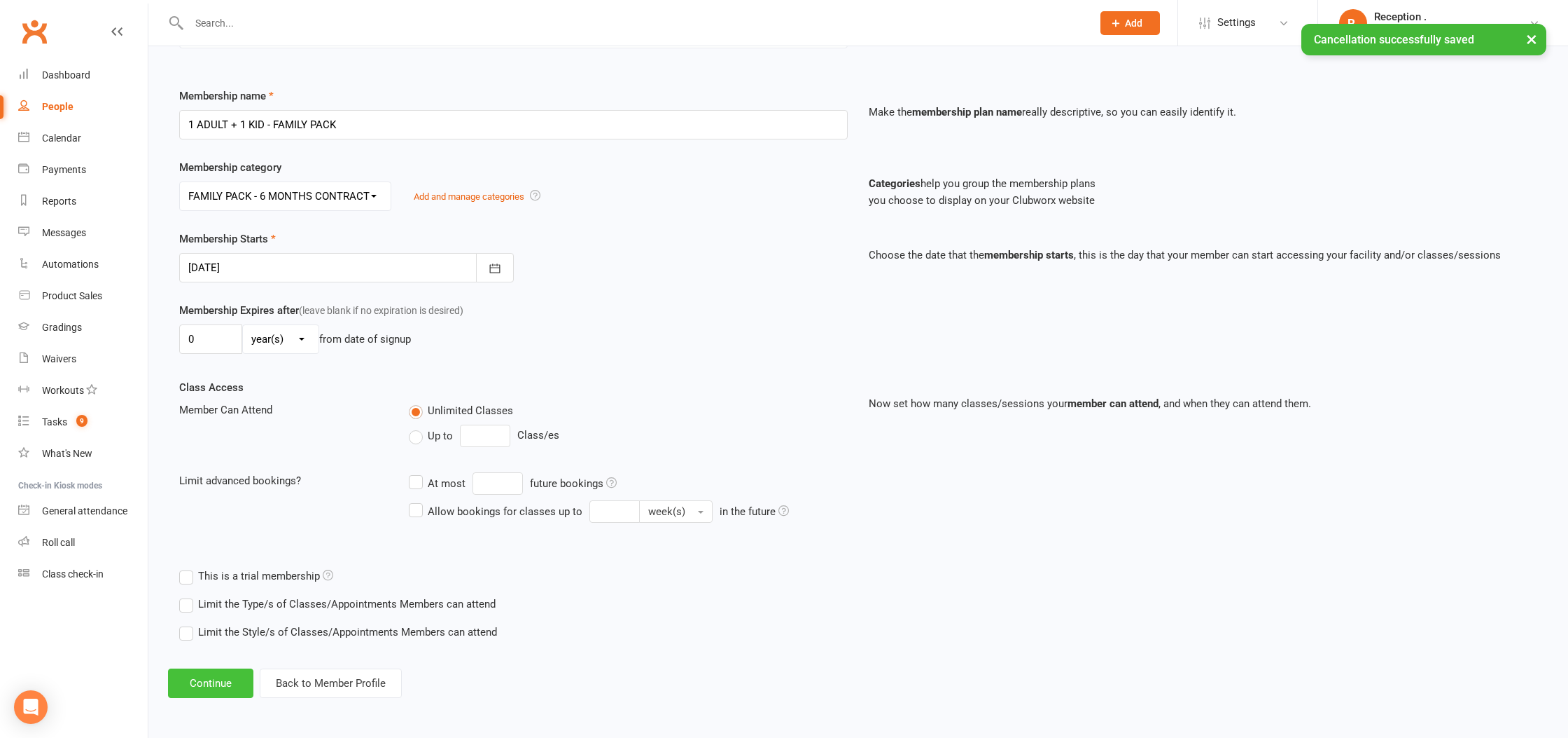
click at [213, 675] on button "Continue" at bounding box center [211, 683] width 85 height 30
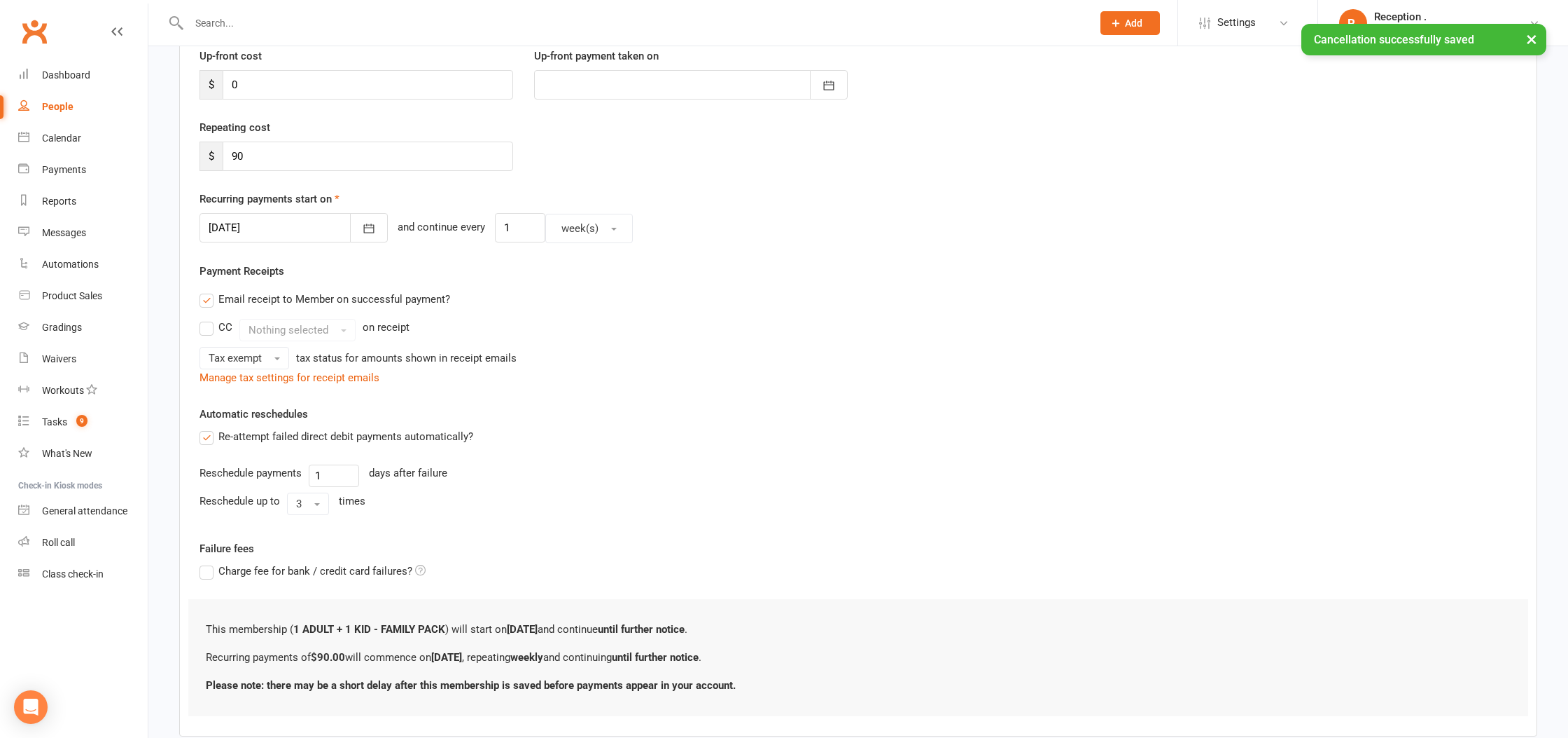
scroll to position [281, 0]
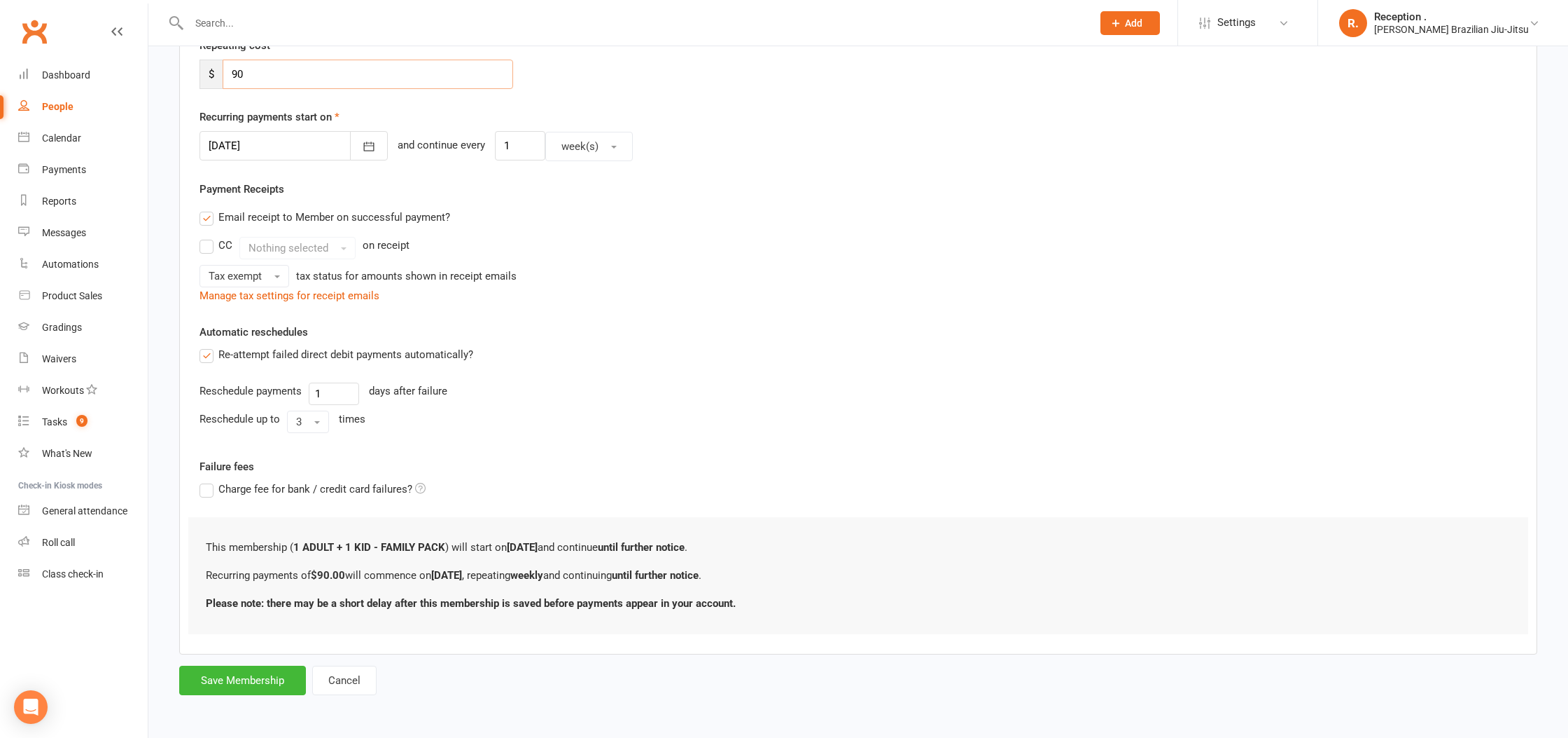
click at [320, 75] on input "90" at bounding box center [368, 74] width 291 height 30
type input "9"
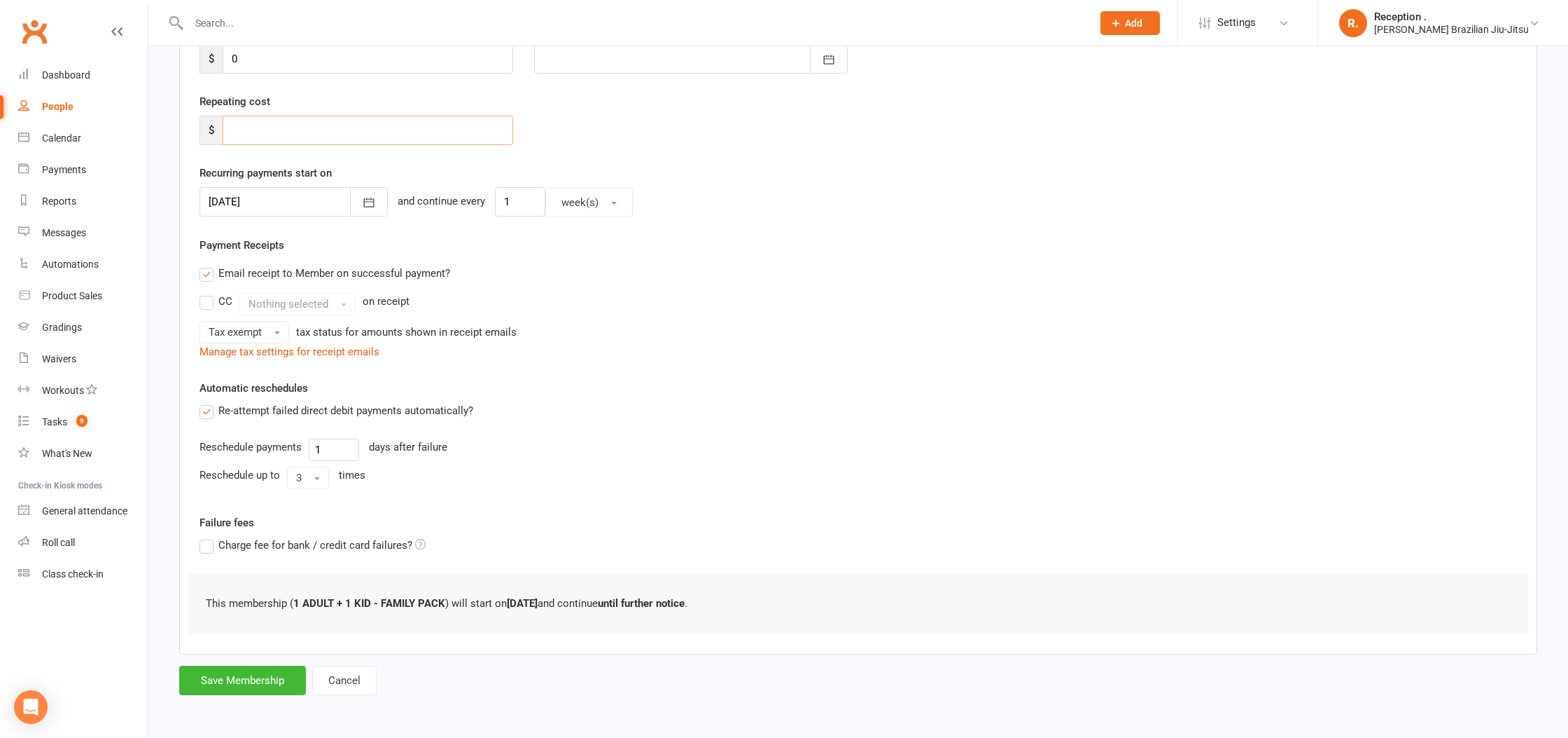
scroll to position [225, 0]
type input "0"
click at [249, 688] on button "Save Membership" at bounding box center [243, 681] width 127 height 30
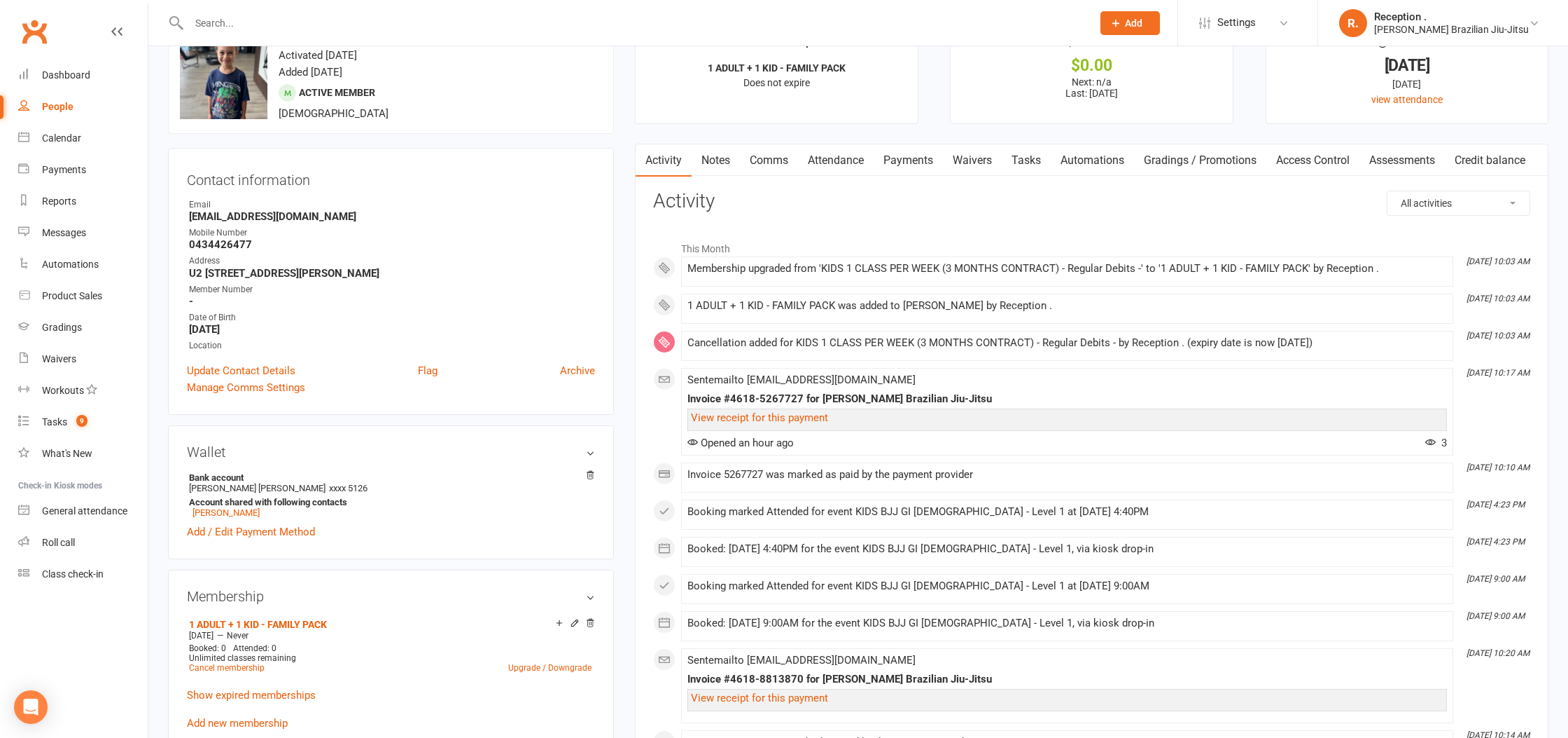
scroll to position [44, 0]
click at [943, 164] on link "Payments" at bounding box center [908, 161] width 69 height 32
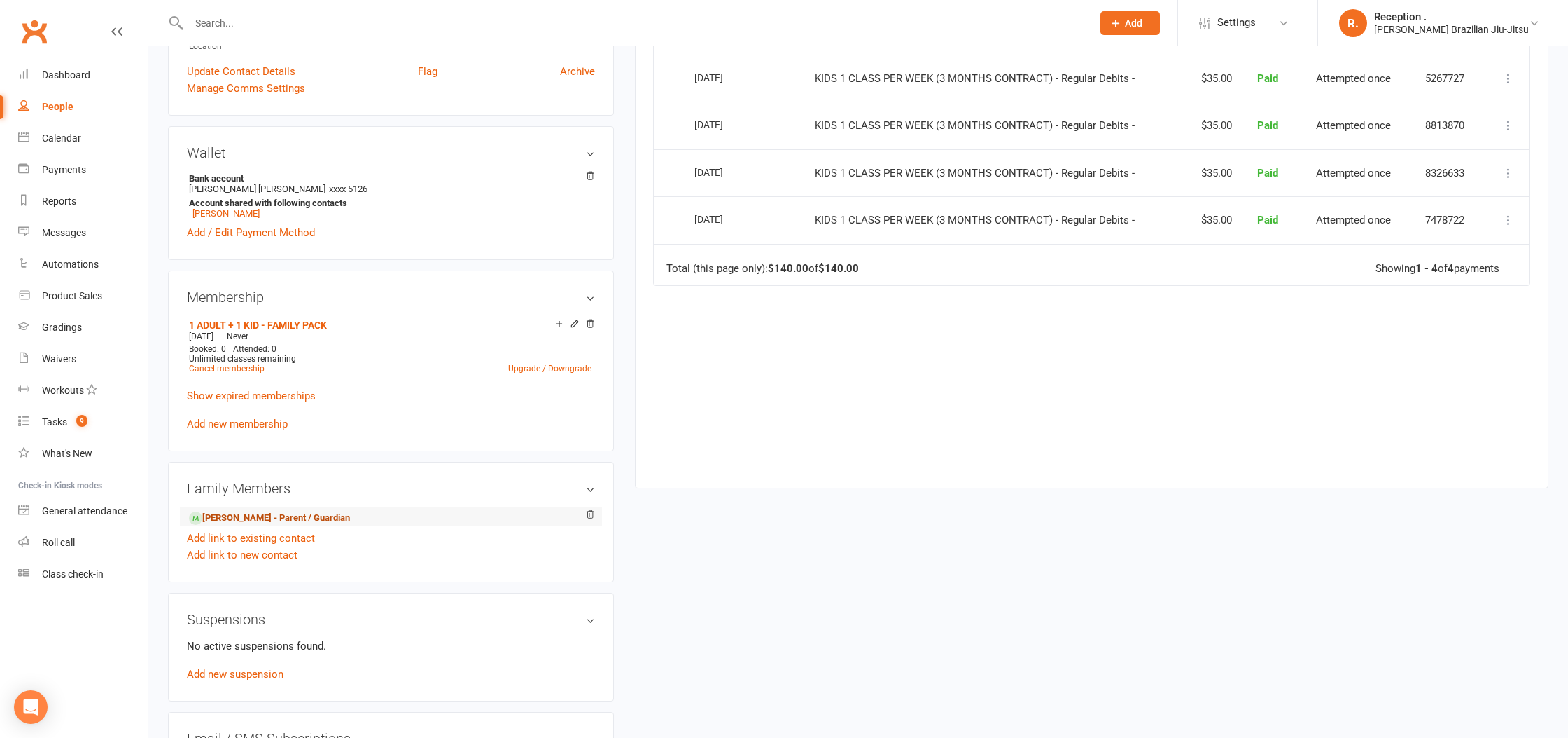
scroll to position [347, 0]
click at [276, 513] on link "Andre Garcia - Parent / Guardian" at bounding box center [269, 516] width 161 height 15
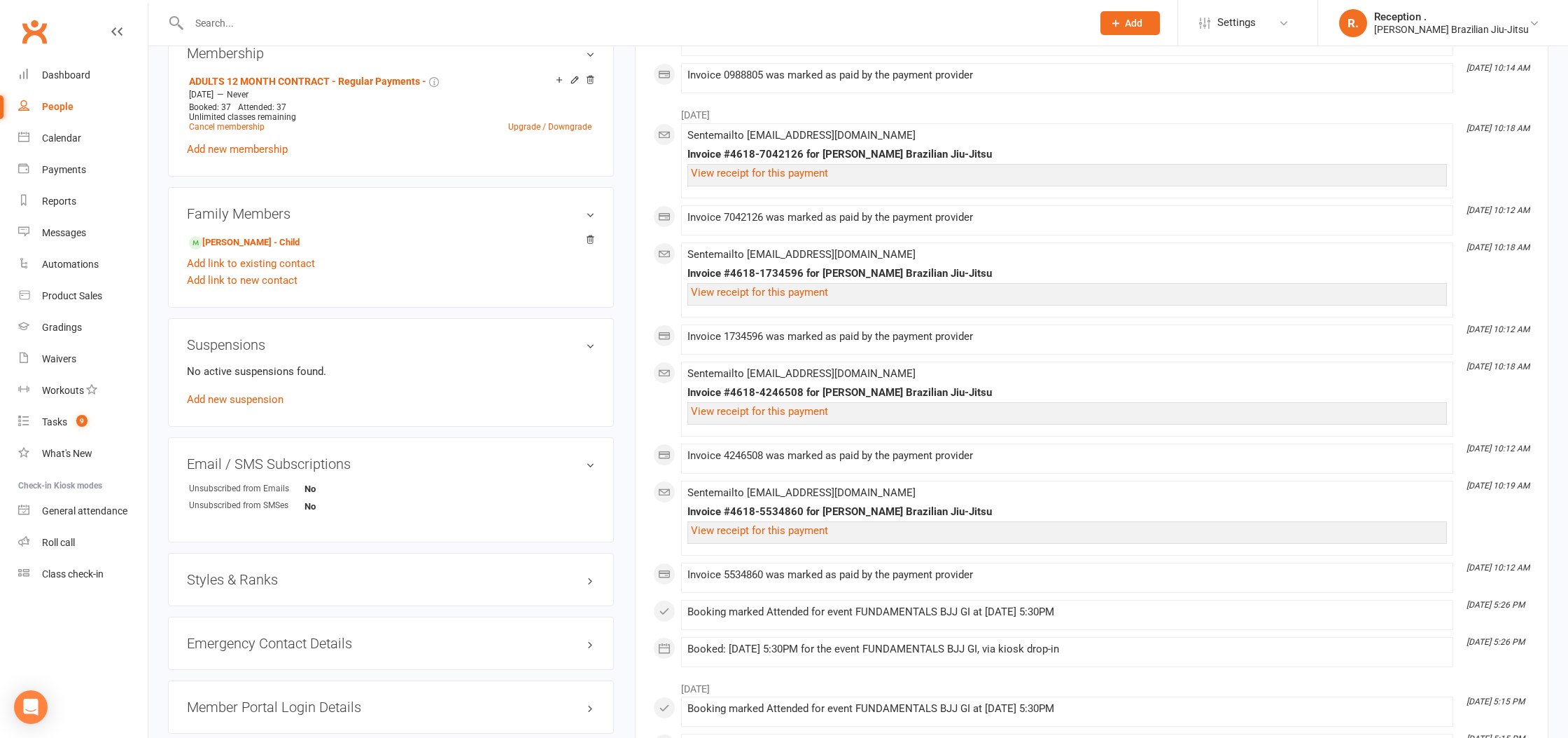
scroll to position [469, 0]
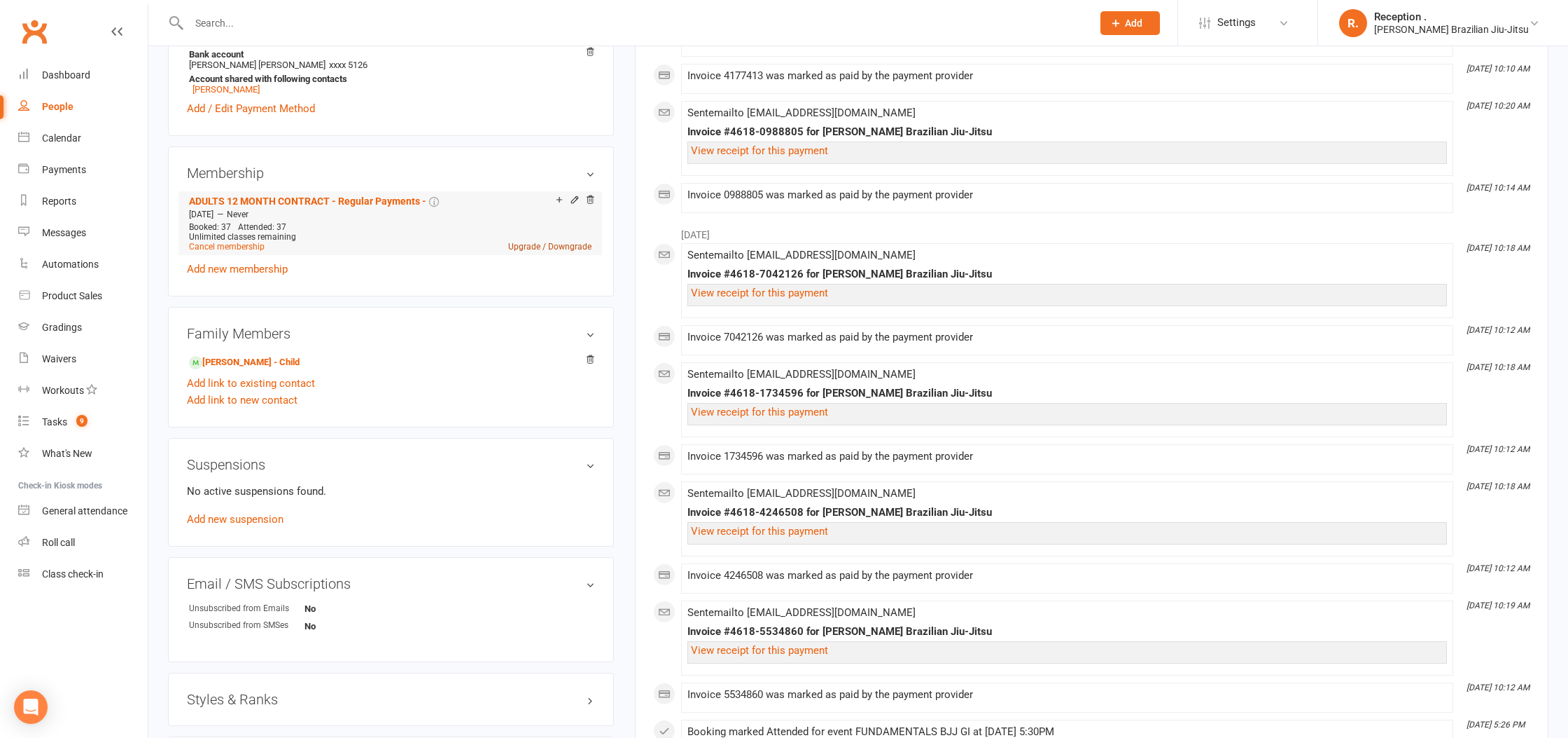
click at [544, 243] on link "Upgrade / Downgrade" at bounding box center [550, 246] width 83 height 10
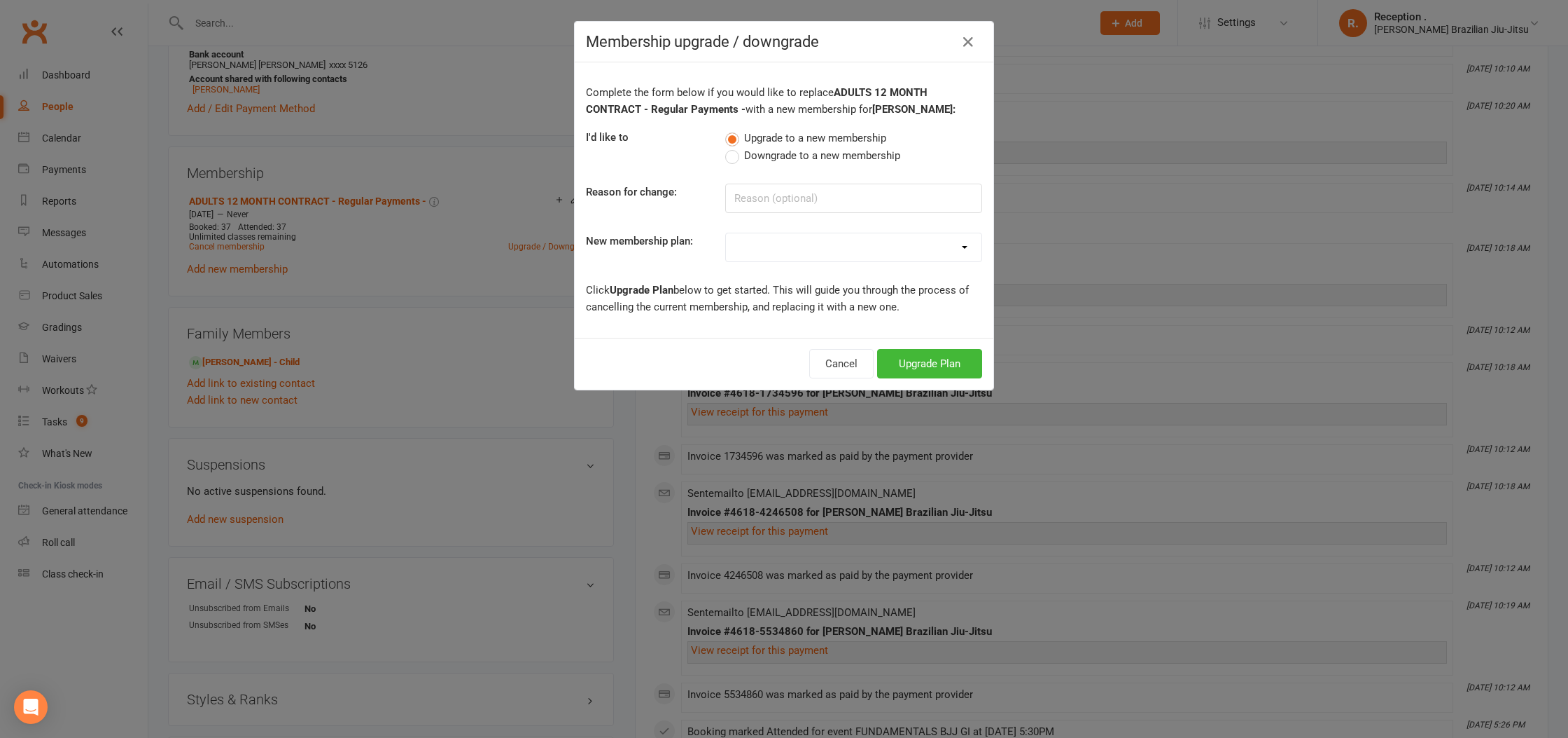
click at [750, 243] on select "FREE ADULTS 12 MONTH CONTRACT - Regular Payments ADULTS 6 MONTHS CONTRACT - Reg…" at bounding box center [853, 247] width 255 height 28
select select "22"
click at [726, 233] on select "FREE ADULTS 12 MONTH CONTRACT - Regular Payments ADULTS 6 MONTHS CONTRACT - Reg…" at bounding box center [853, 247] width 255 height 28
click at [935, 363] on button "Upgrade Plan" at bounding box center [929, 364] width 105 height 30
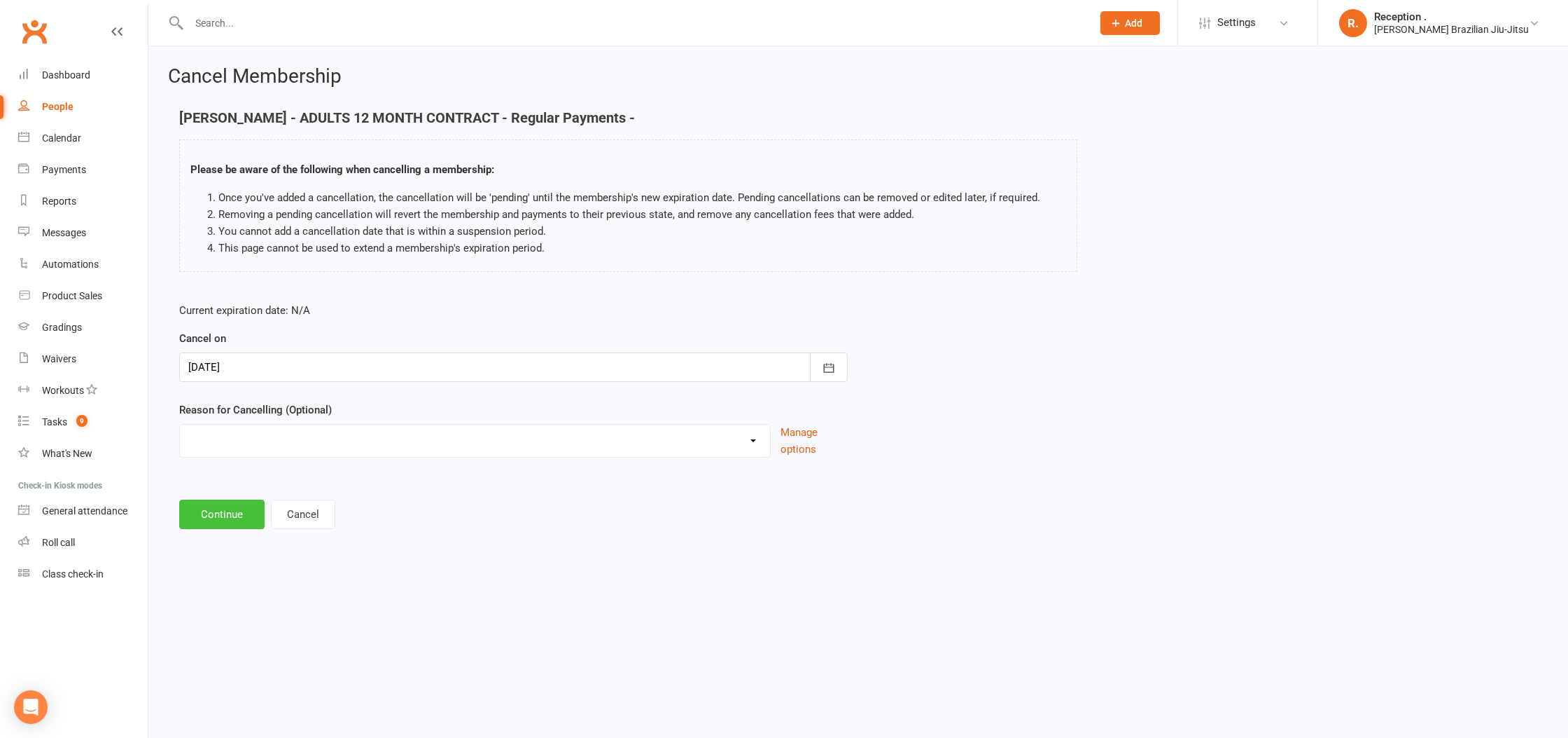
click at [225, 523] on button "Continue" at bounding box center [222, 514] width 85 height 30
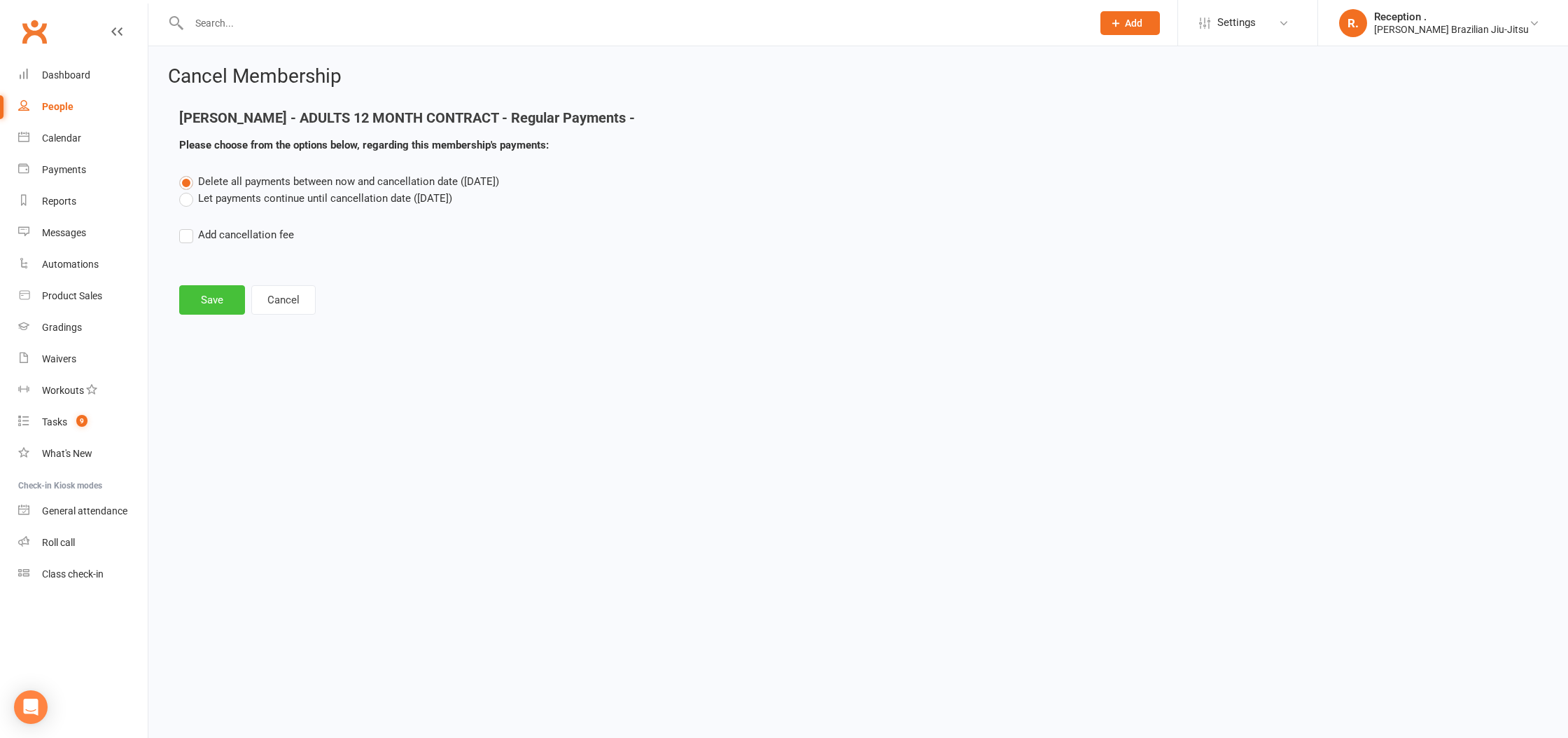
click at [185, 308] on button "Save" at bounding box center [212, 300] width 66 height 30
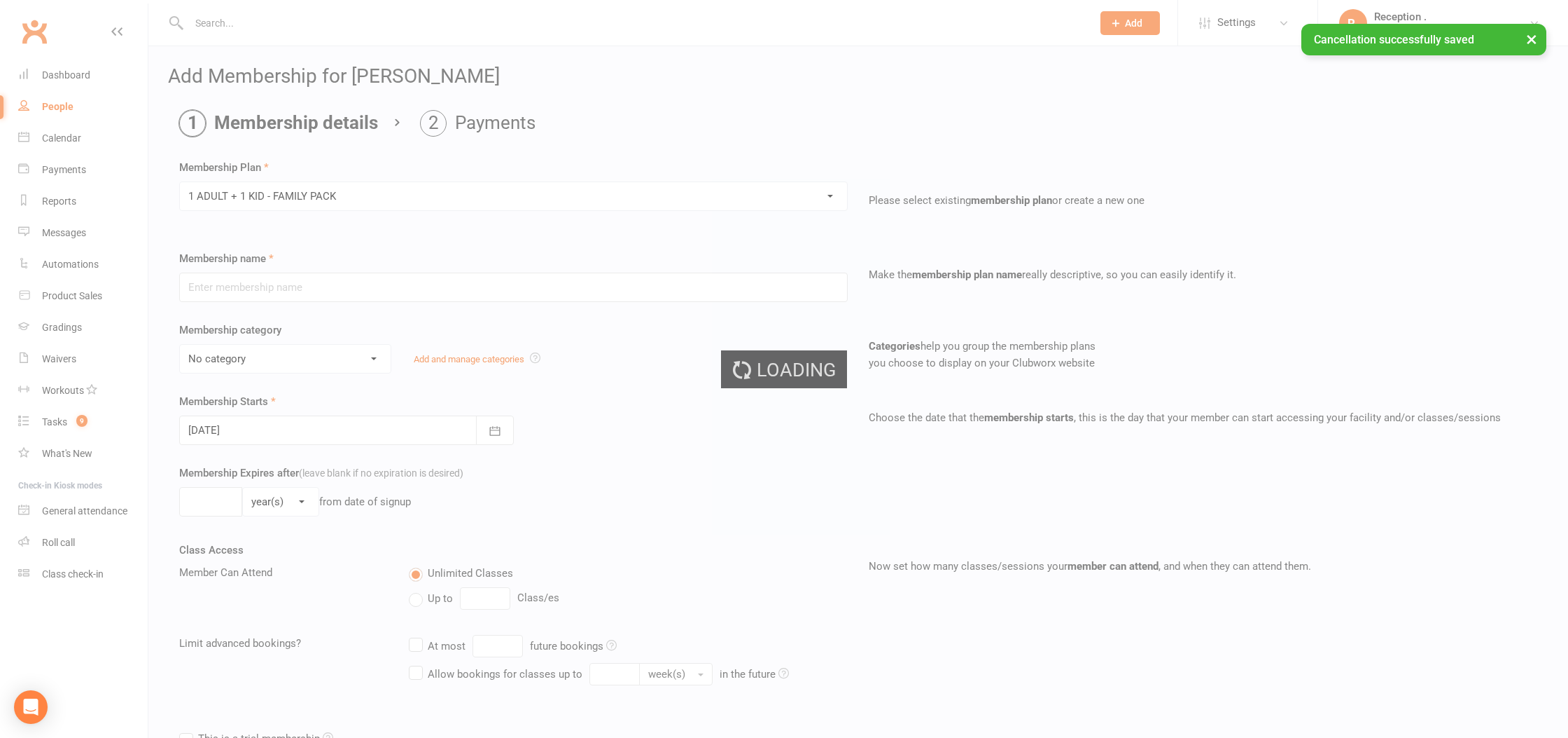
type input "1 ADULT + 1 KID - FAMILY PACK"
select select "5"
type input "0"
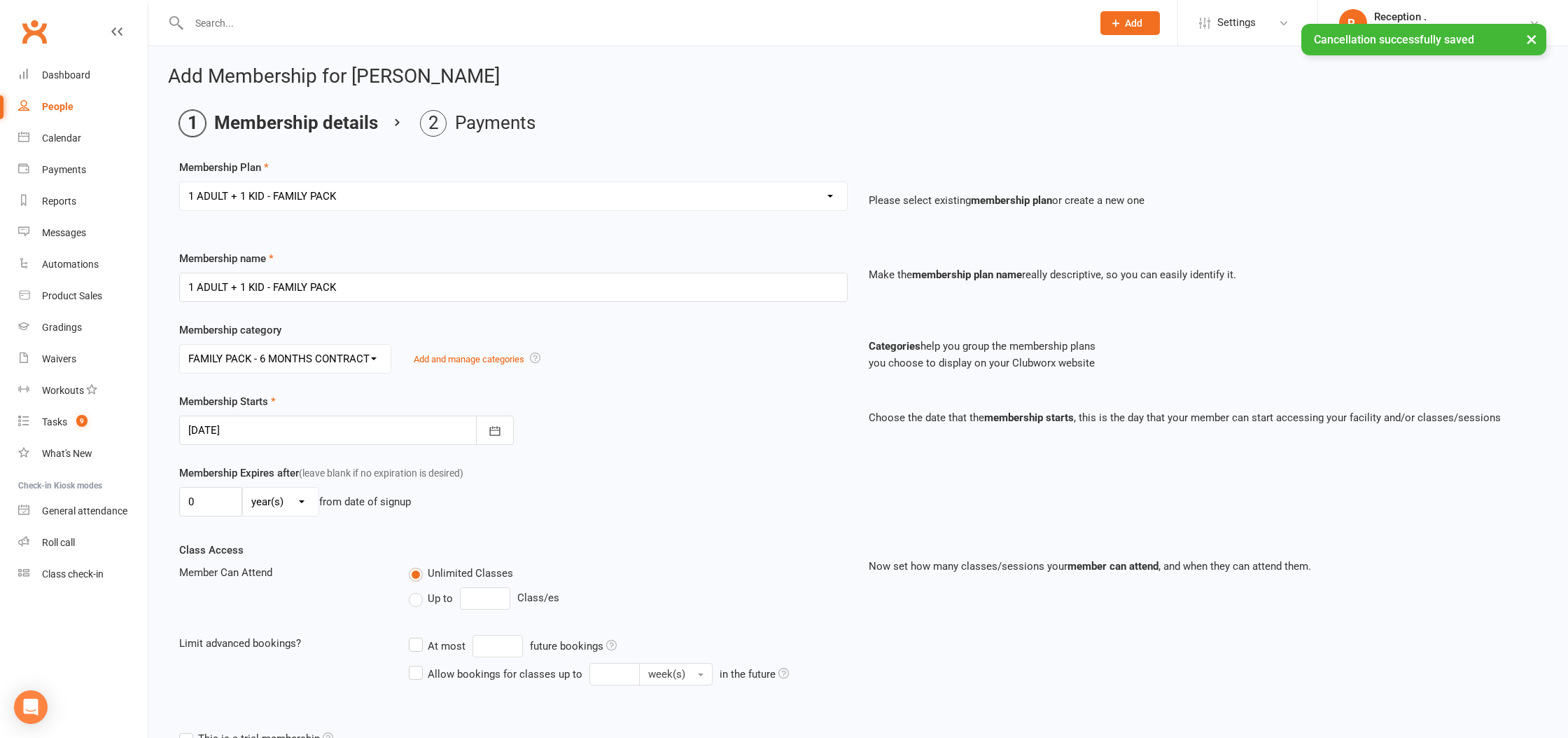
click at [224, 437] on div at bounding box center [347, 431] width 335 height 30
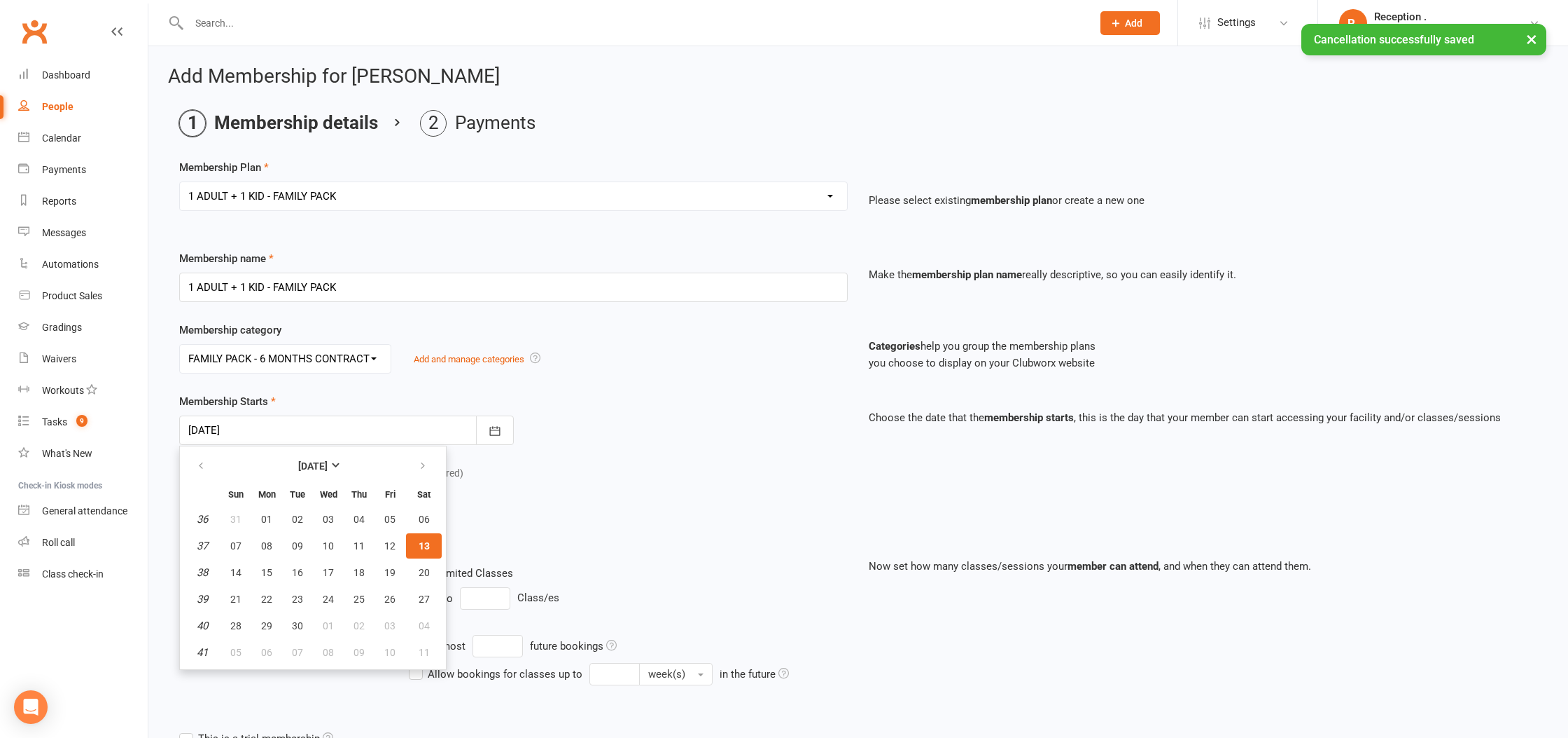
click at [413, 544] on button "13" at bounding box center [424, 545] width 36 height 25
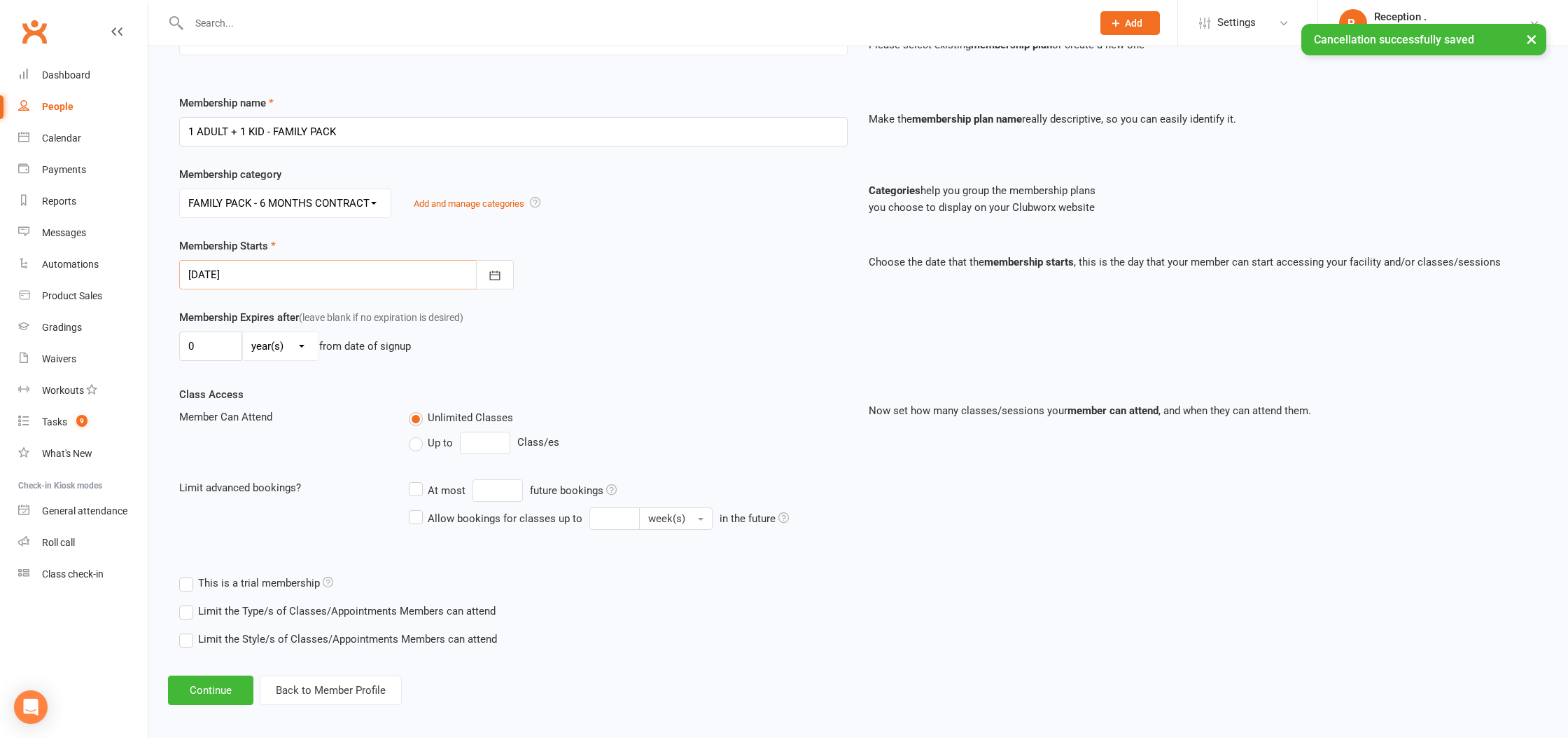
scroll to position [162, 0]
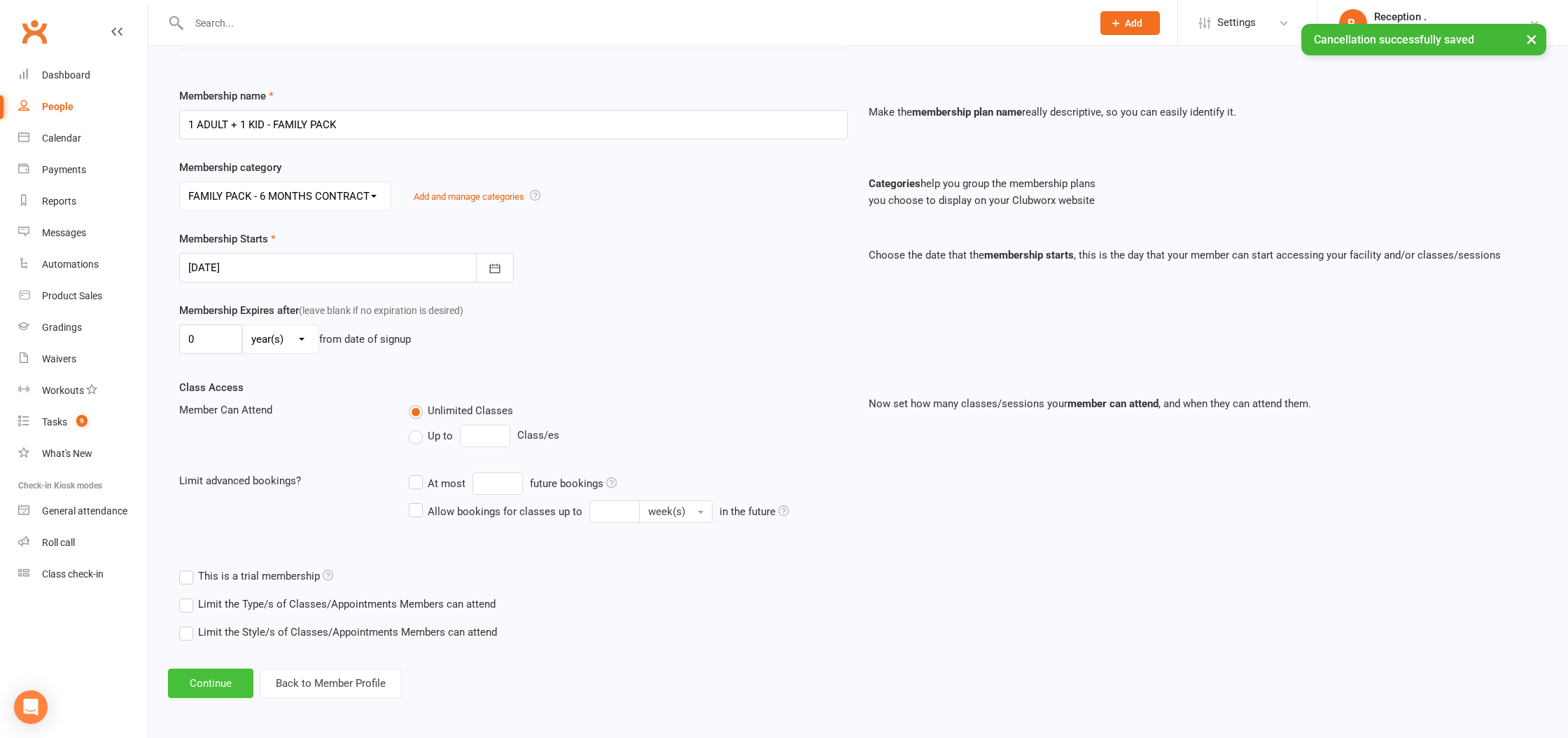
click at [219, 674] on button "Continue" at bounding box center [211, 683] width 85 height 30
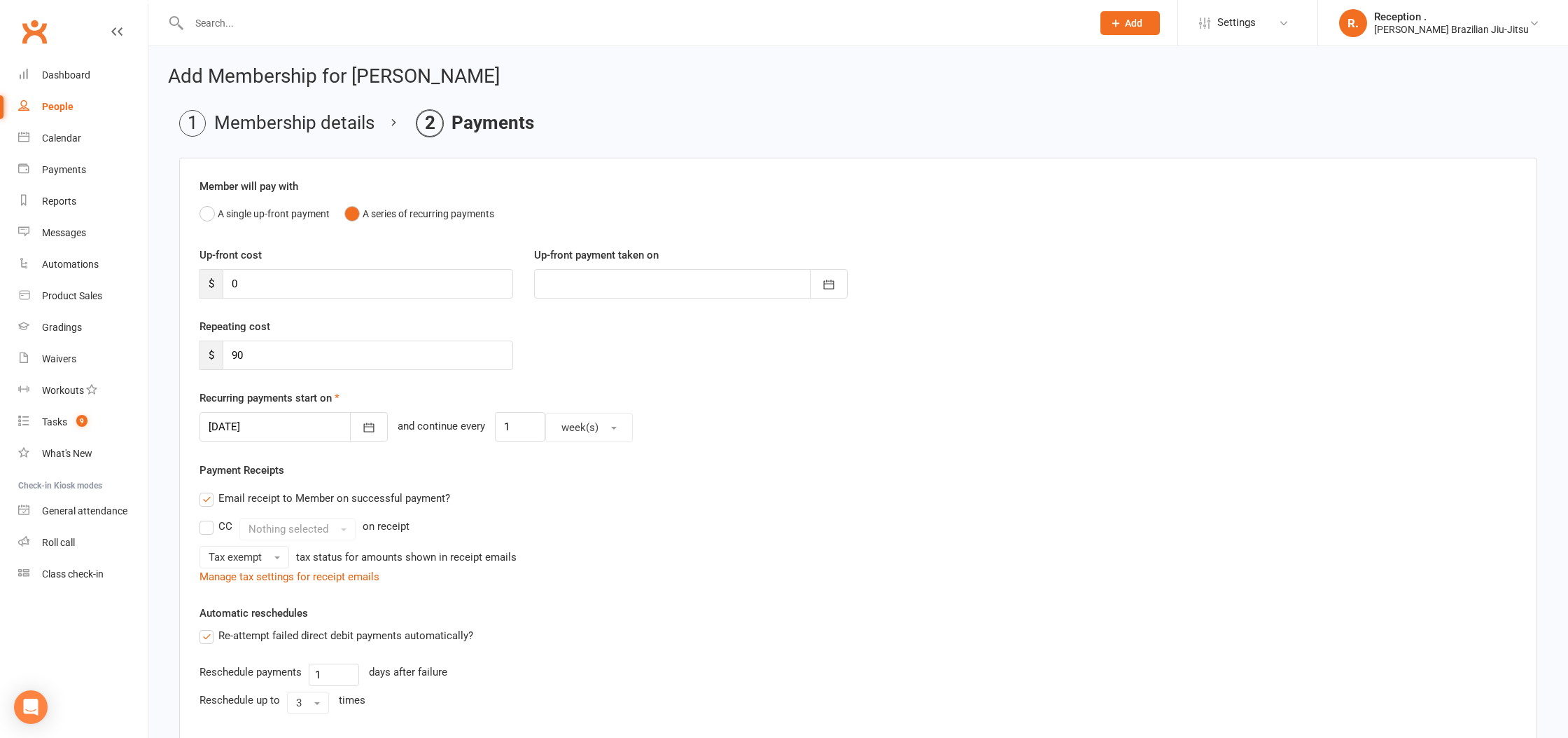
click at [255, 420] on div at bounding box center [293, 427] width 188 height 30
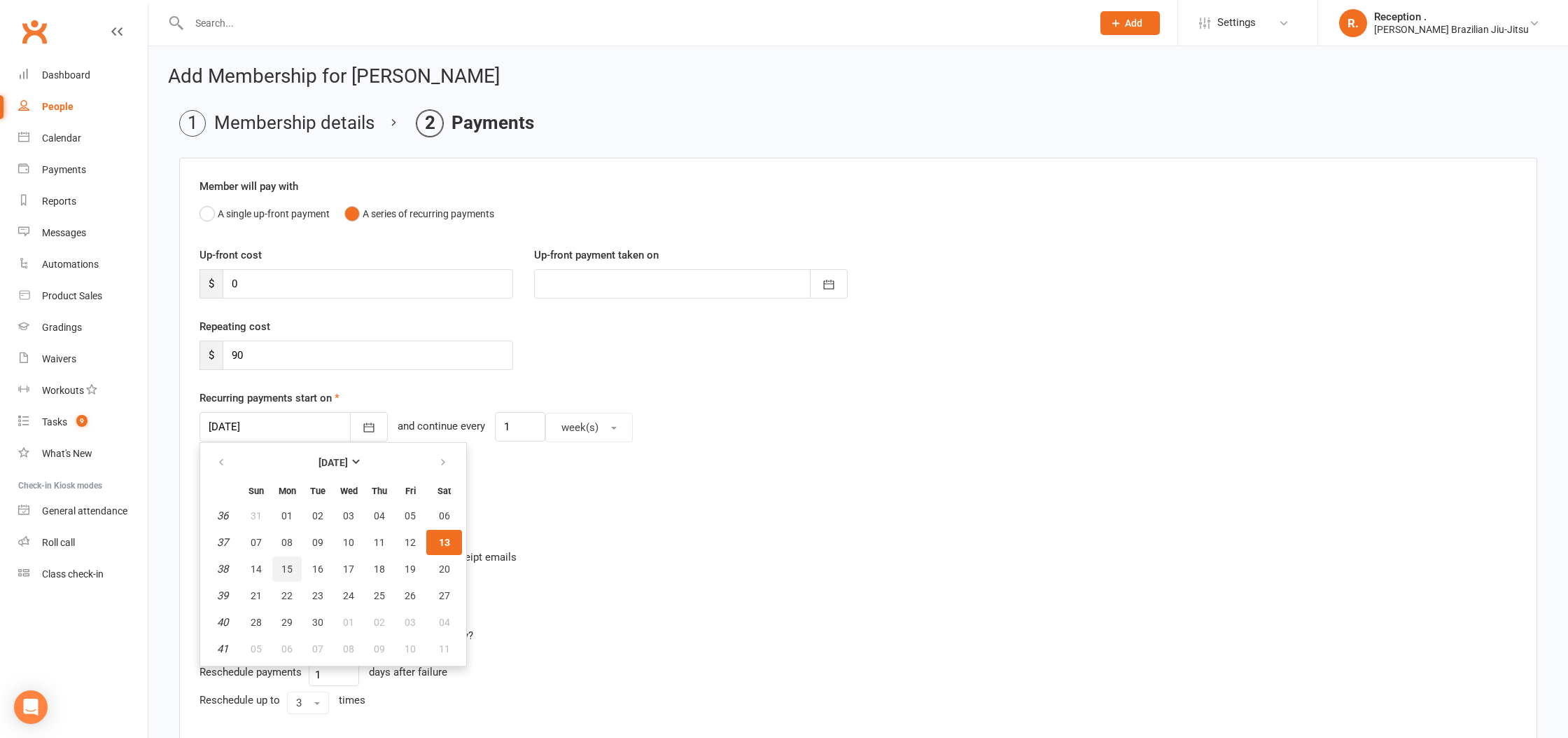
click at [281, 563] on span "15" at bounding box center [287, 569] width 11 height 11
type input "15 Sep 2025"
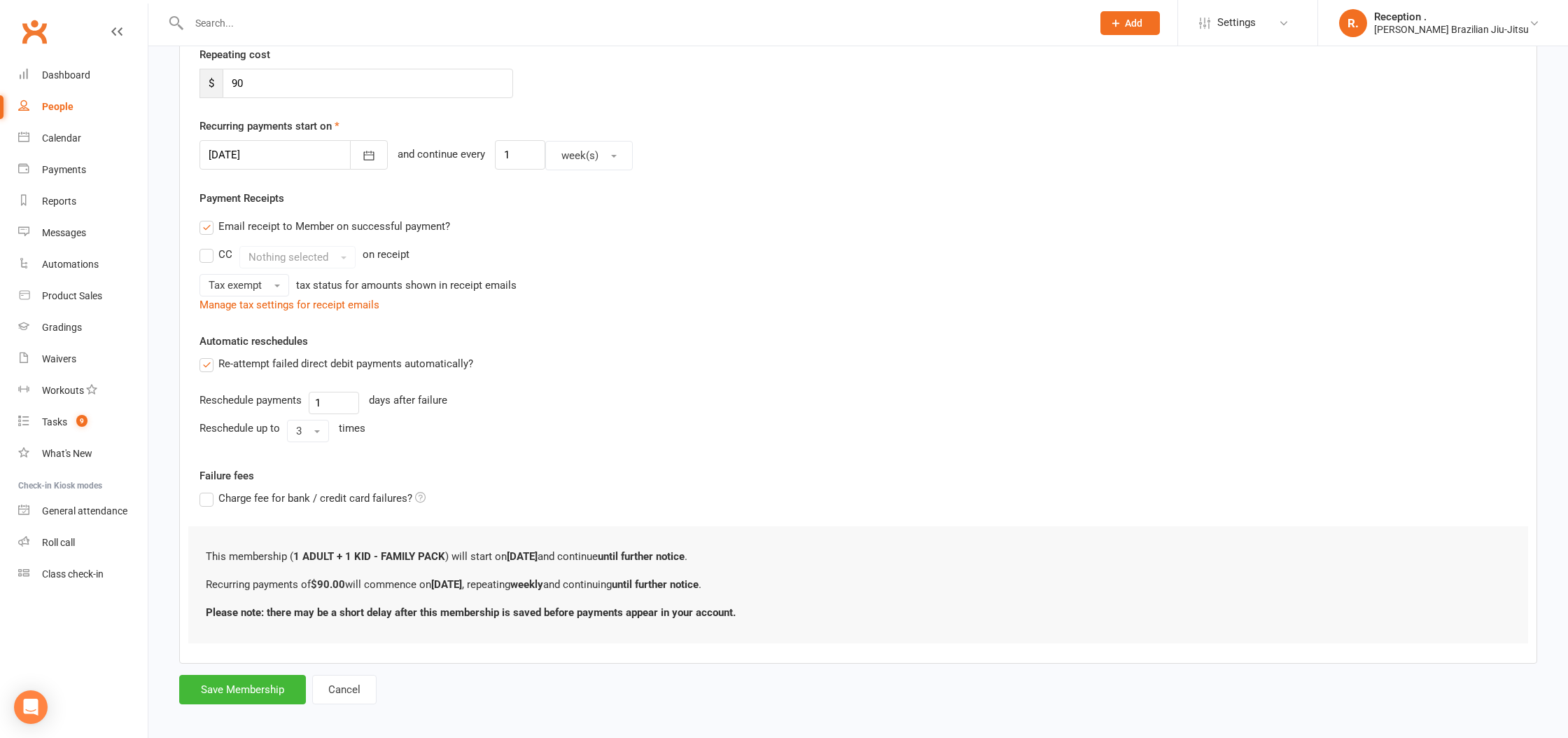
scroll to position [281, 0]
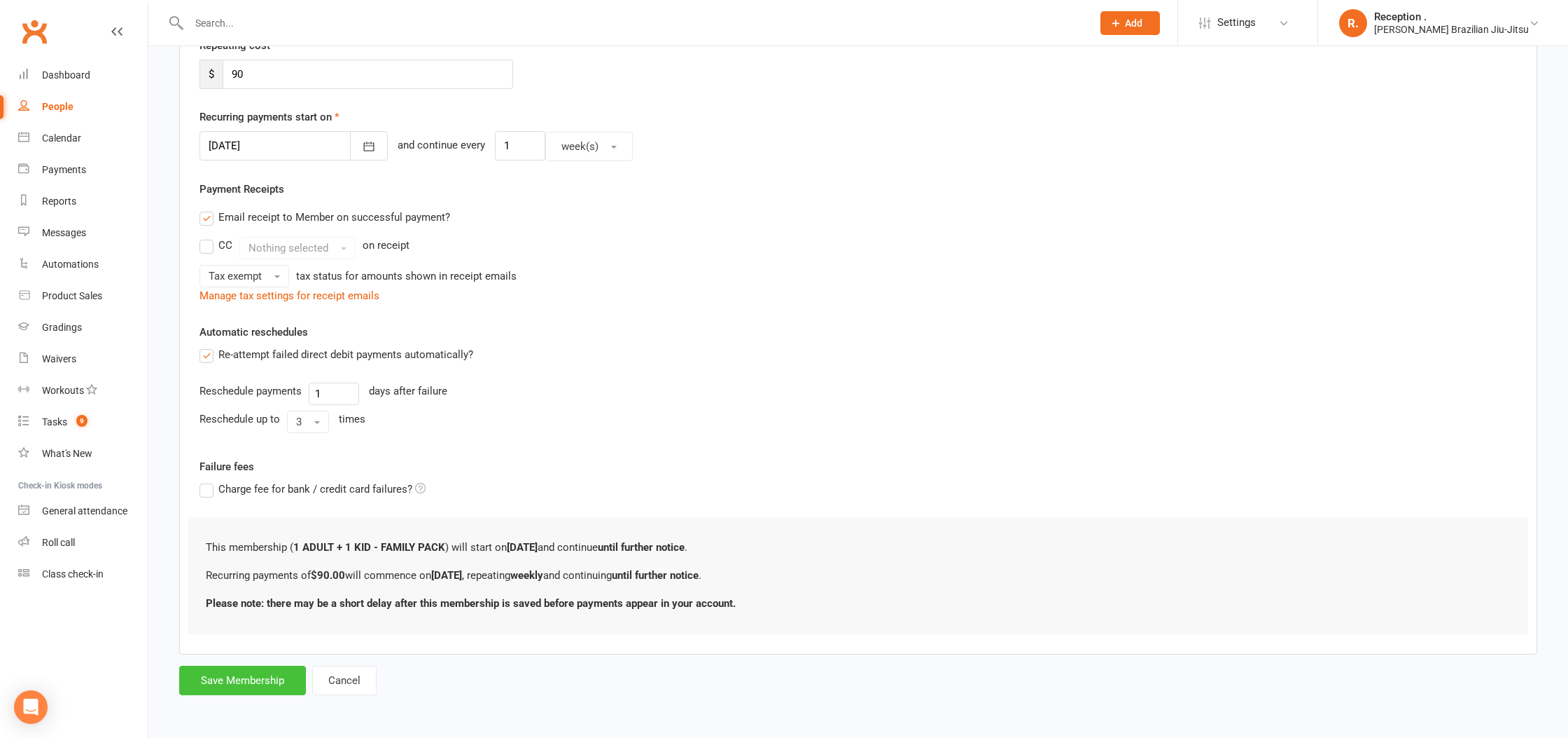
click at [234, 672] on button "Save Membership" at bounding box center [243, 681] width 127 height 30
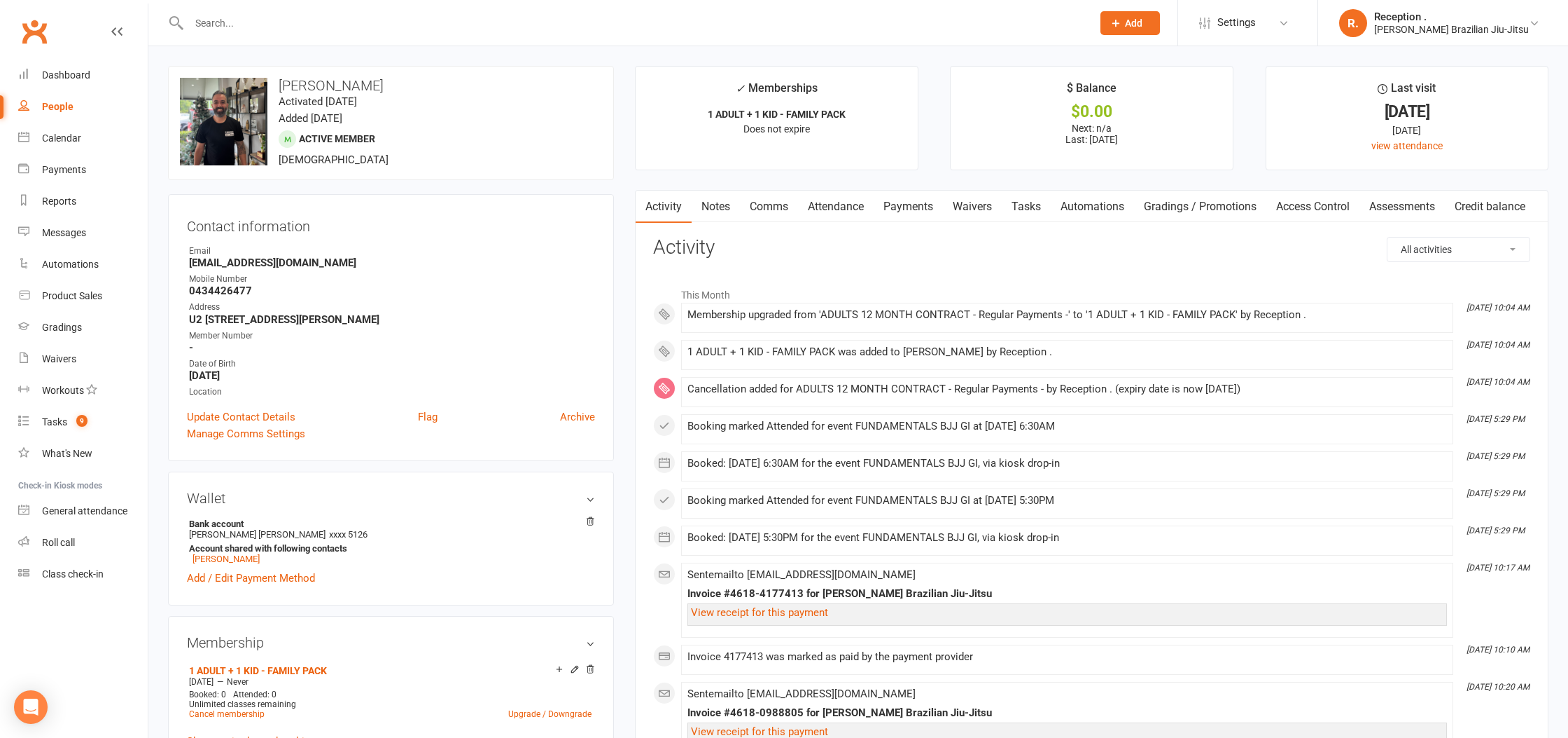
click at [924, 210] on link "Payments" at bounding box center [908, 206] width 69 height 32
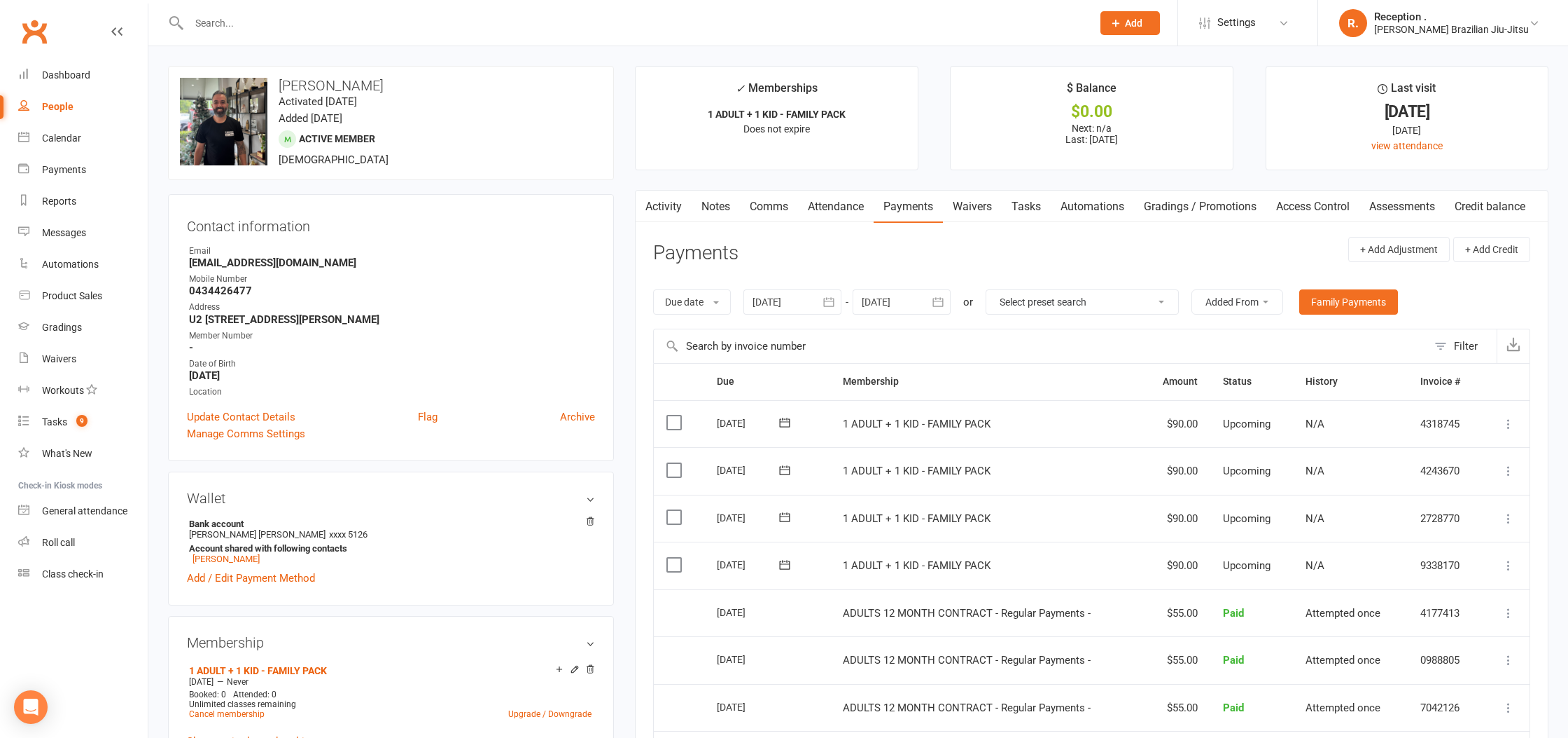
click at [828, 210] on link "Attendance" at bounding box center [836, 206] width 76 height 32
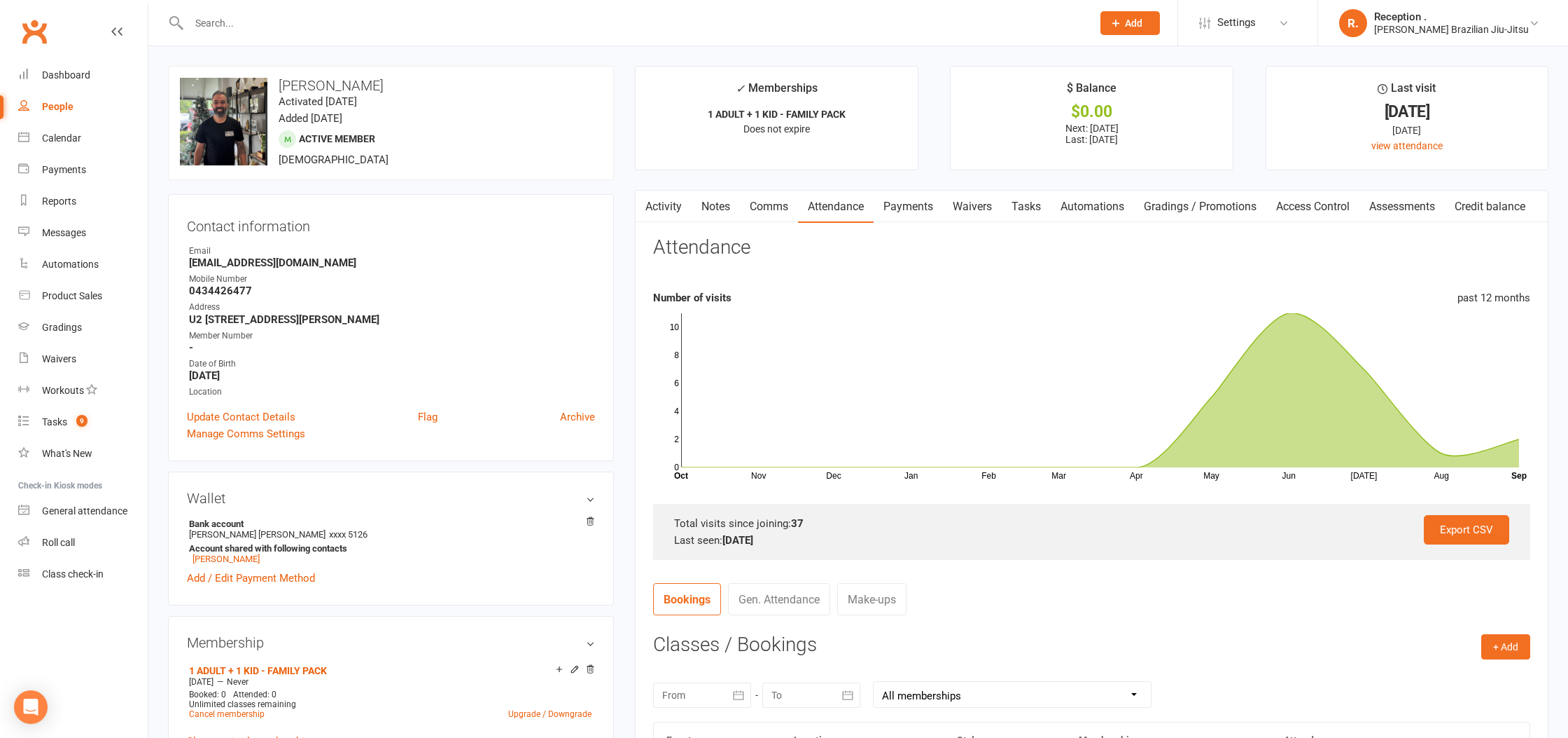
click at [993, 210] on link "Waivers" at bounding box center [973, 206] width 59 height 32
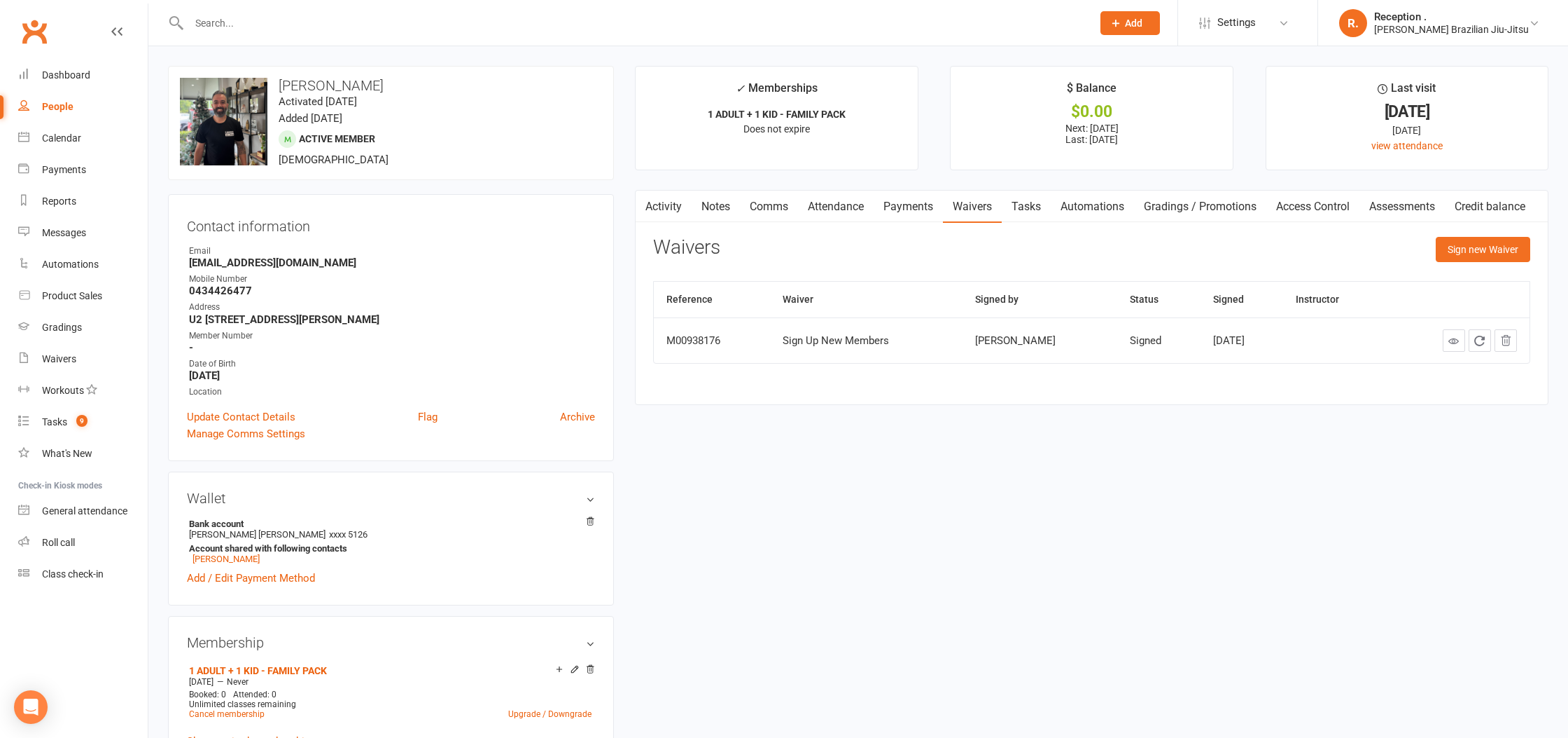
click at [918, 203] on link "Payments" at bounding box center [908, 206] width 69 height 32
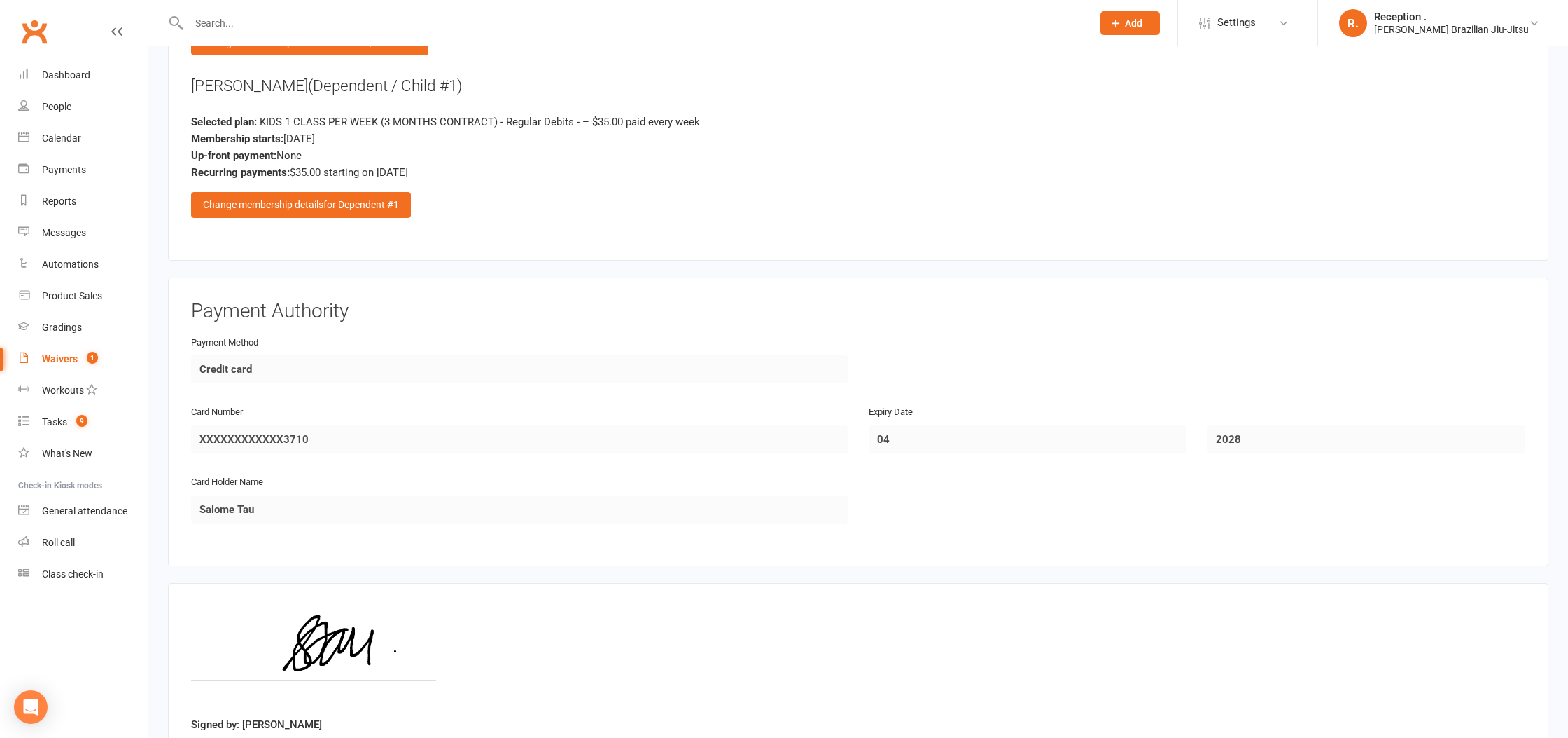
scroll to position [2055, 0]
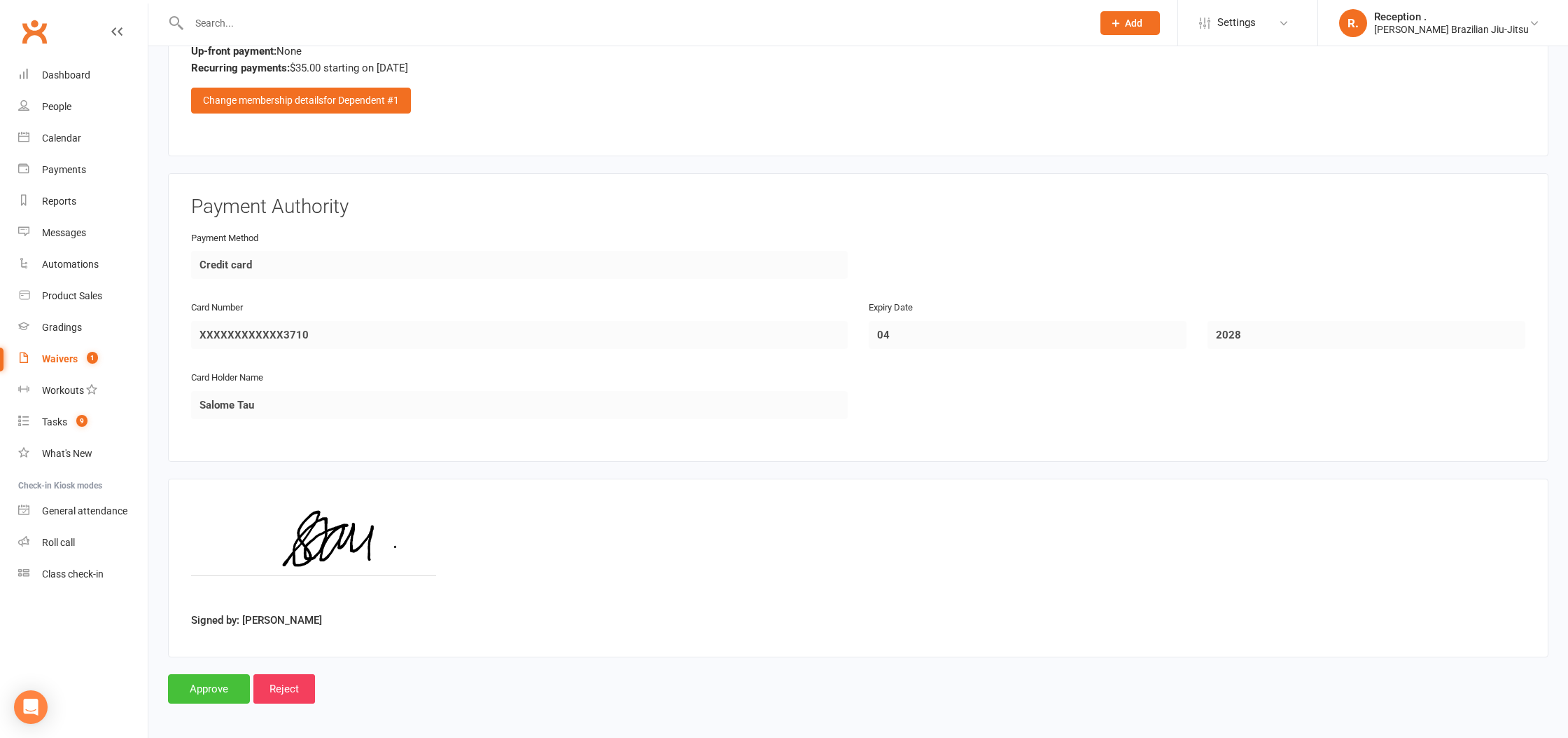
click at [220, 682] on input "Approve" at bounding box center [209, 689] width 82 height 30
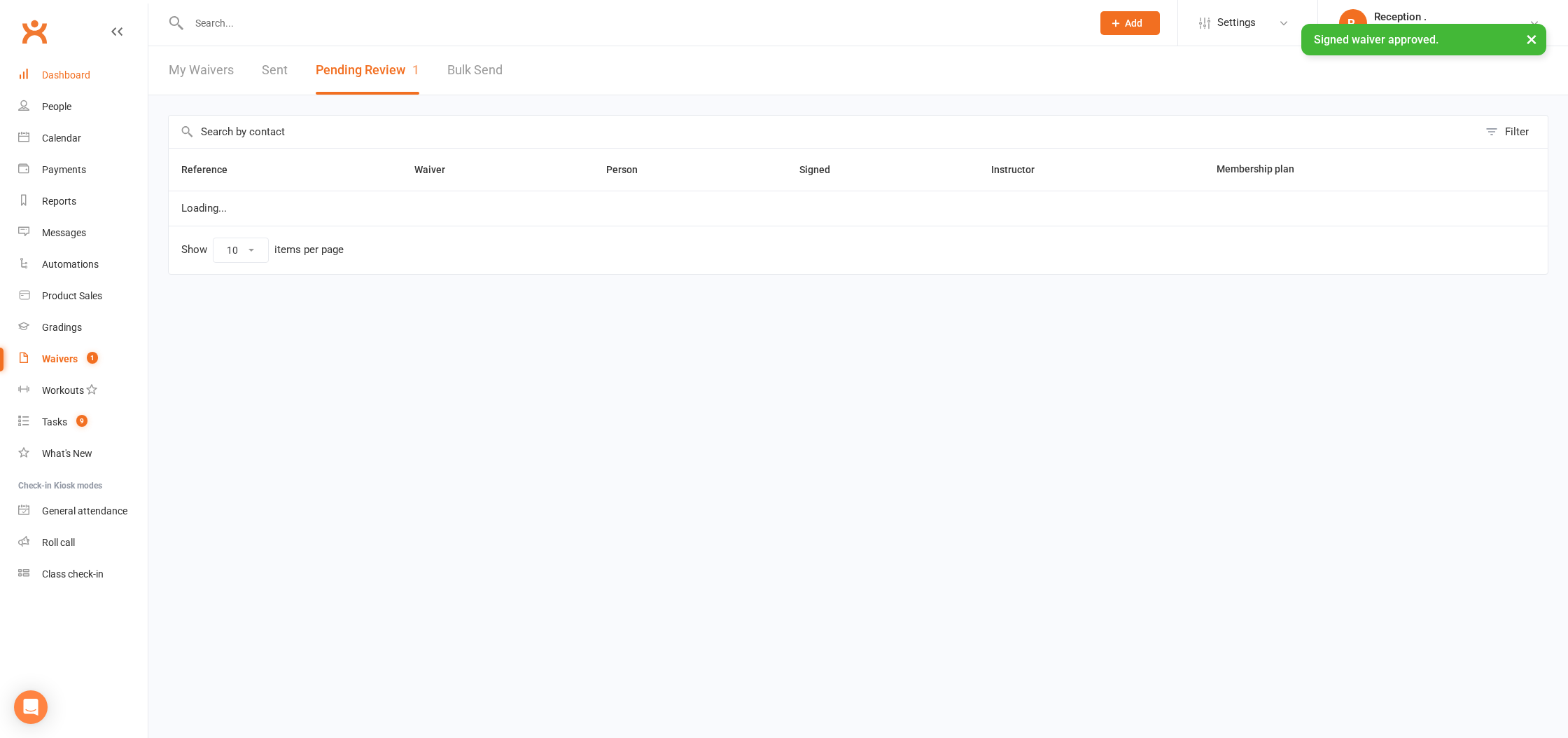
click at [60, 81] on div "Dashboard" at bounding box center [66, 75] width 48 height 11
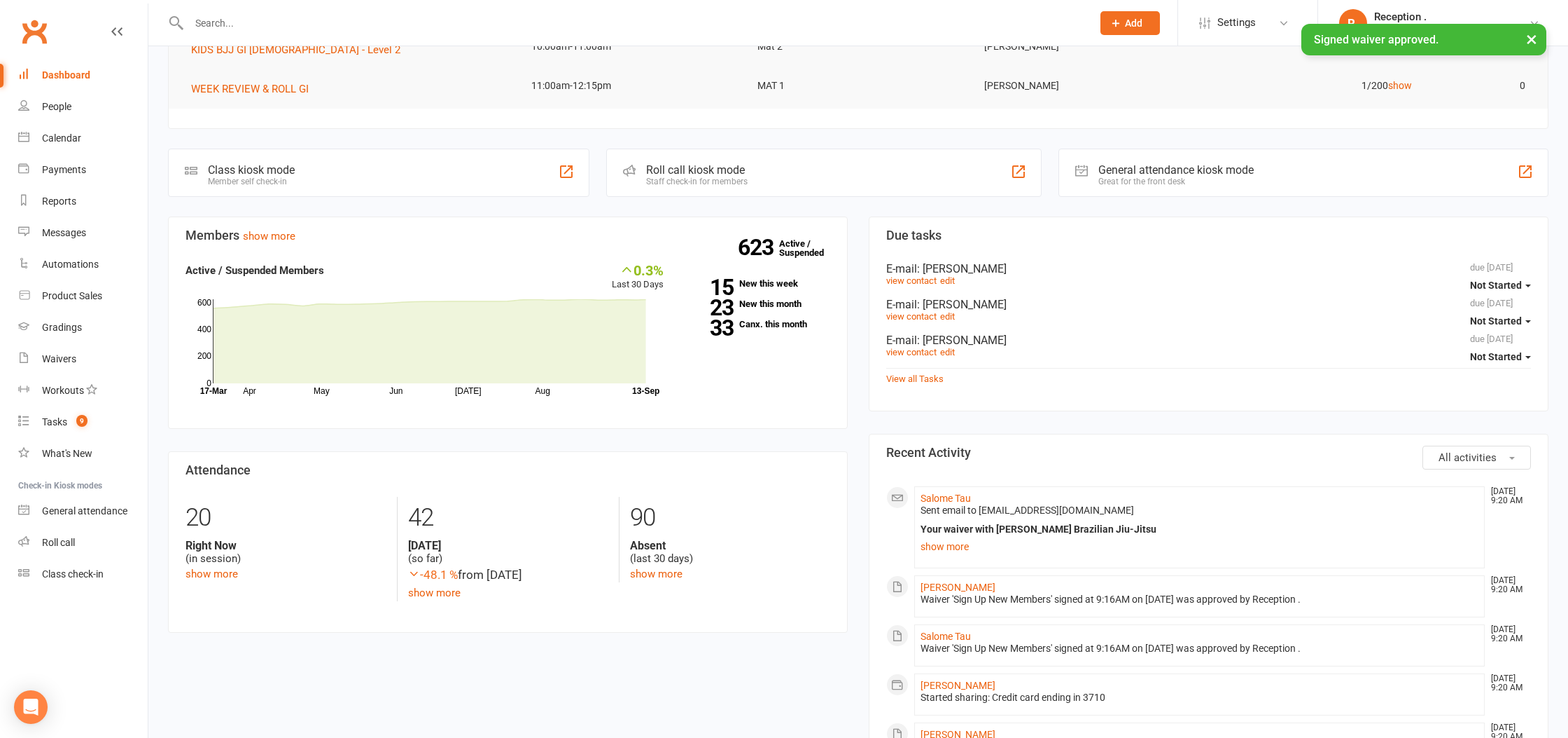
scroll to position [239, 0]
click at [963, 489] on link "Salome Tau" at bounding box center [946, 494] width 50 height 11
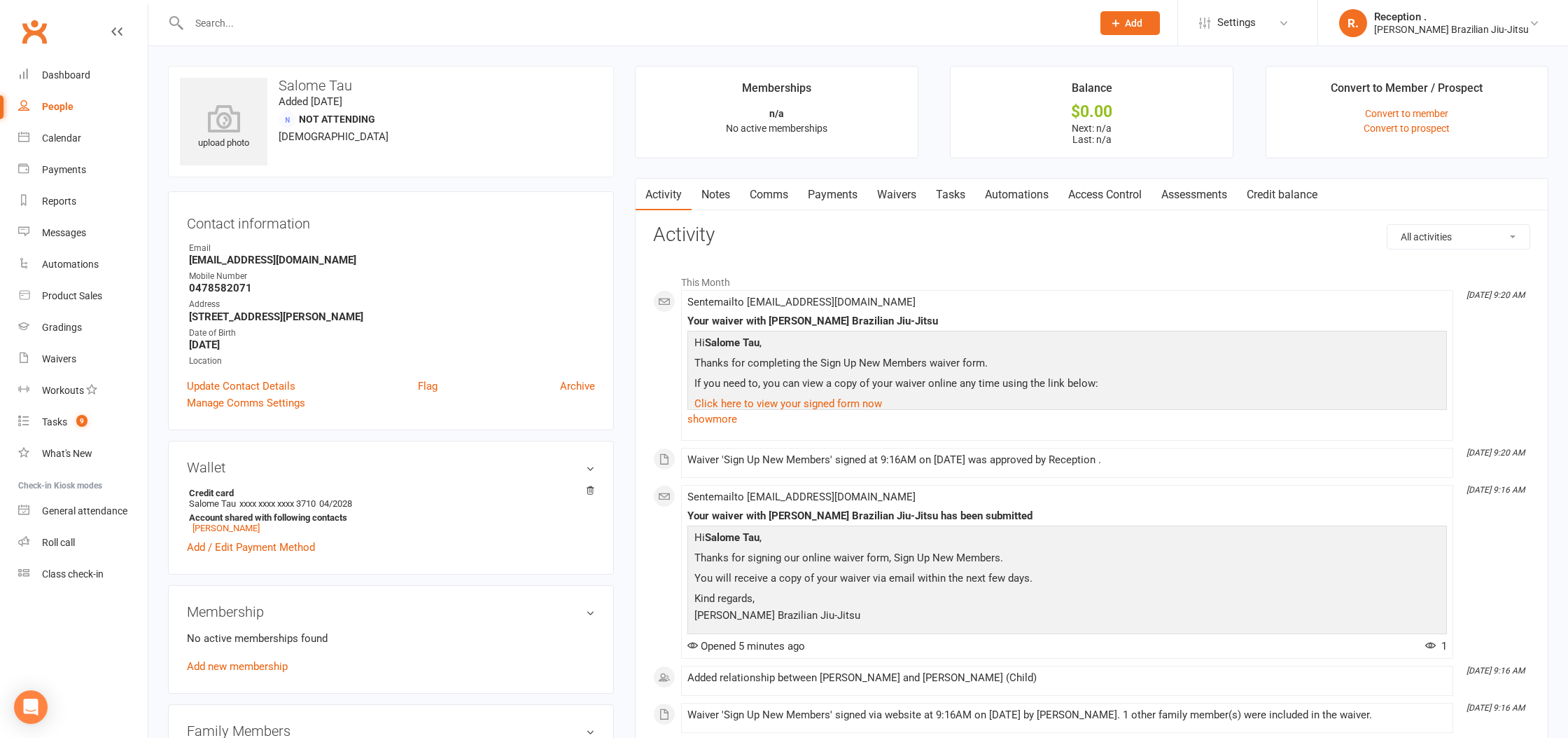
click at [832, 193] on link "Payments" at bounding box center [832, 194] width 69 height 32
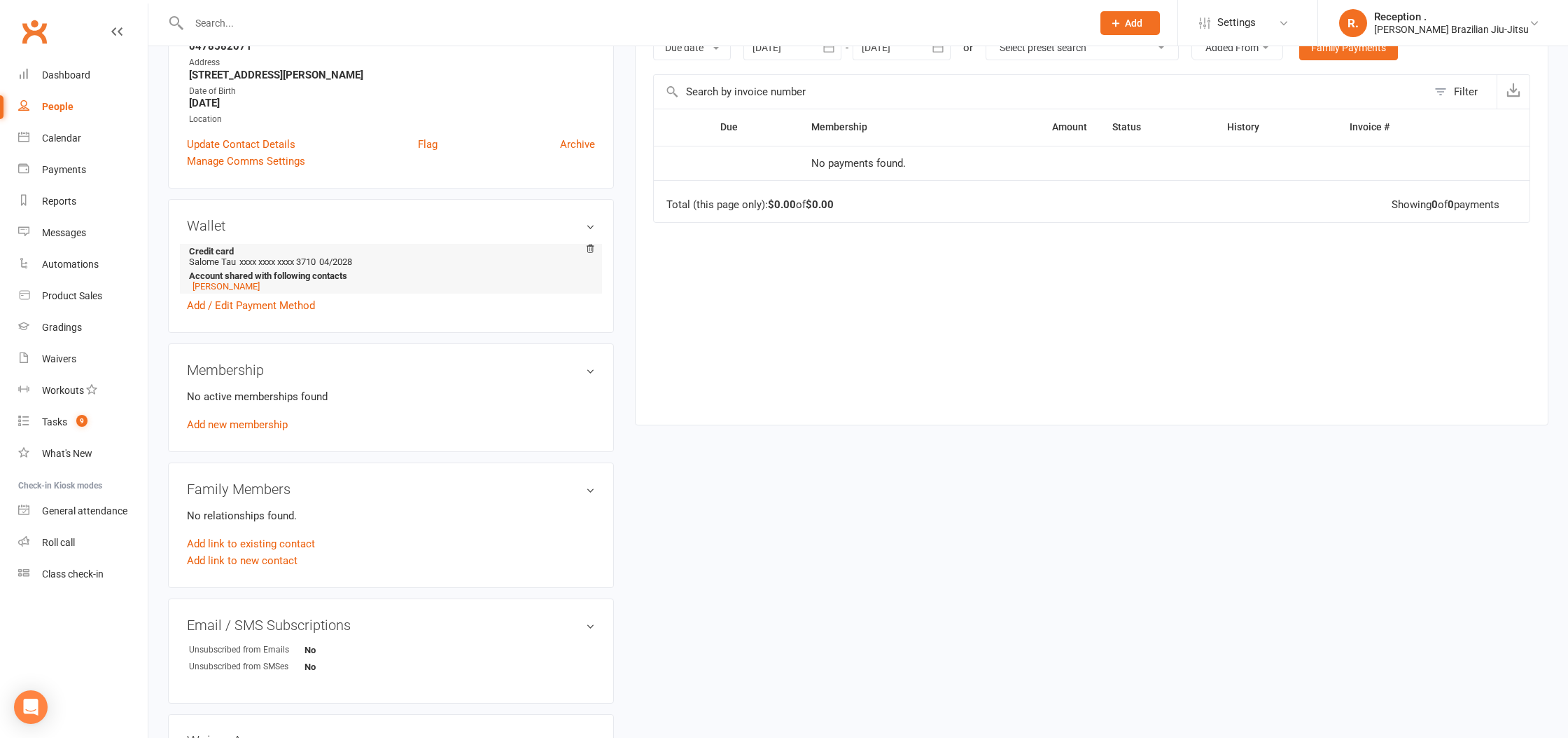
scroll to position [239, 0]
click at [226, 286] on link "[PERSON_NAME]" at bounding box center [226, 288] width 68 height 10
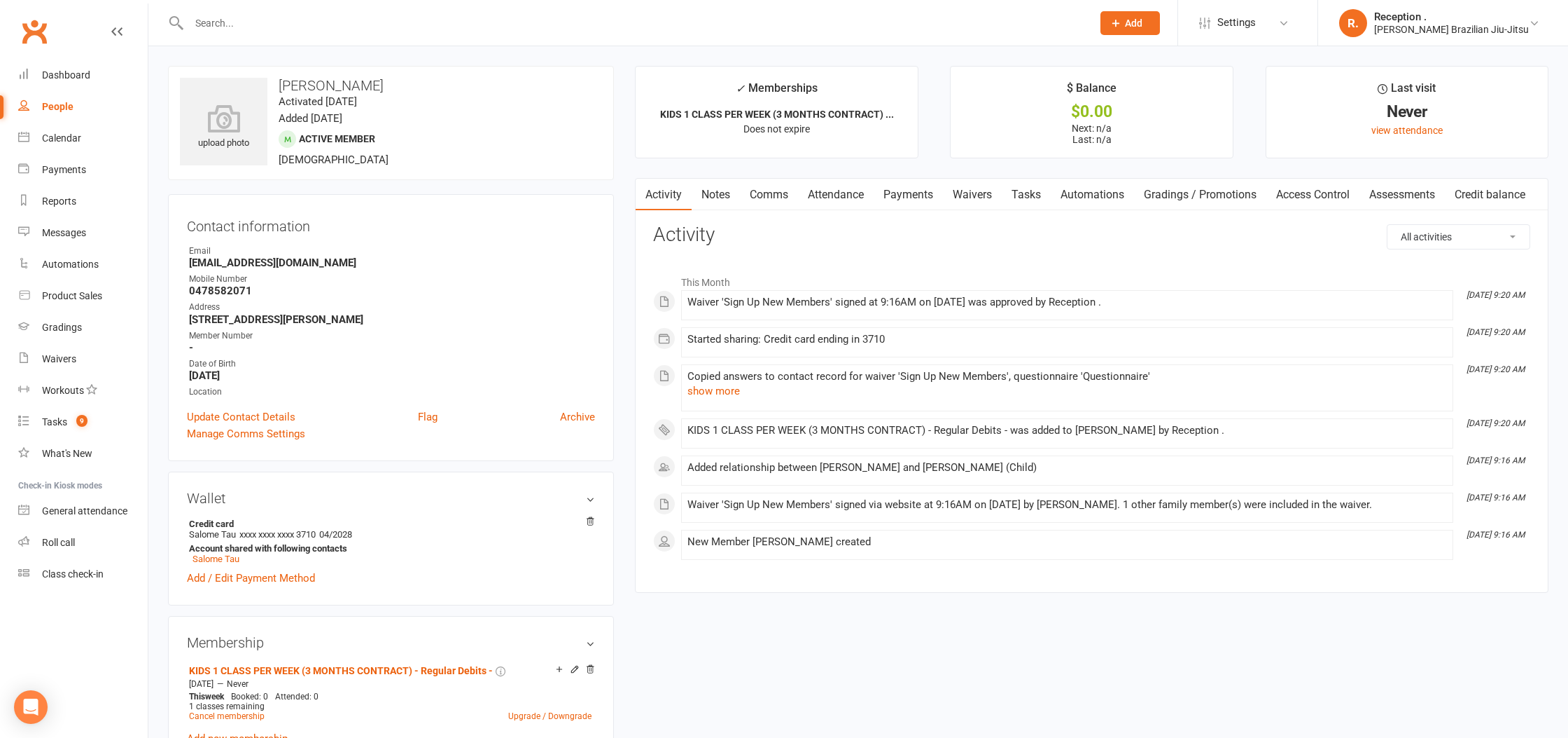
click at [902, 199] on link "Payments" at bounding box center [908, 194] width 69 height 32
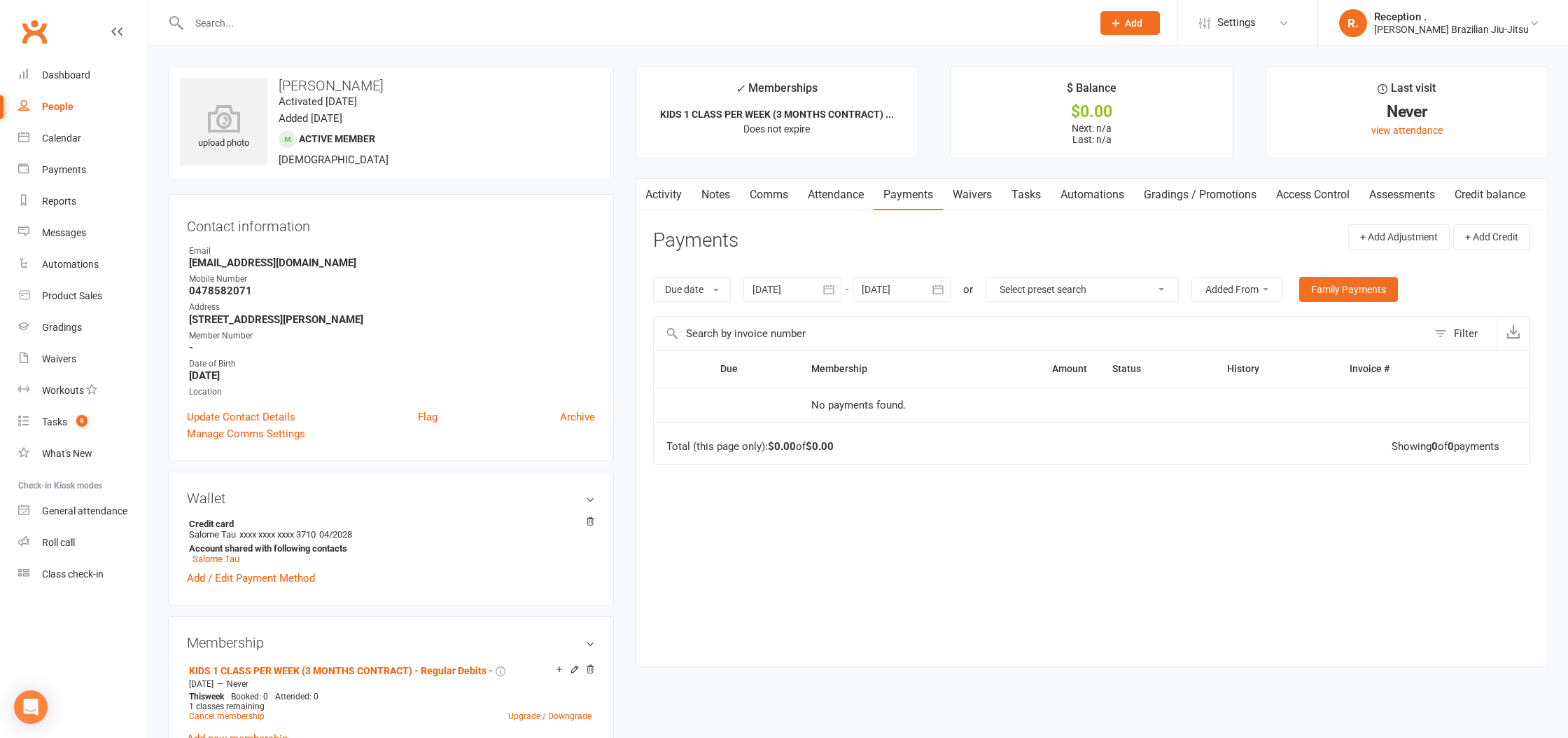
click at [905, 210] on div "Activity Notes Comms Attendance Payments Waivers Tasks Automations Gradings / P…" at bounding box center [1091, 422] width 914 height 489
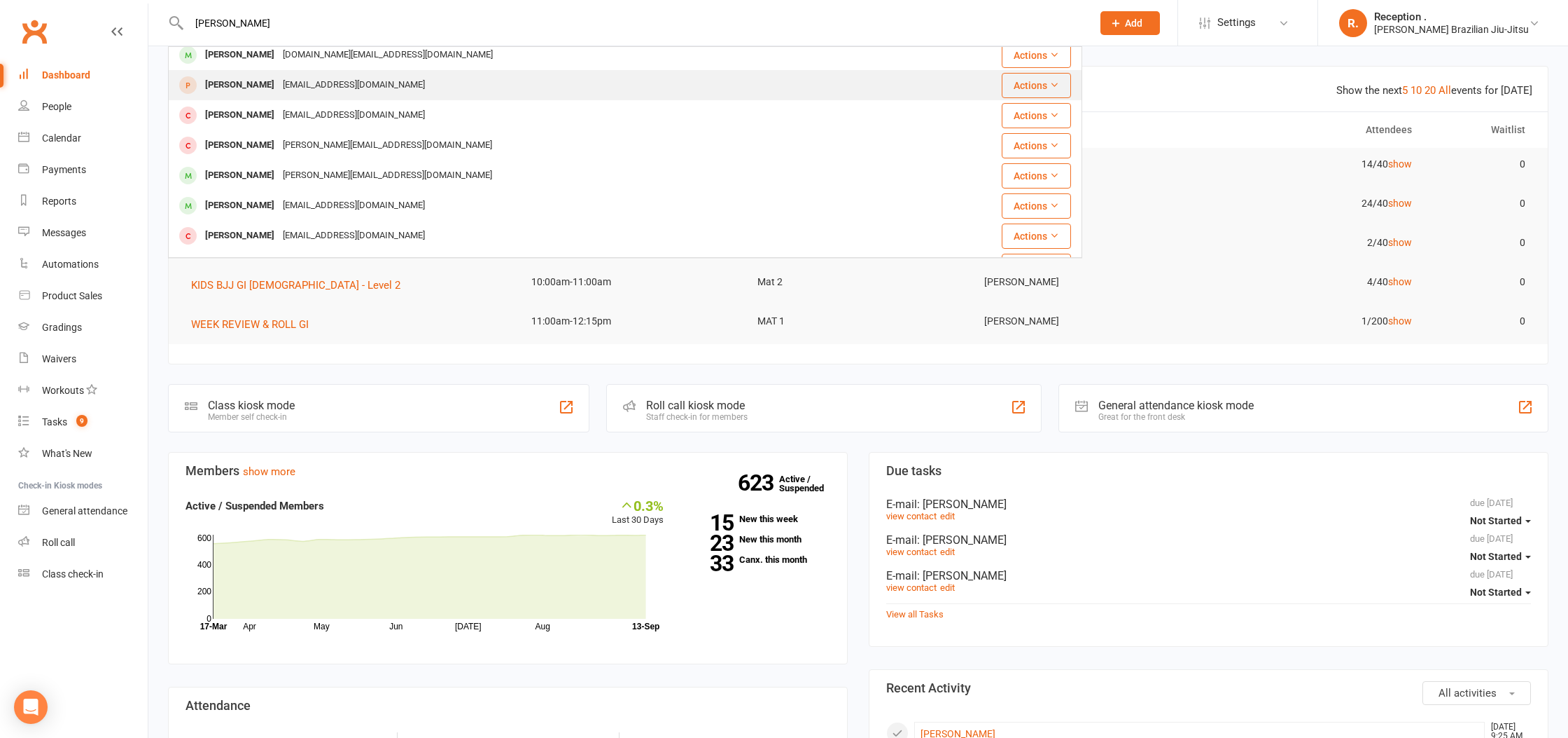
scroll to position [73, 0]
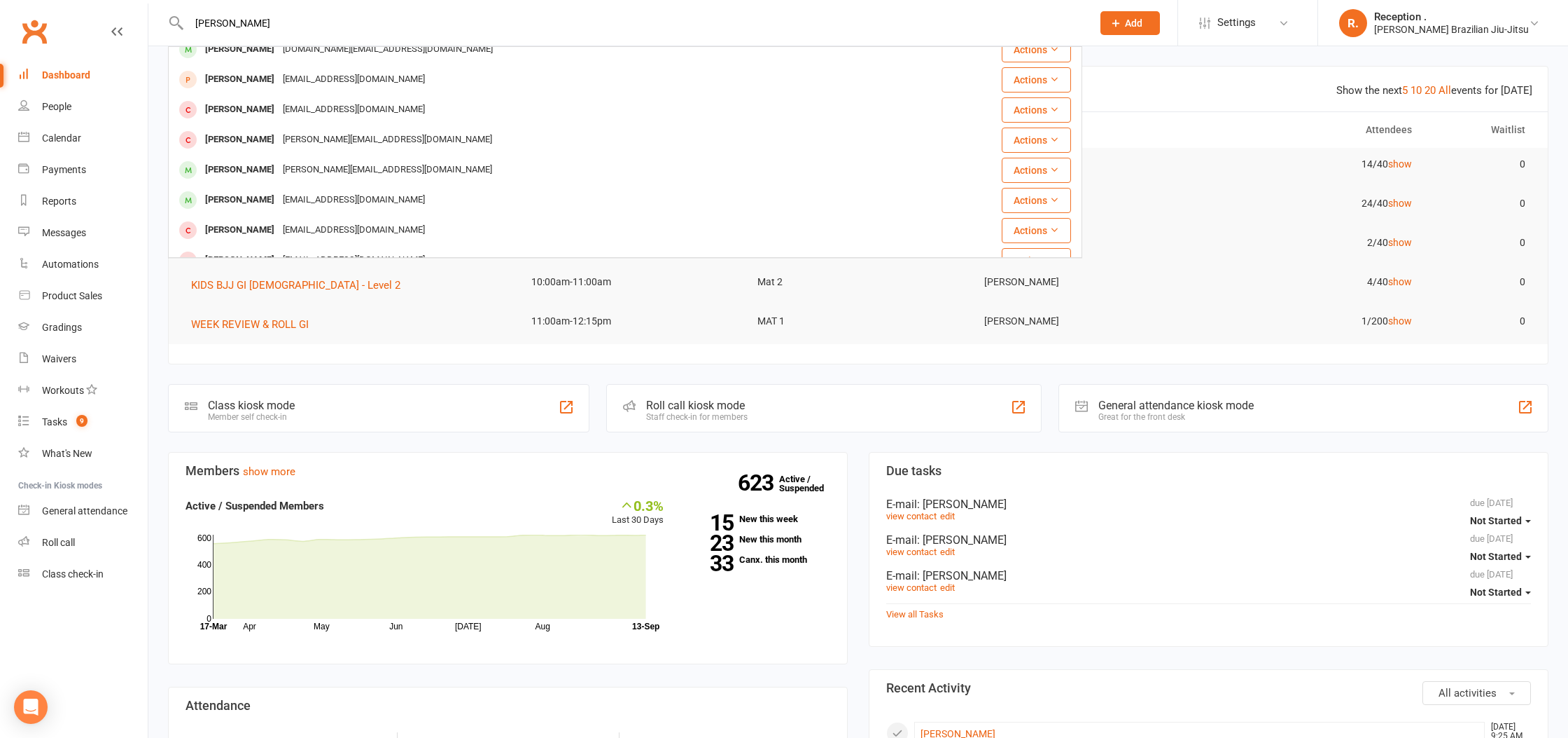
click at [354, 19] on input "[PERSON_NAME]" at bounding box center [634, 22] width 898 height 19
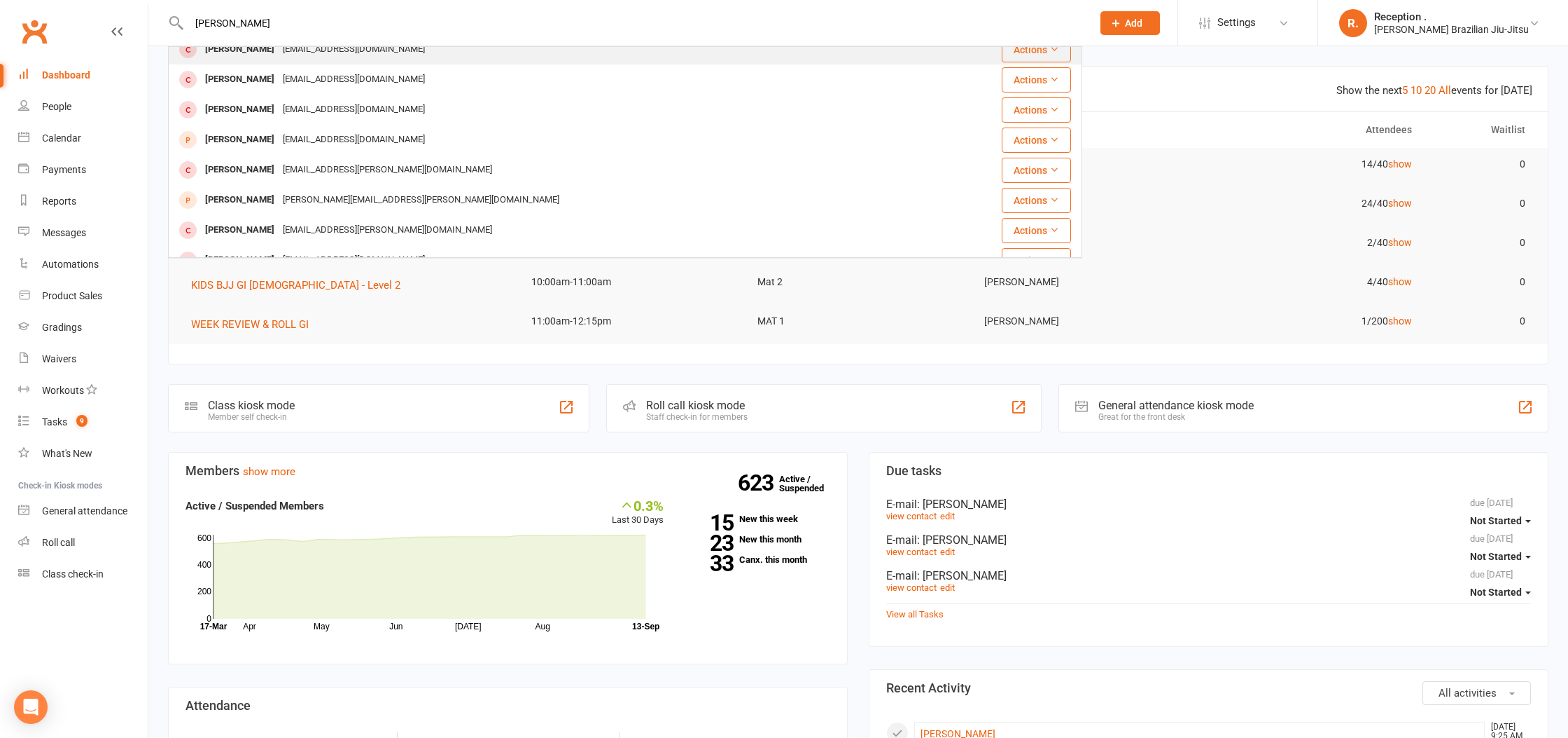
scroll to position [0, 0]
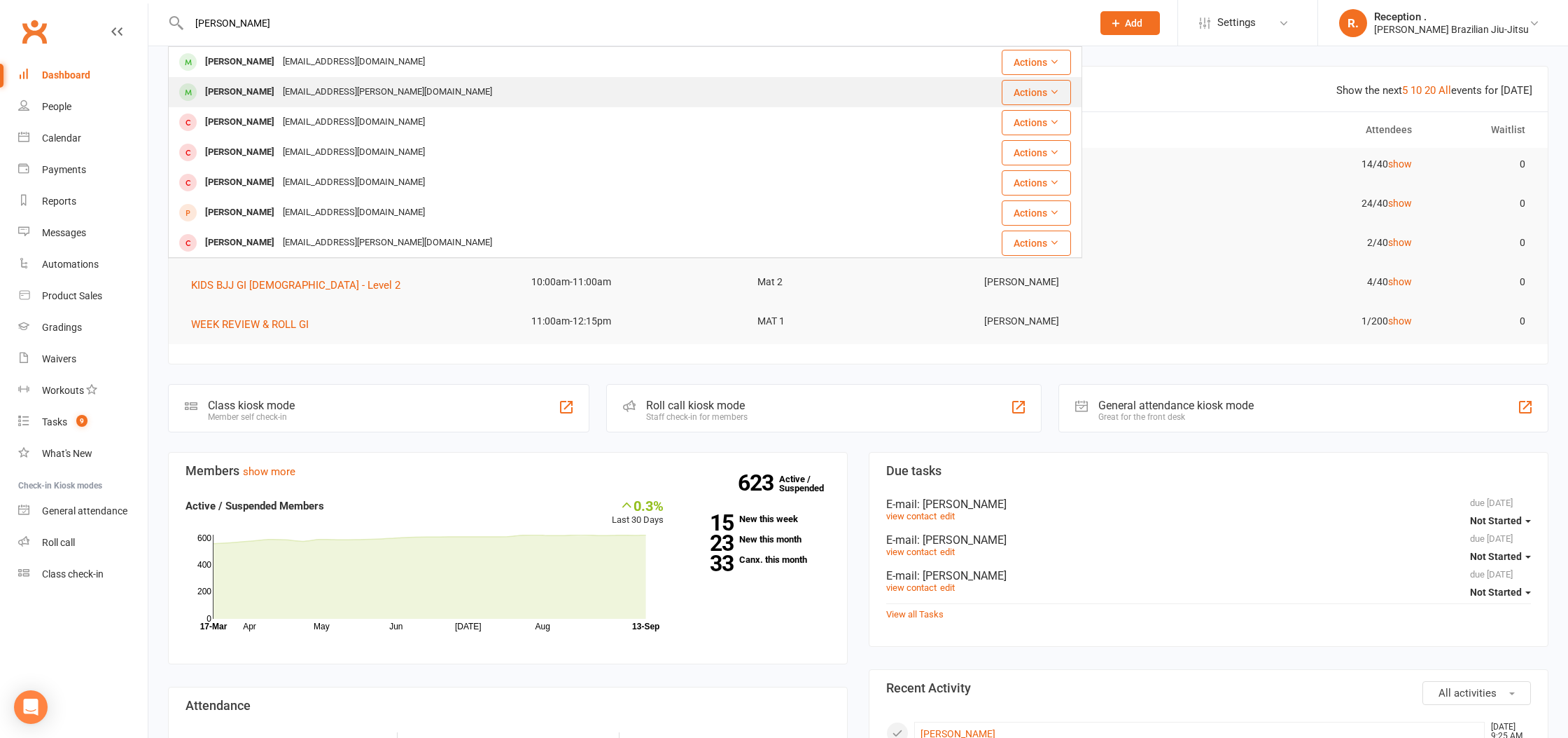
type input "[PERSON_NAME]"
click at [260, 94] on div "[PERSON_NAME]" at bounding box center [240, 93] width 78 height 20
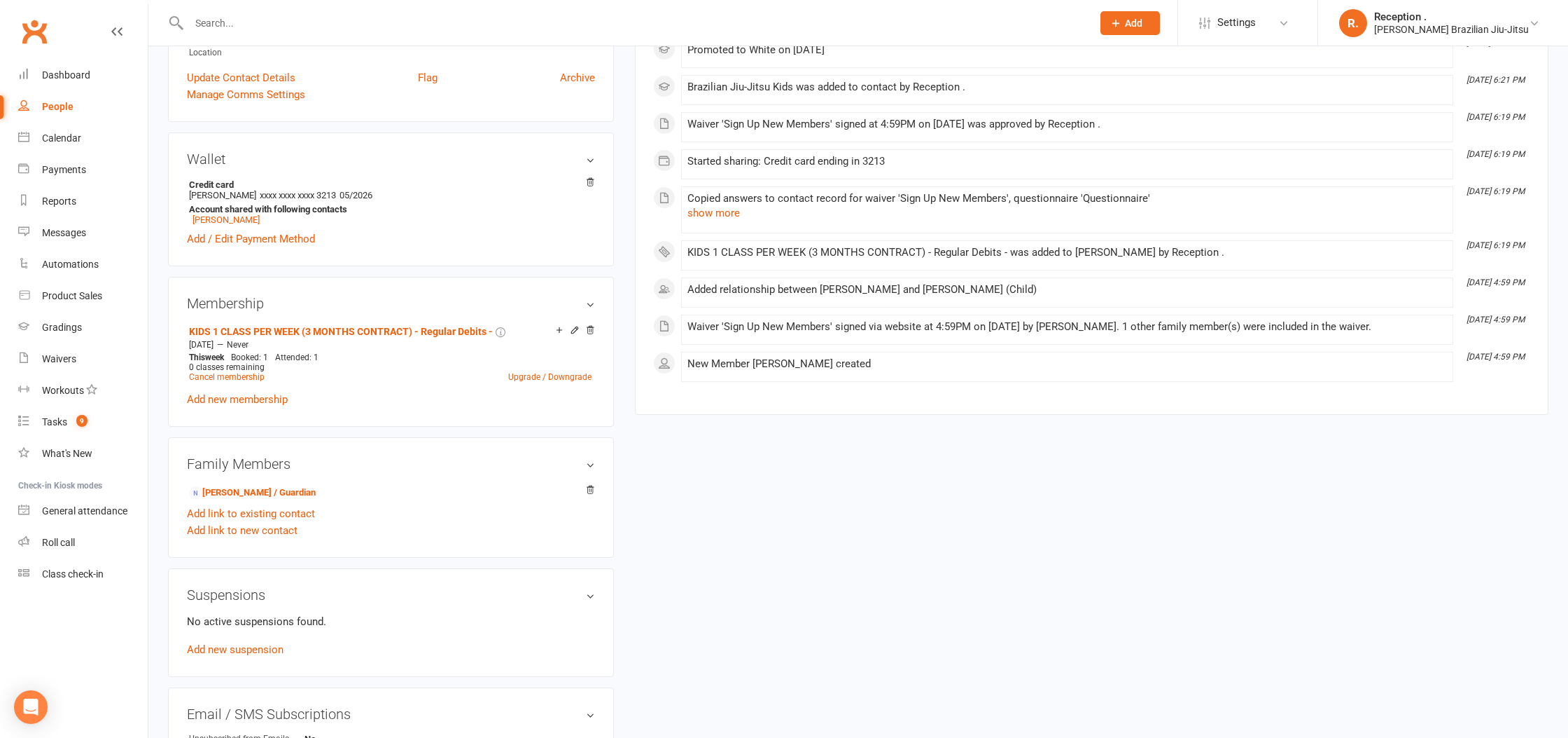
scroll to position [343, 0]
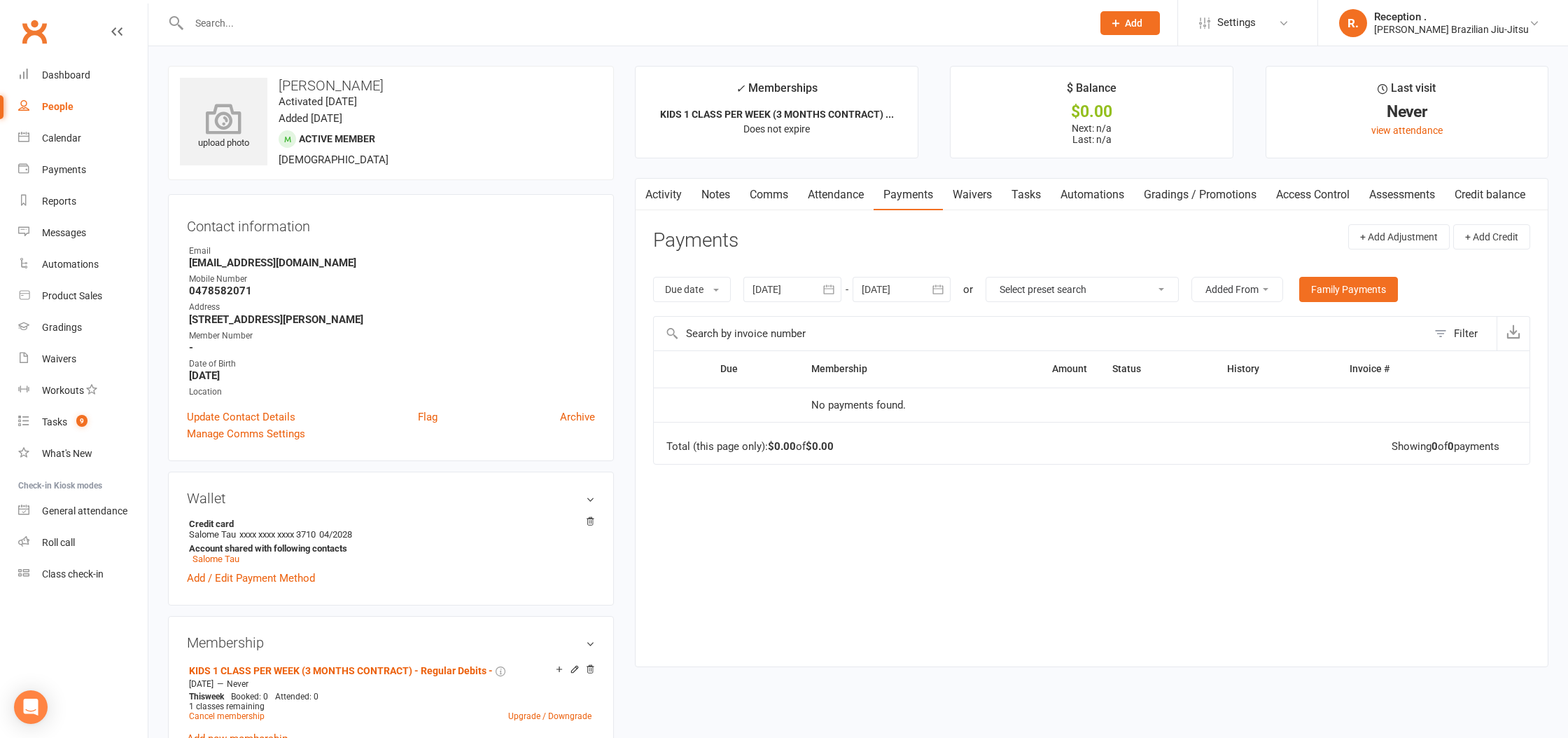
click at [247, 125] on icon at bounding box center [224, 118] width 96 height 31
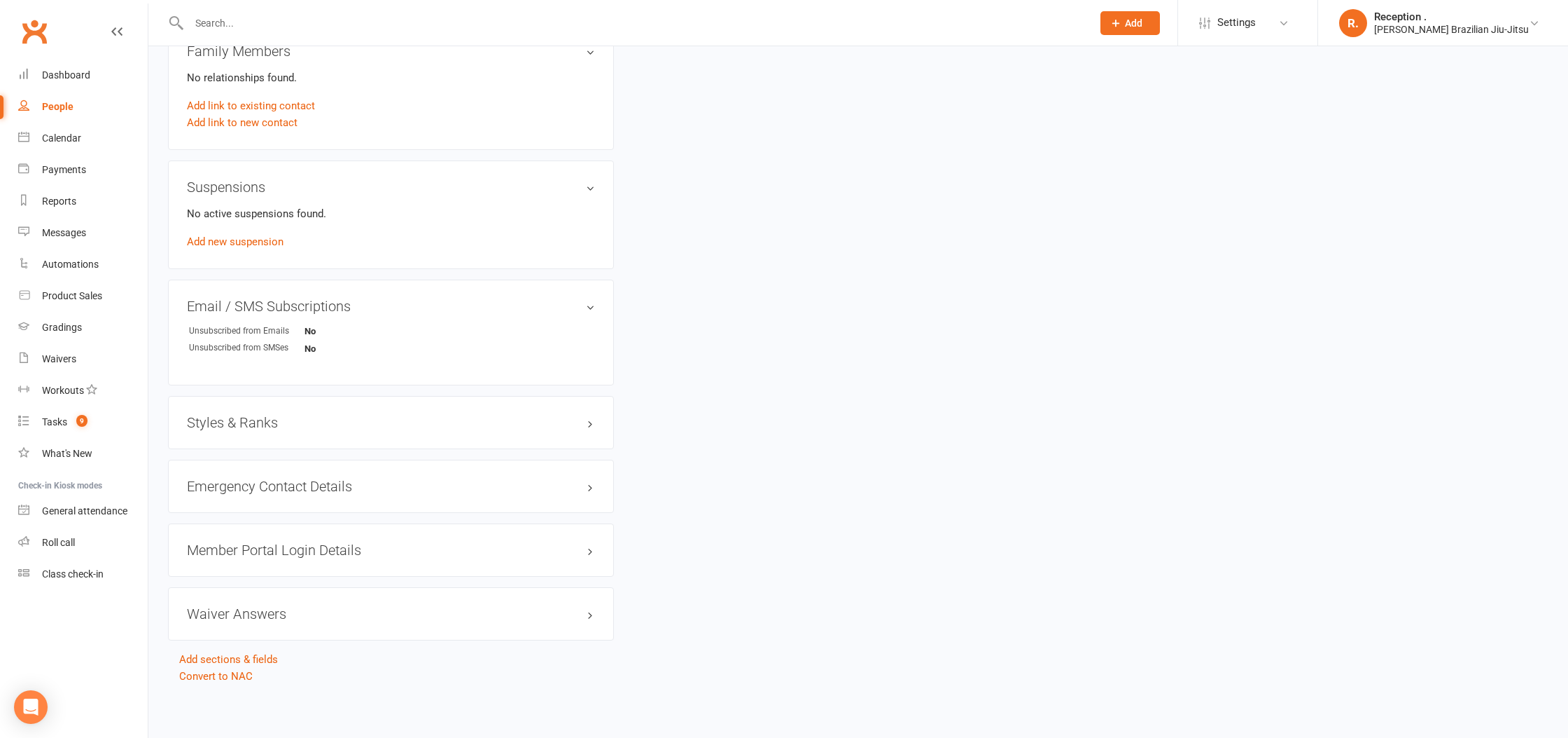
click at [255, 421] on h3 "Styles & Ranks" at bounding box center [391, 422] width 408 height 16
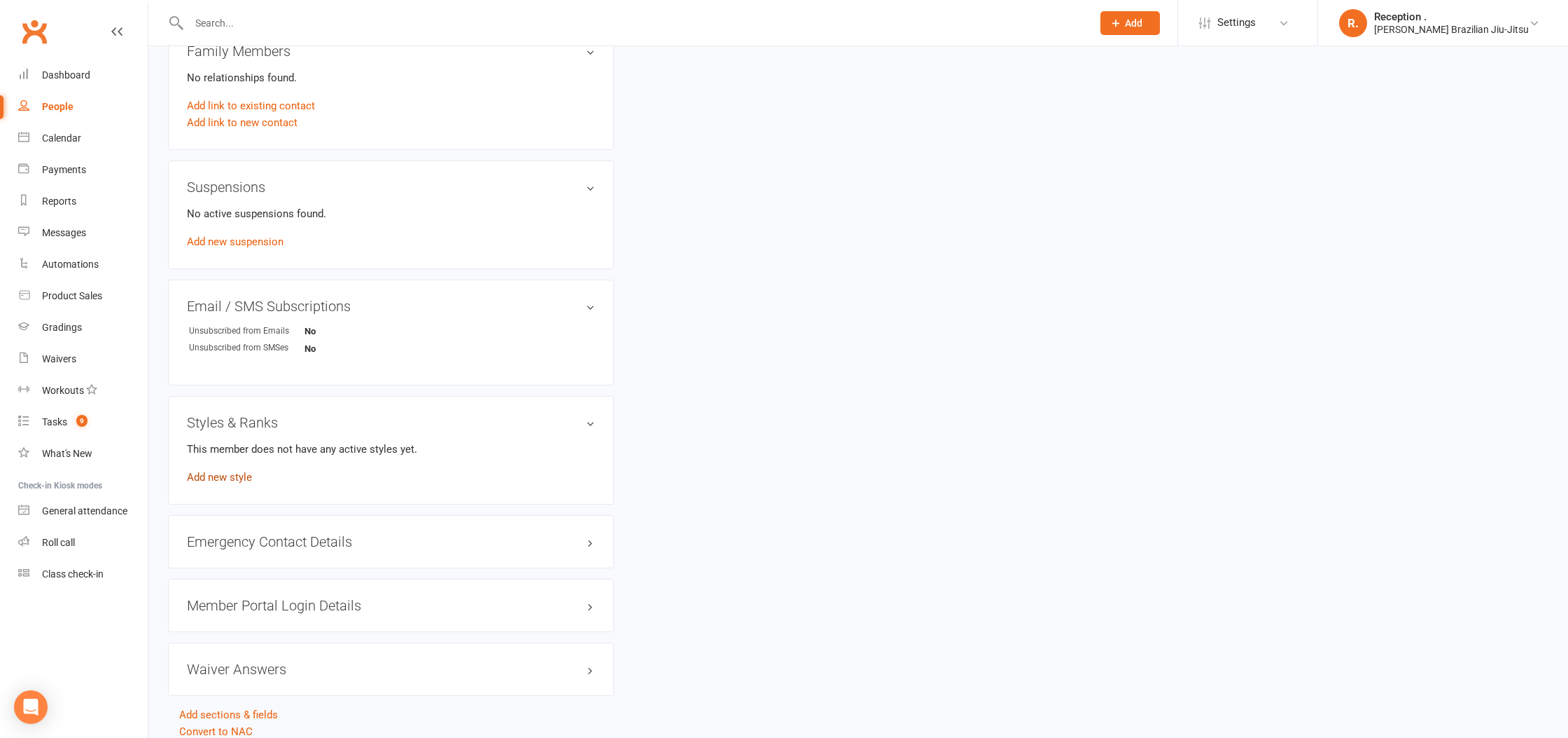
click at [220, 479] on link "Add new style" at bounding box center [219, 477] width 65 height 13
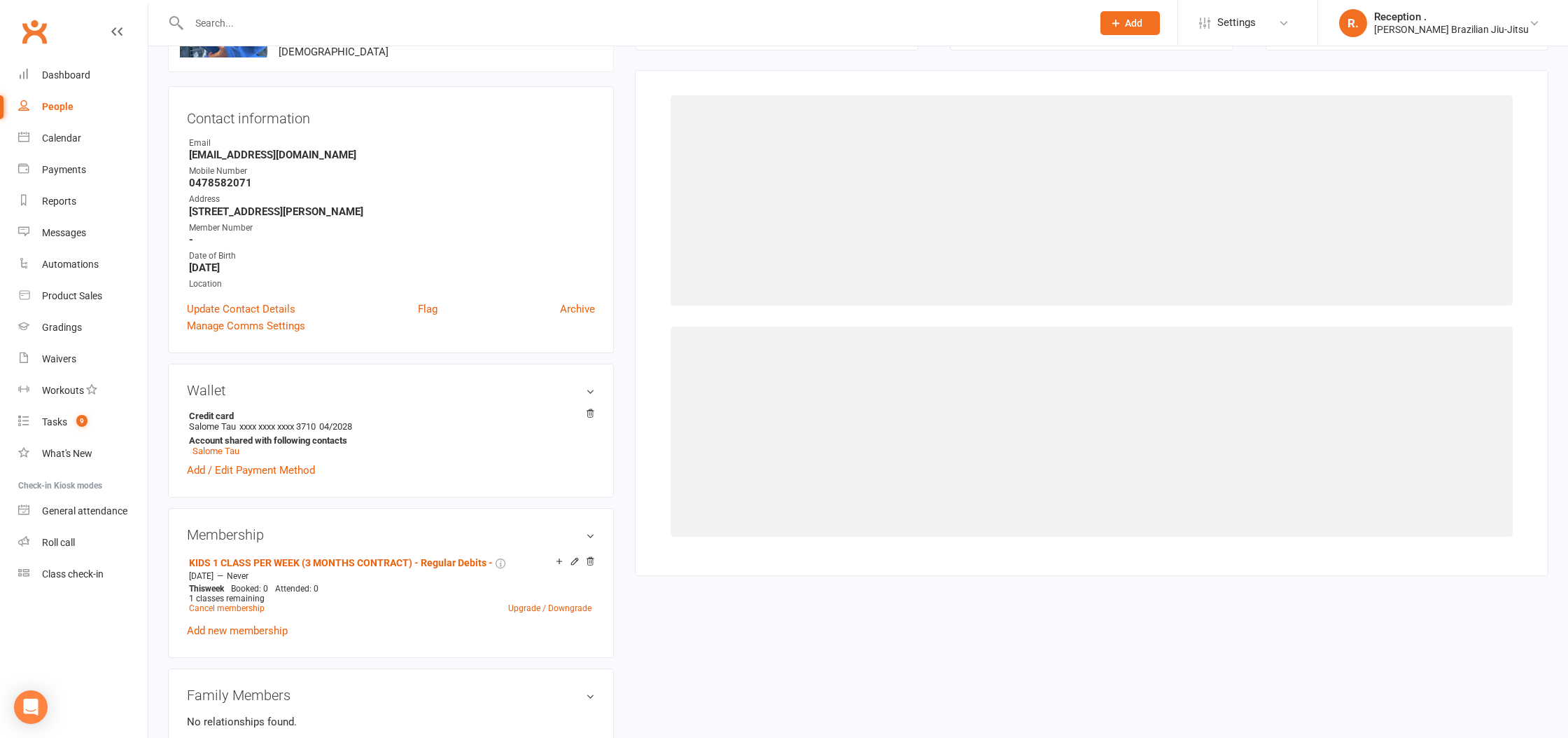
scroll to position [107, 0]
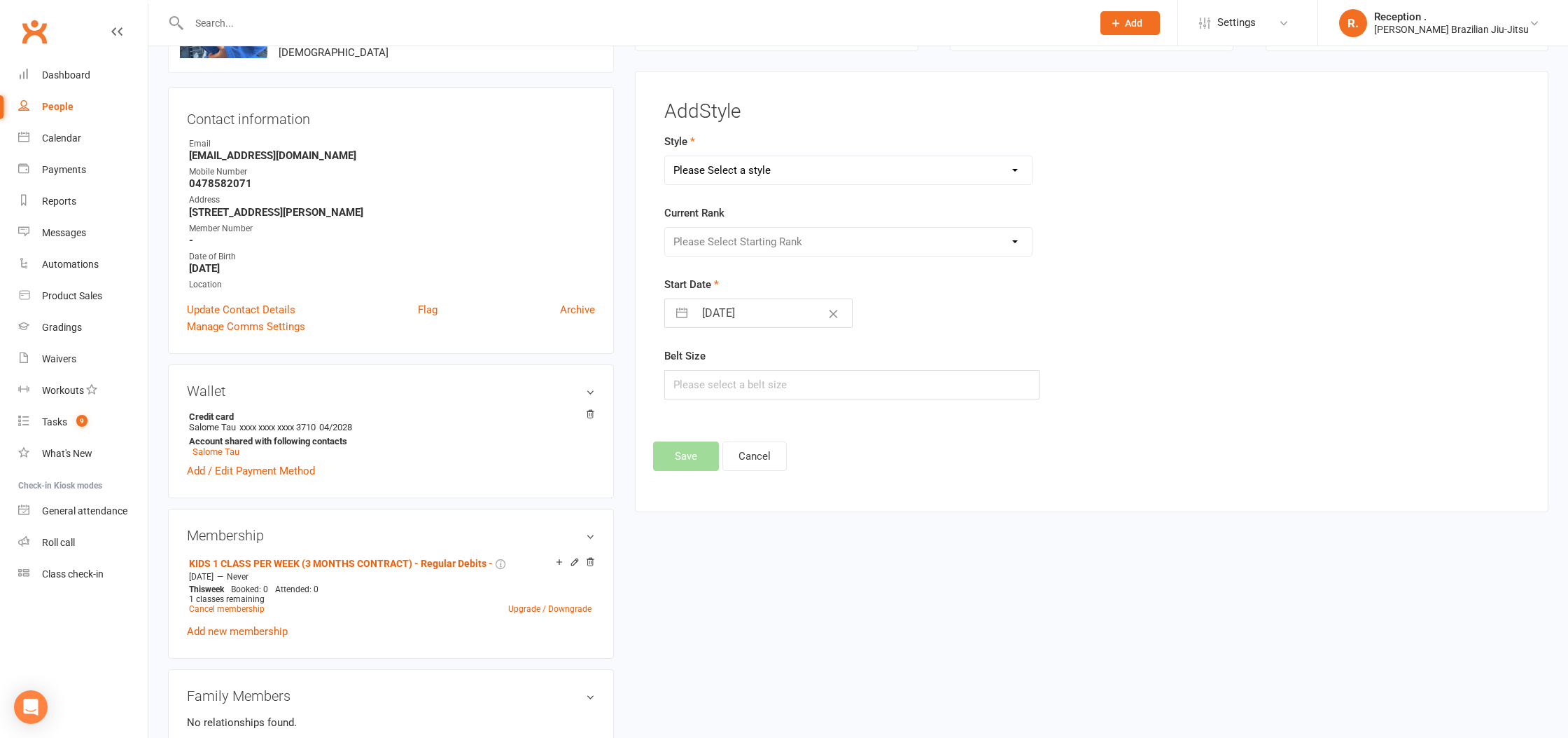
click at [888, 174] on select "Please Select a style Brazilian Jiu-Jitsu Adults Brazilian Jiu-Jitsu Kids" at bounding box center [849, 170] width 367 height 28
select select "2244"
click at [666, 156] on select "Please Select a style Brazilian Jiu-Jitsu Adults Brazilian Jiu-Jitsu Kids" at bounding box center [849, 170] width 367 height 28
click at [855, 237] on select "Please Select Starting Rank" at bounding box center [849, 242] width 367 height 28
select select "22133"
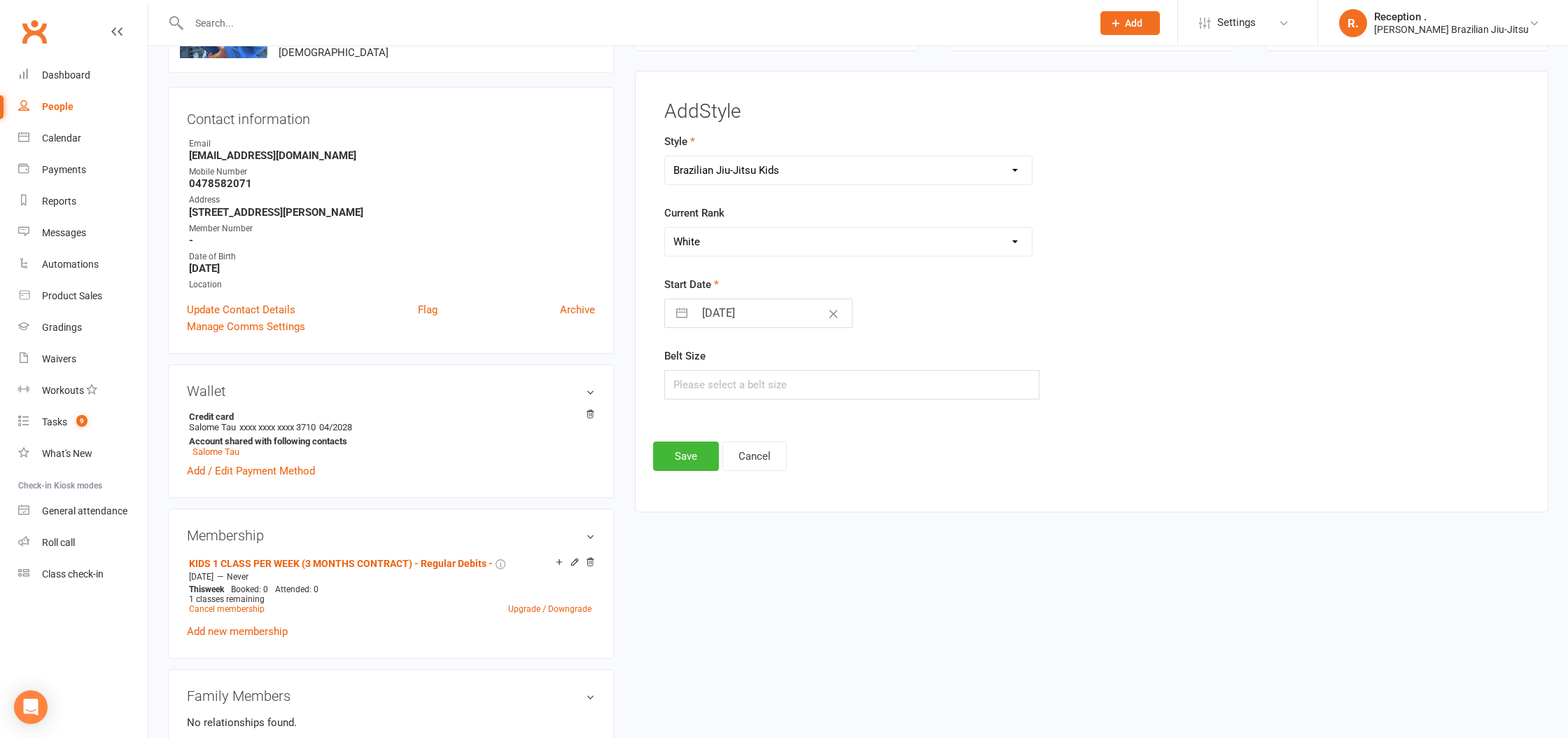
click at [666, 228] on select "Please Select Starting Rank White White 1 Stripe White 2 Stripes White 3 Stripe…" at bounding box center [849, 242] width 367 height 28
click at [666, 456] on button "Save" at bounding box center [686, 457] width 66 height 30
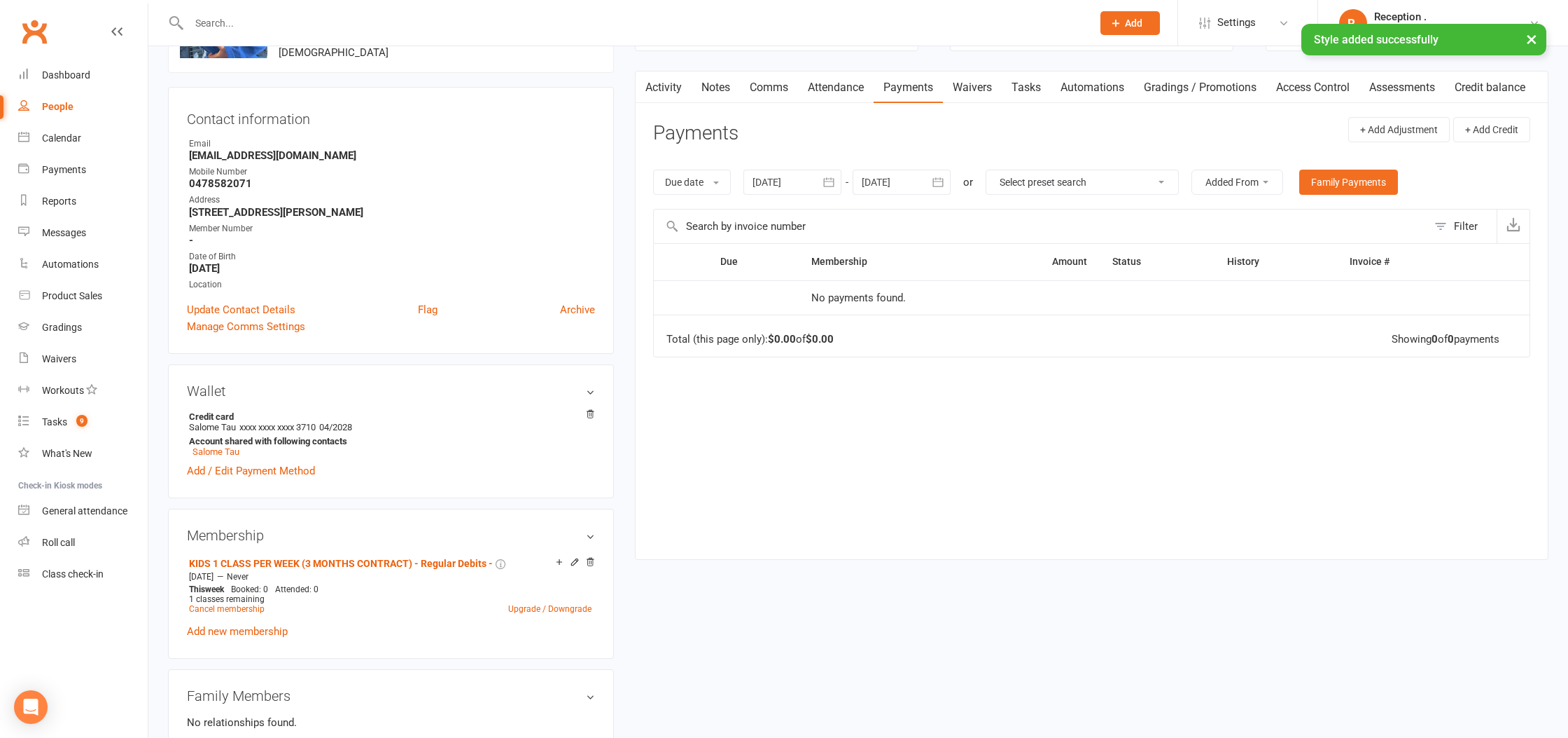
click at [241, 145] on div "Email" at bounding box center [392, 144] width 406 height 13
click at [241, 154] on strong "[EMAIL_ADDRESS][DOMAIN_NAME]" at bounding box center [392, 156] width 406 height 13
copy render-form-field "[EMAIL_ADDRESS][DOMAIN_NAME]"
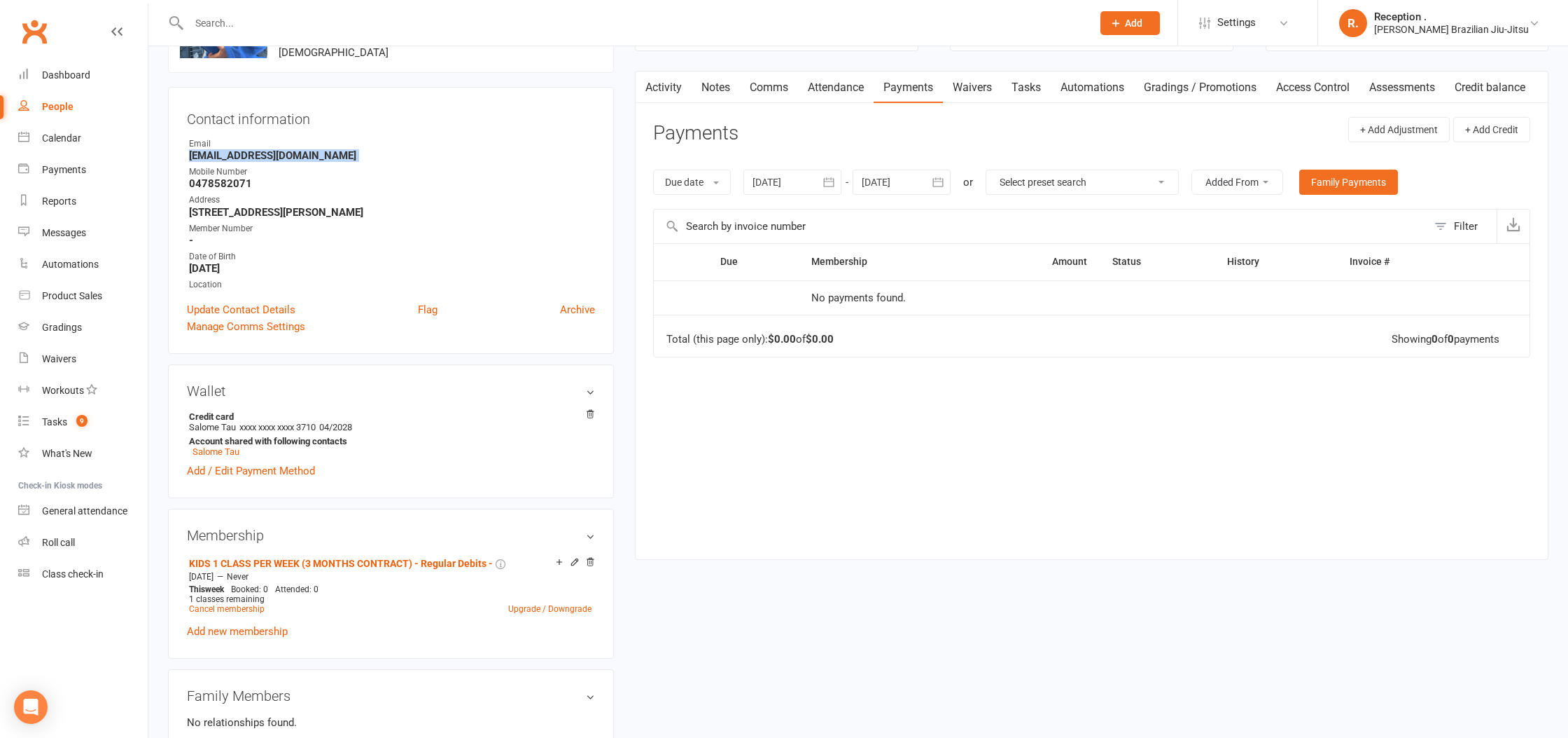
scroll to position [0, 0]
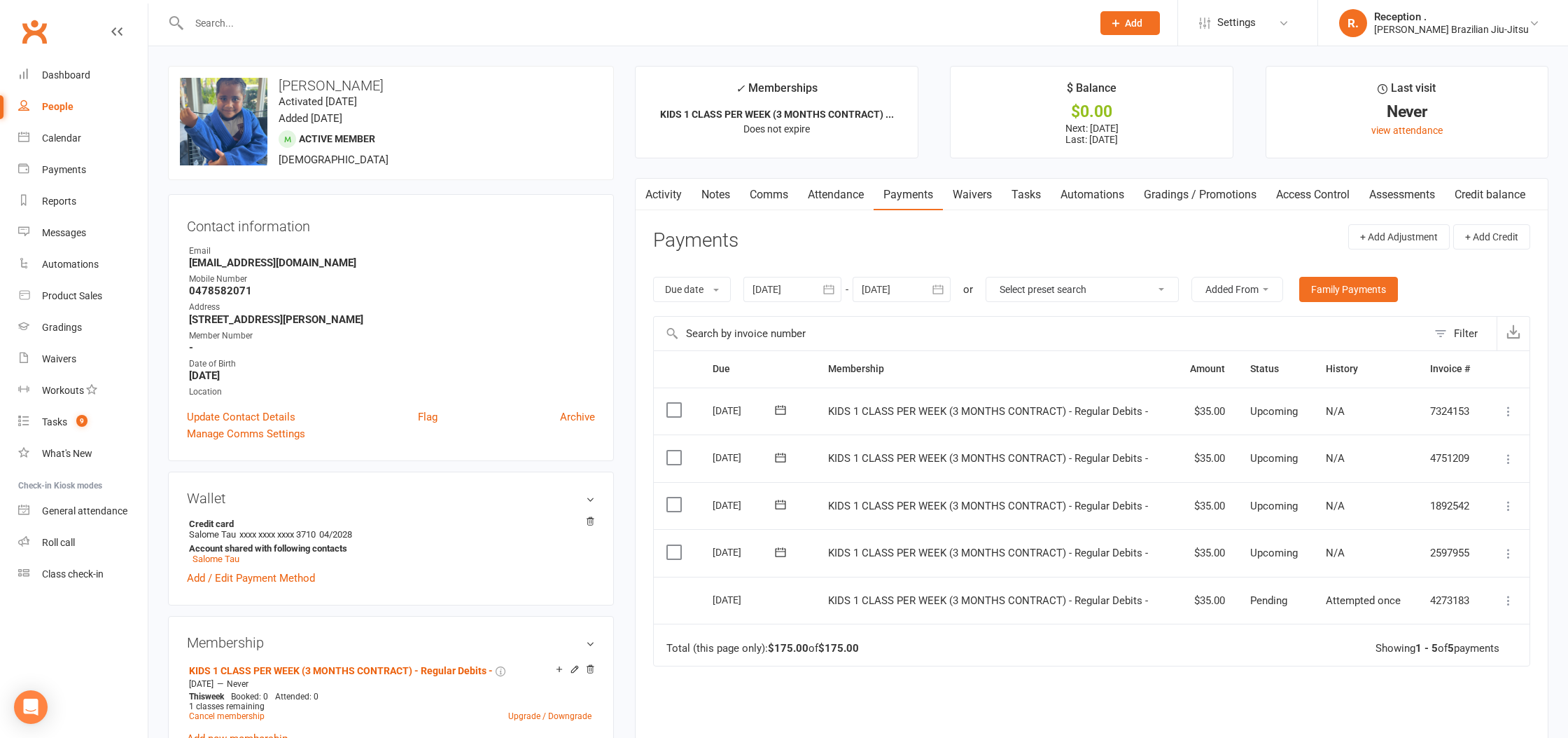
click at [1506, 596] on icon at bounding box center [1509, 600] width 14 height 14
click at [1233, 650] on td "Total (this page only): $175.00 of $175.00 Showing 1 - 5 of 5 payments" at bounding box center [1091, 644] width 876 height 42
click at [778, 550] on icon at bounding box center [779, 552] width 10 height 9
click at [1247, 663] on td "Total (this page only): $175.00 of $175.00 Showing 1 - 5 of 5 payments" at bounding box center [1091, 644] width 876 height 42
click at [1511, 548] on icon at bounding box center [1509, 553] width 14 height 14
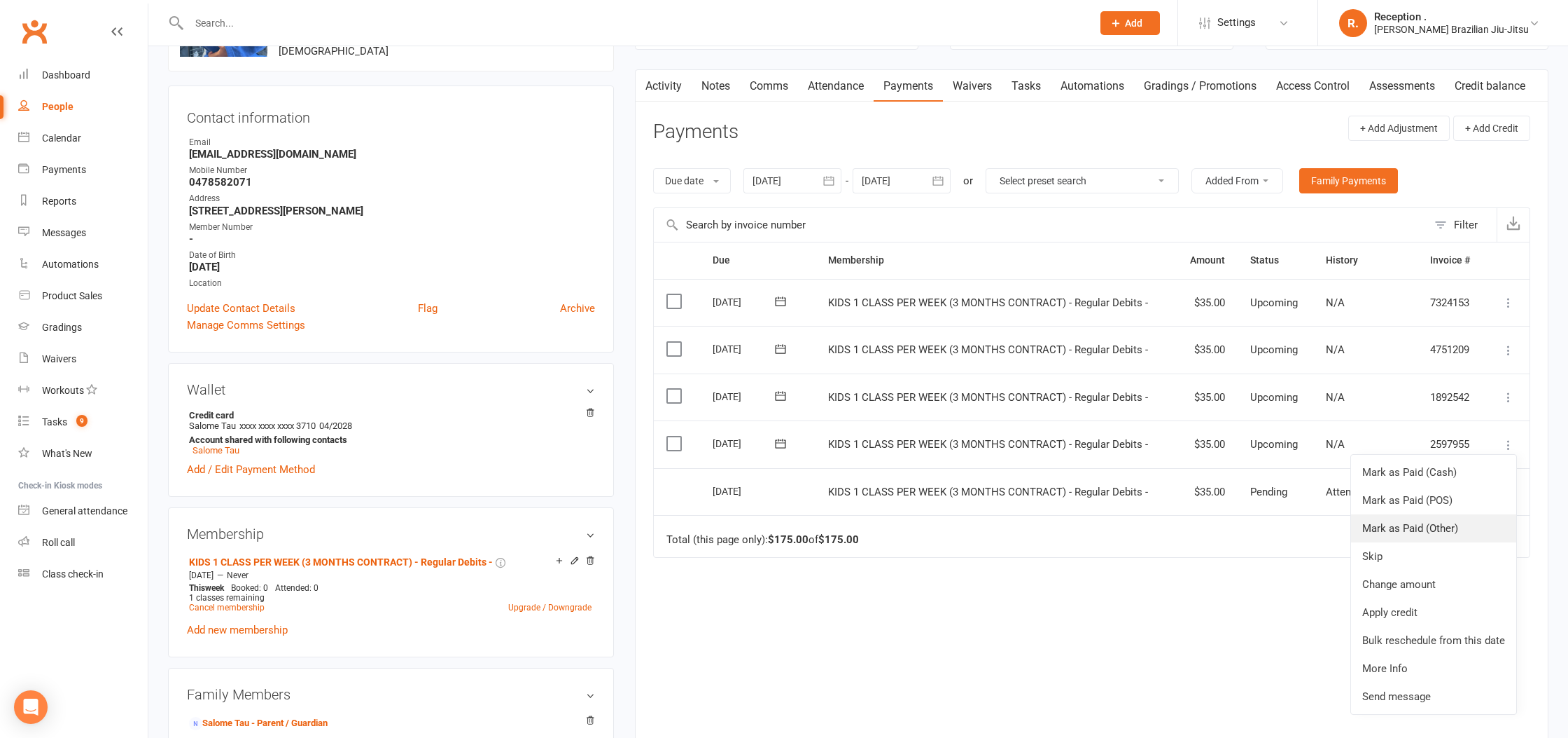
scroll to position [112, 0]
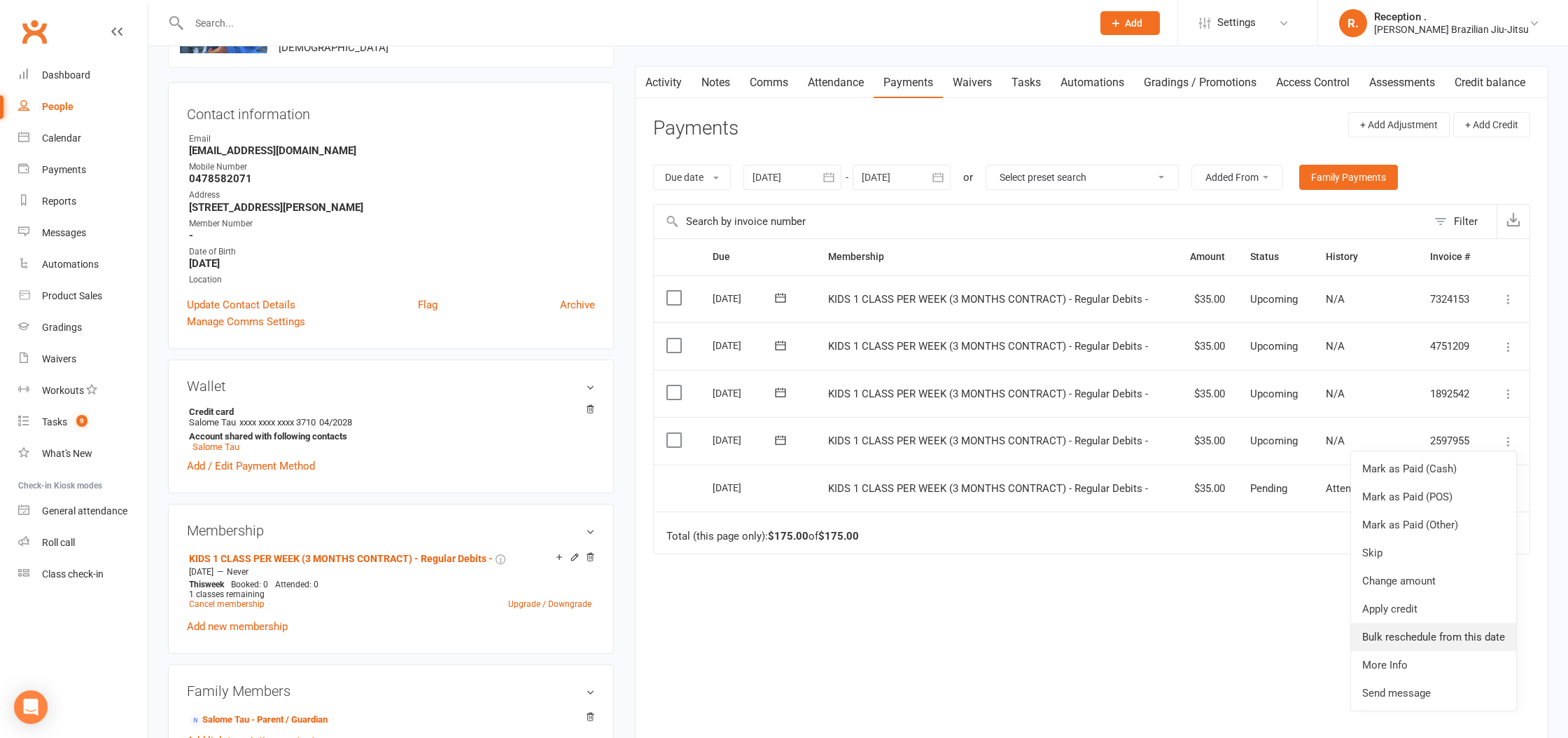
click at [1418, 637] on link "Bulk reschedule from this date" at bounding box center [1434, 636] width 166 height 28
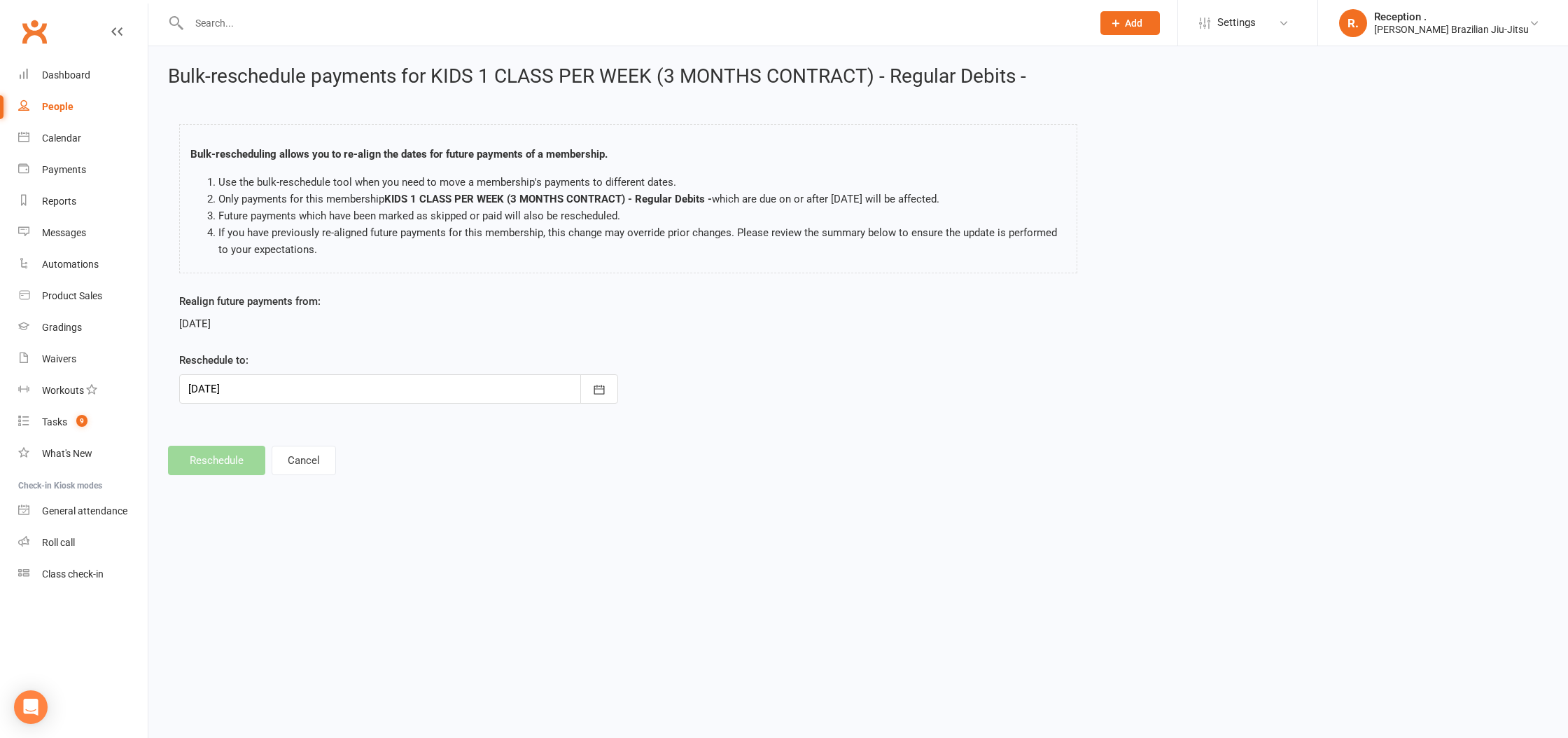
drag, startPoint x: 398, startPoint y: 394, endPoint x: 412, endPoint y: 393, distance: 14.0
click at [404, 394] on div at bounding box center [399, 389] width 439 height 30
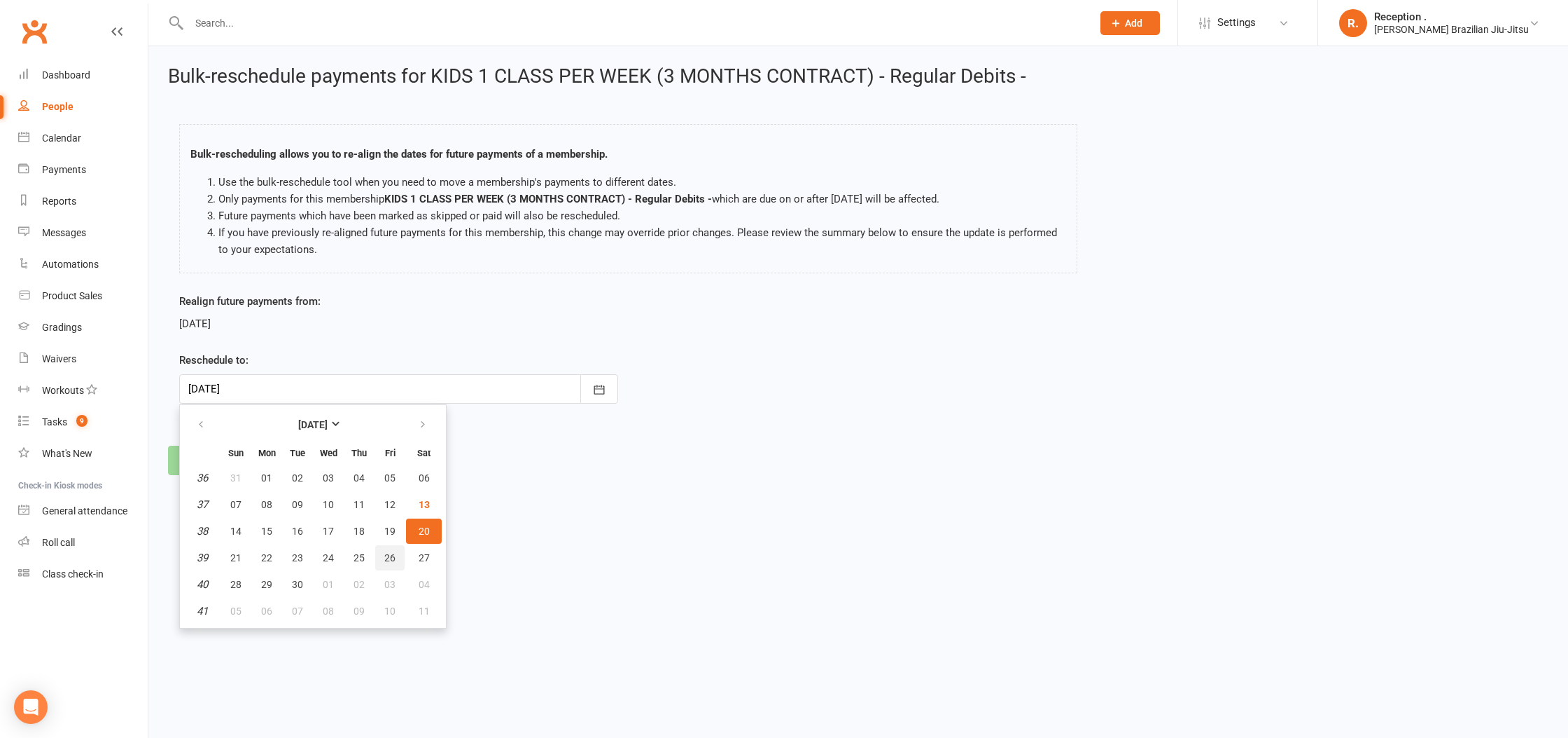
click at [390, 544] on button "26" at bounding box center [390, 557] width 30 height 25
type input "26 Sep 2025"
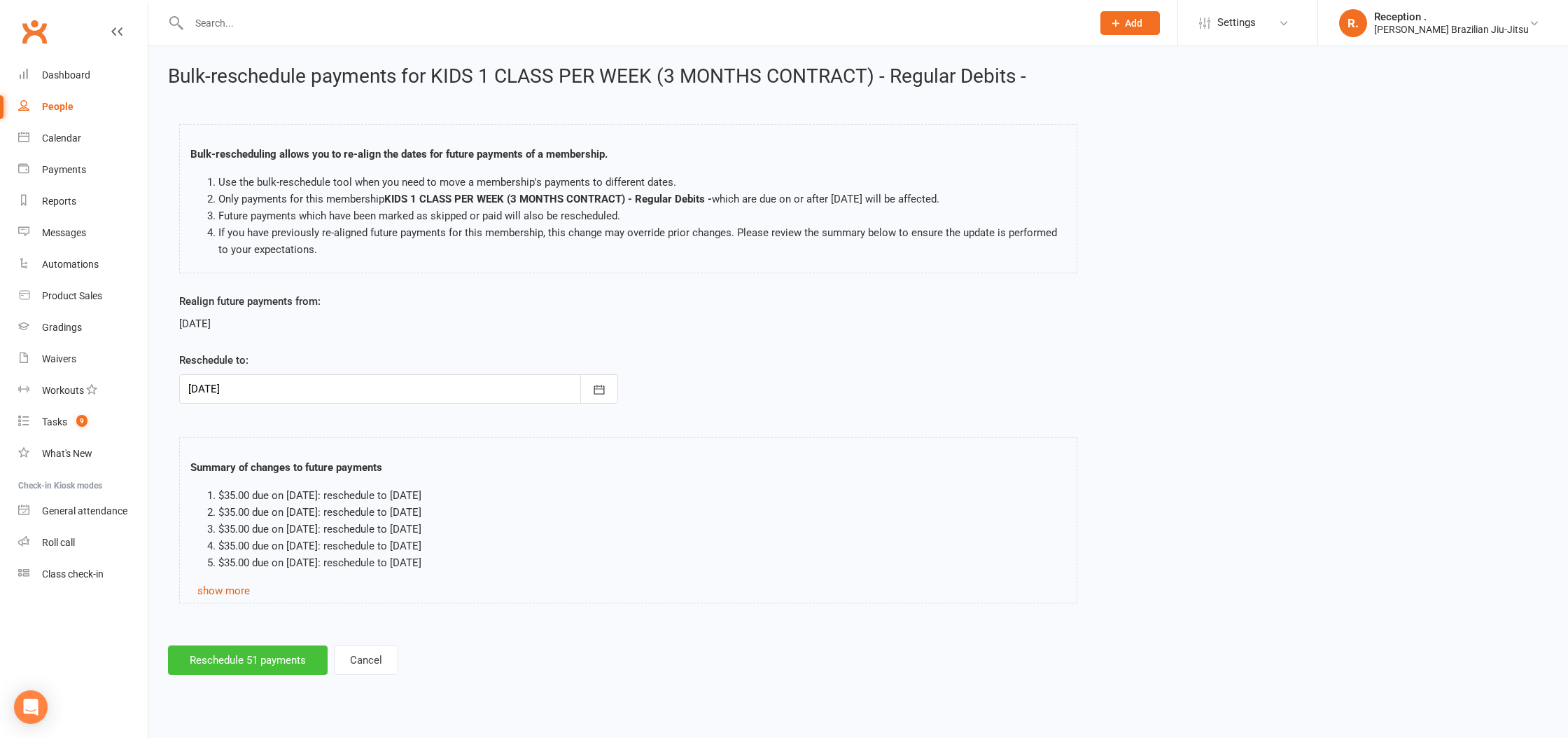
click at [226, 667] on button "Reschedule 51 payments" at bounding box center [248, 660] width 159 height 30
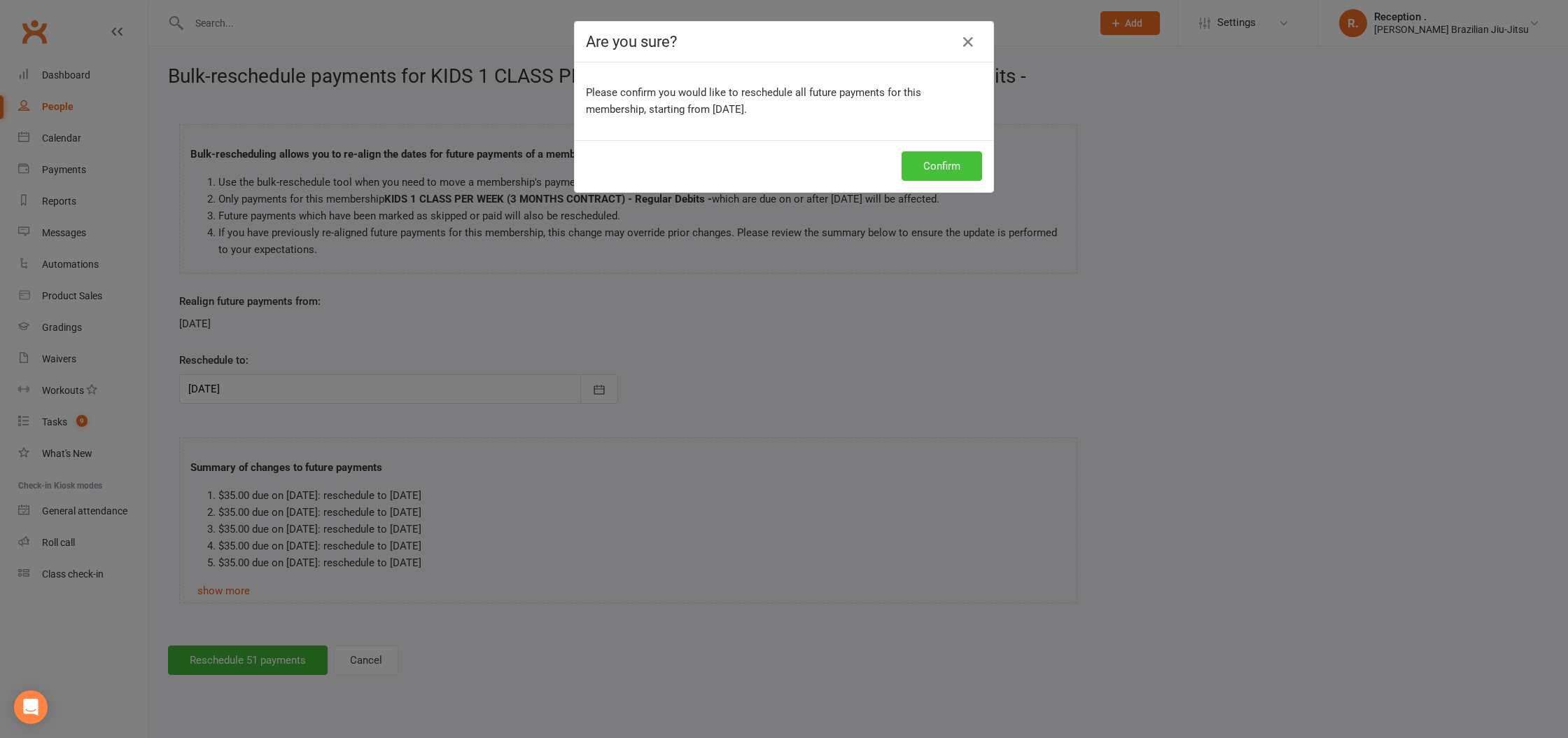
click at [940, 169] on button "Confirm" at bounding box center [941, 166] width 81 height 30
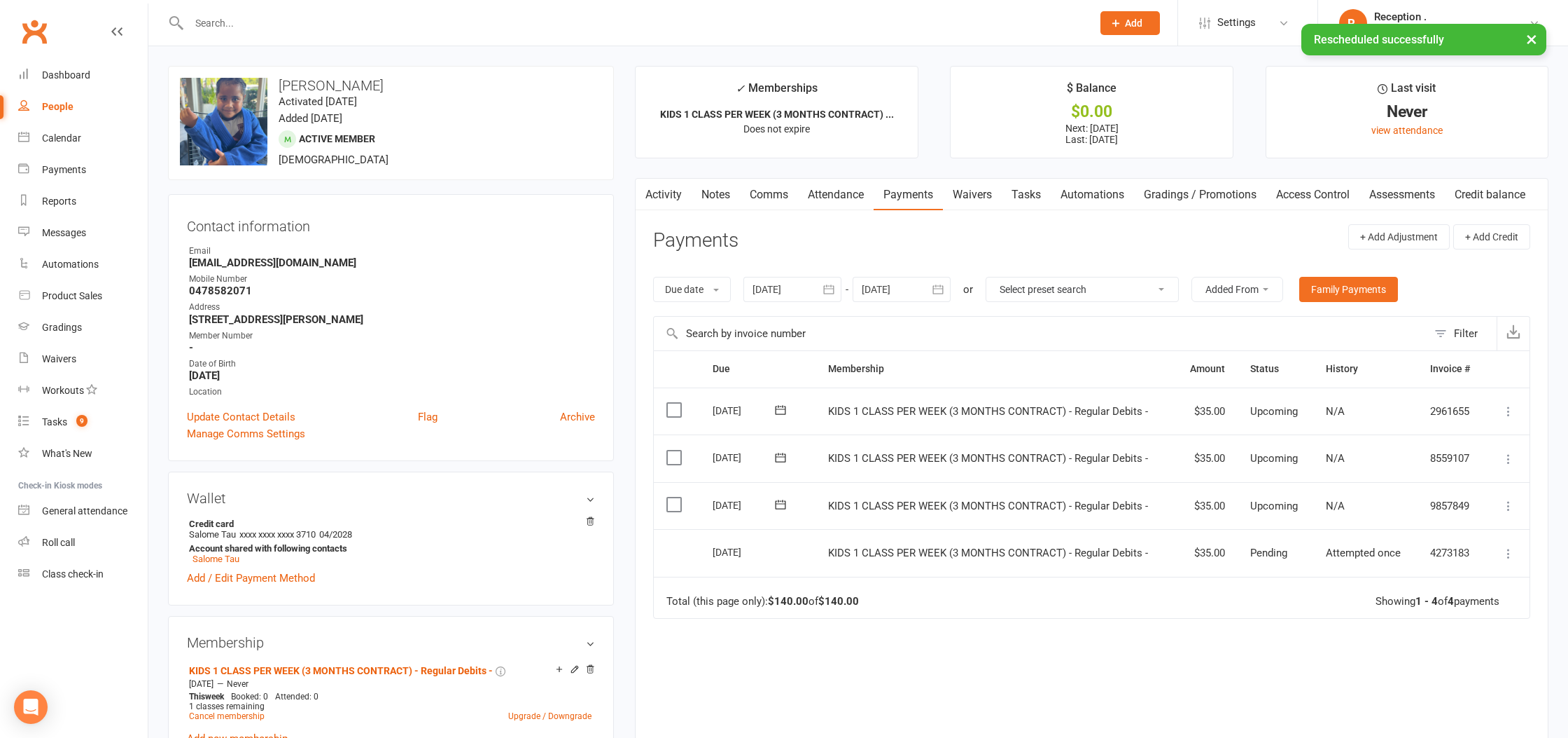
click at [786, 502] on icon at bounding box center [780, 504] width 14 height 14
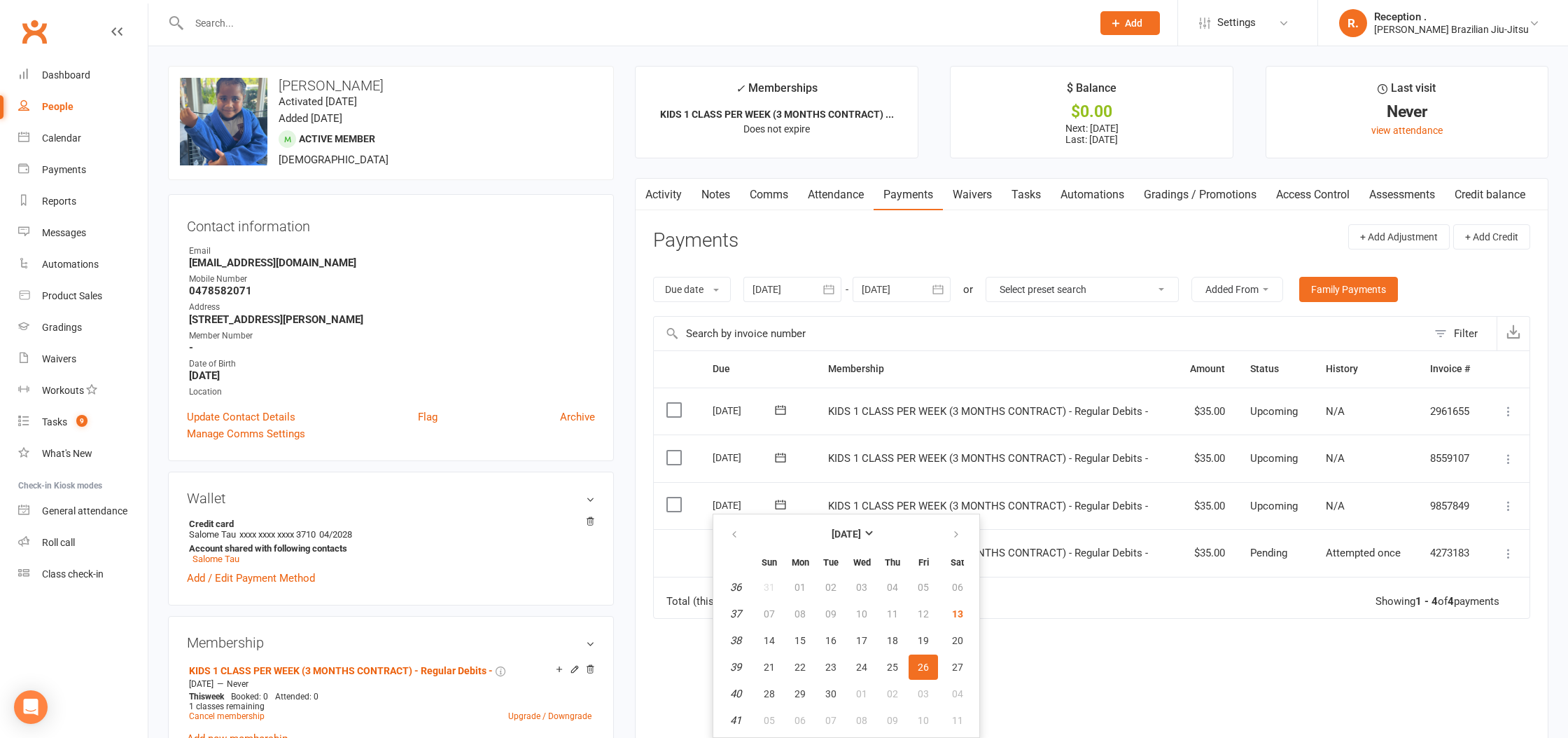
drag, startPoint x: 1106, startPoint y: 660, endPoint x: 588, endPoint y: 30, distance: 815.6
click at [1101, 641] on div "Due Contact Membership Amount Status History Invoice # Select this 10 Oct 2025 …" at bounding box center [1092, 574] width 877 height 449
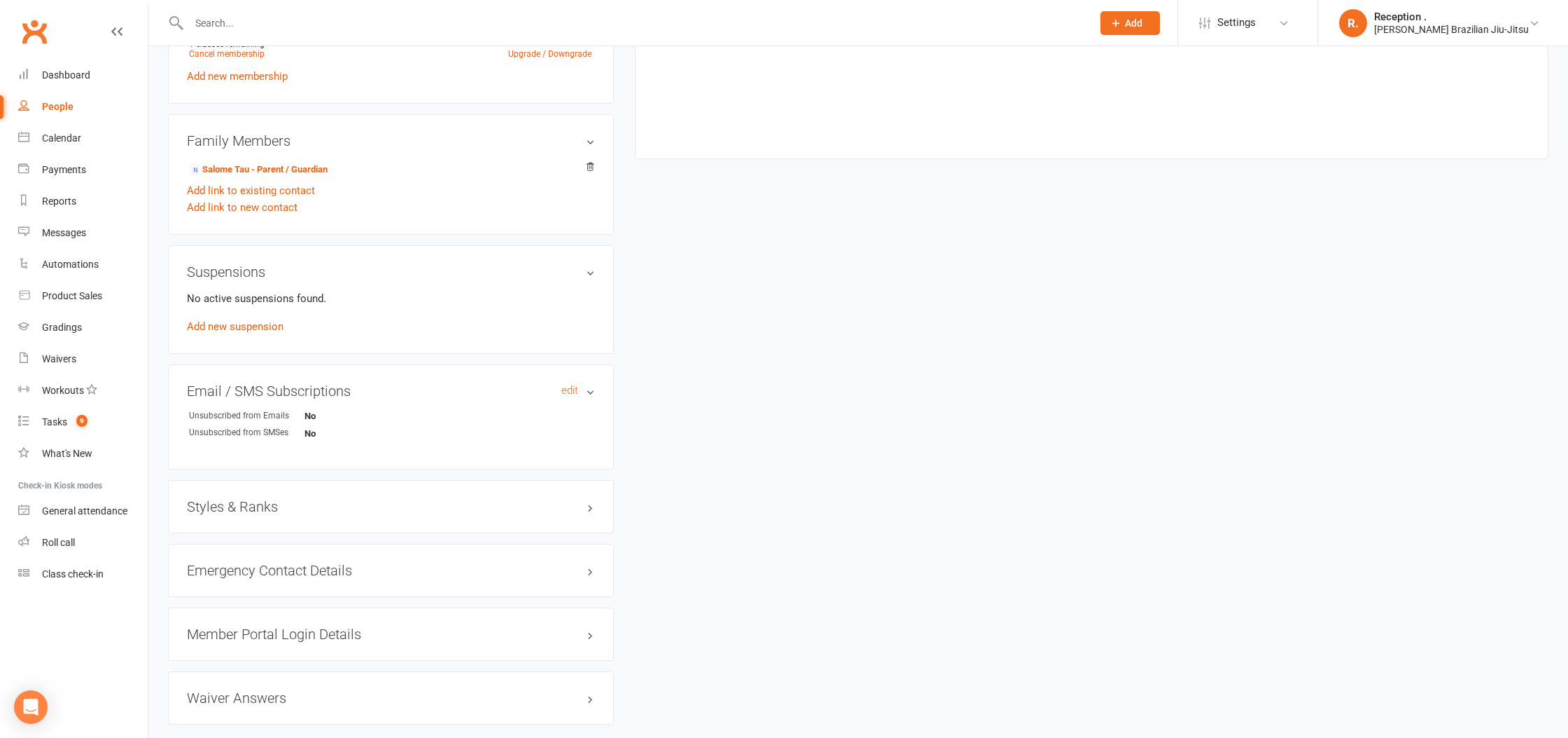
scroll to position [663, 0]
click at [268, 515] on div "Styles & Ranks" at bounding box center [392, 505] width 446 height 53
click at [266, 507] on h3 "Styles & Ranks" at bounding box center [391, 506] width 408 height 16
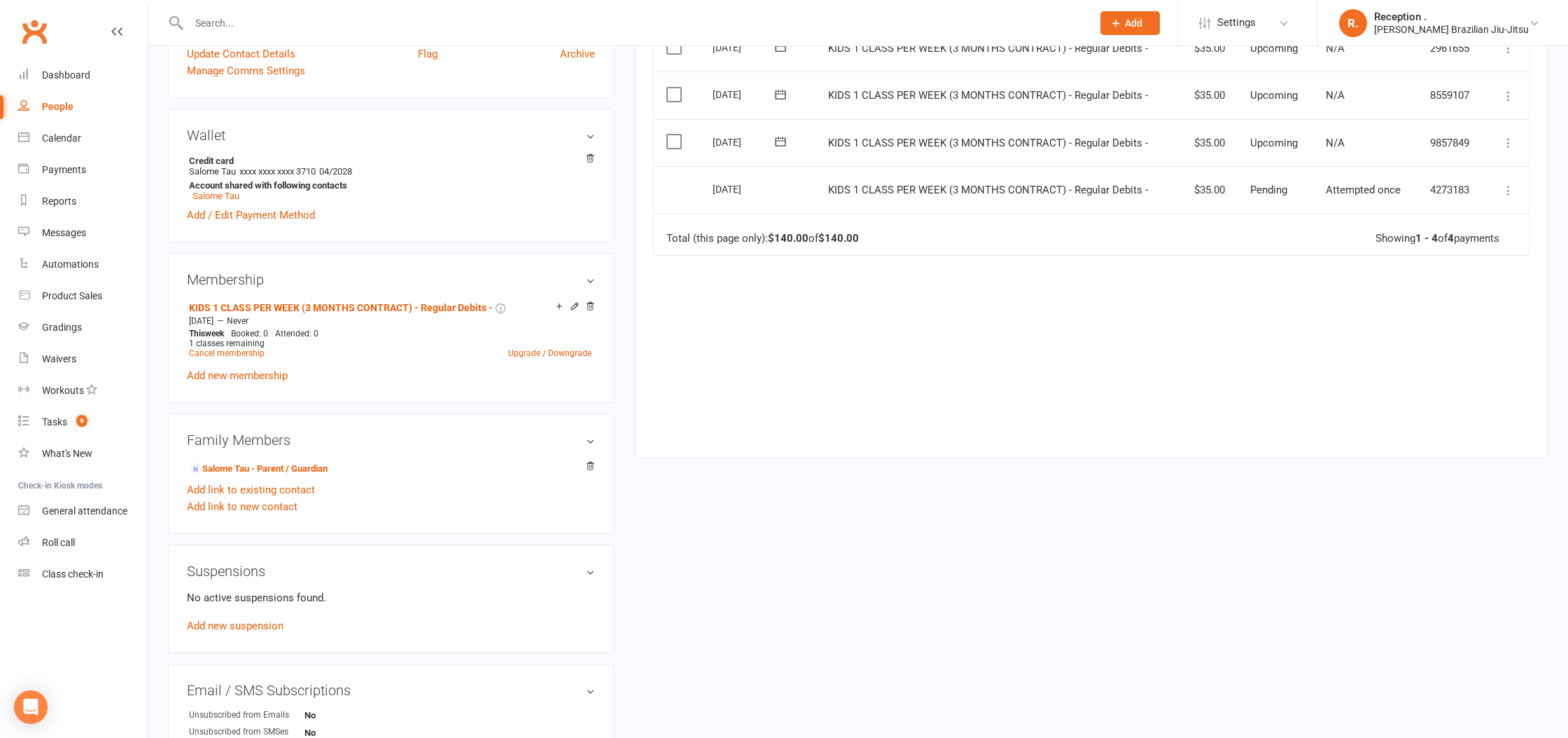
scroll to position [0, 0]
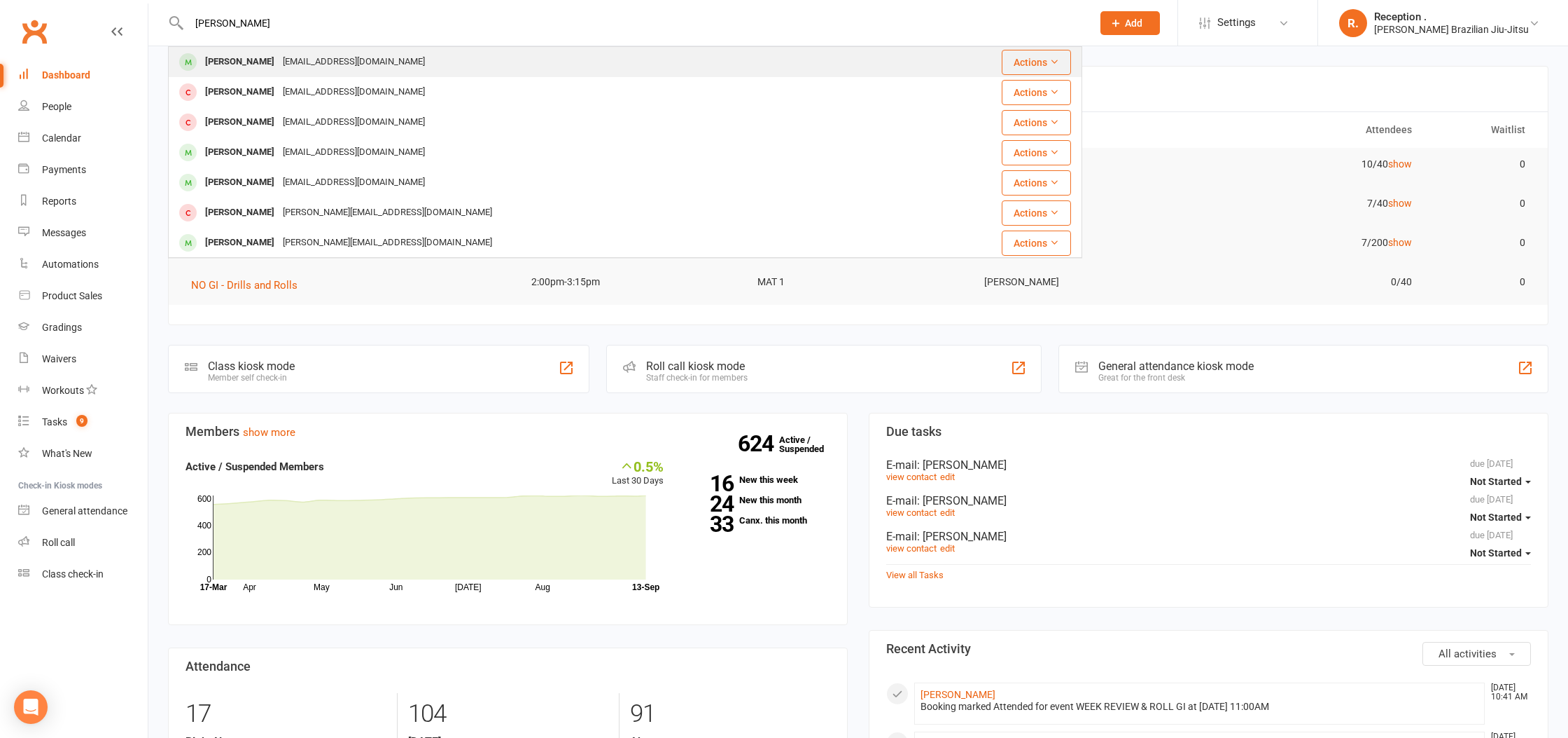
type input "[PERSON_NAME]"
click at [303, 63] on div "[EMAIL_ADDRESS][DOMAIN_NAME]" at bounding box center [354, 62] width 151 height 20
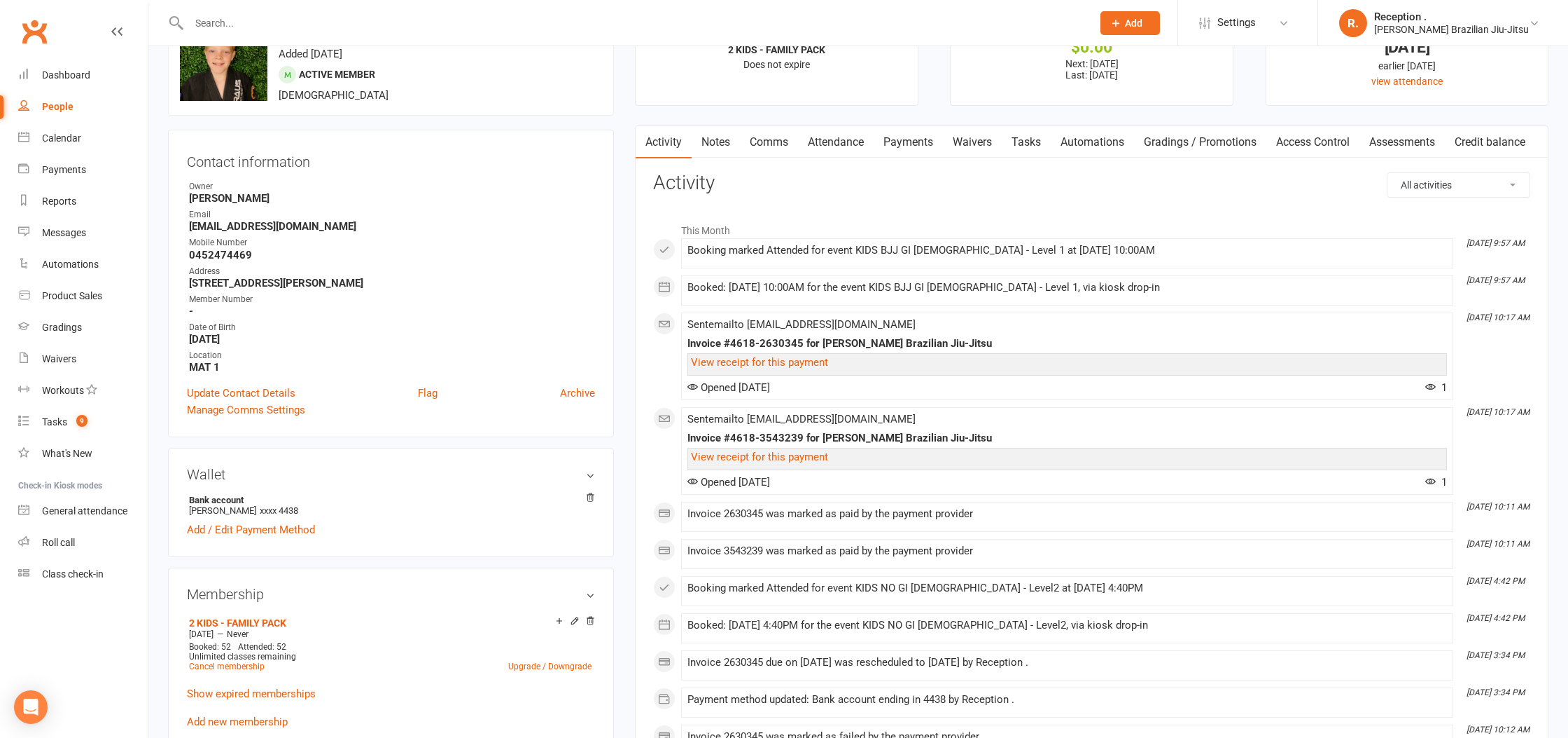
scroll to position [65, 0]
drag, startPoint x: 255, startPoint y: 329, endPoint x: 210, endPoint y: 323, distance: 45.4
click at [211, 329] on div "Date of Birth" at bounding box center [392, 327] width 406 height 13
click at [355, 276] on strong "[STREET_ADDRESS][PERSON_NAME]" at bounding box center [392, 282] width 406 height 13
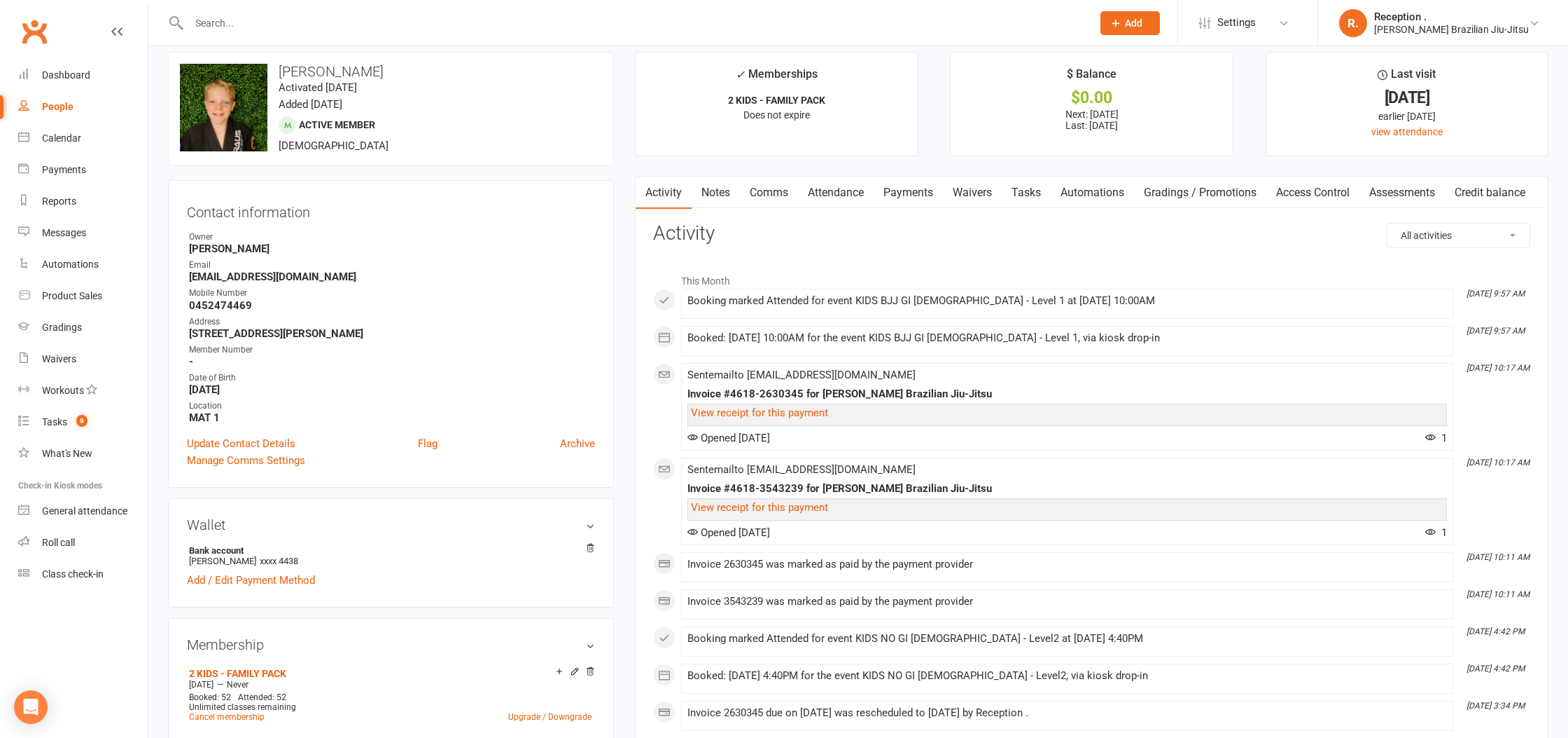
scroll to position [0, 0]
